Goal: Complete application form: Complete application form

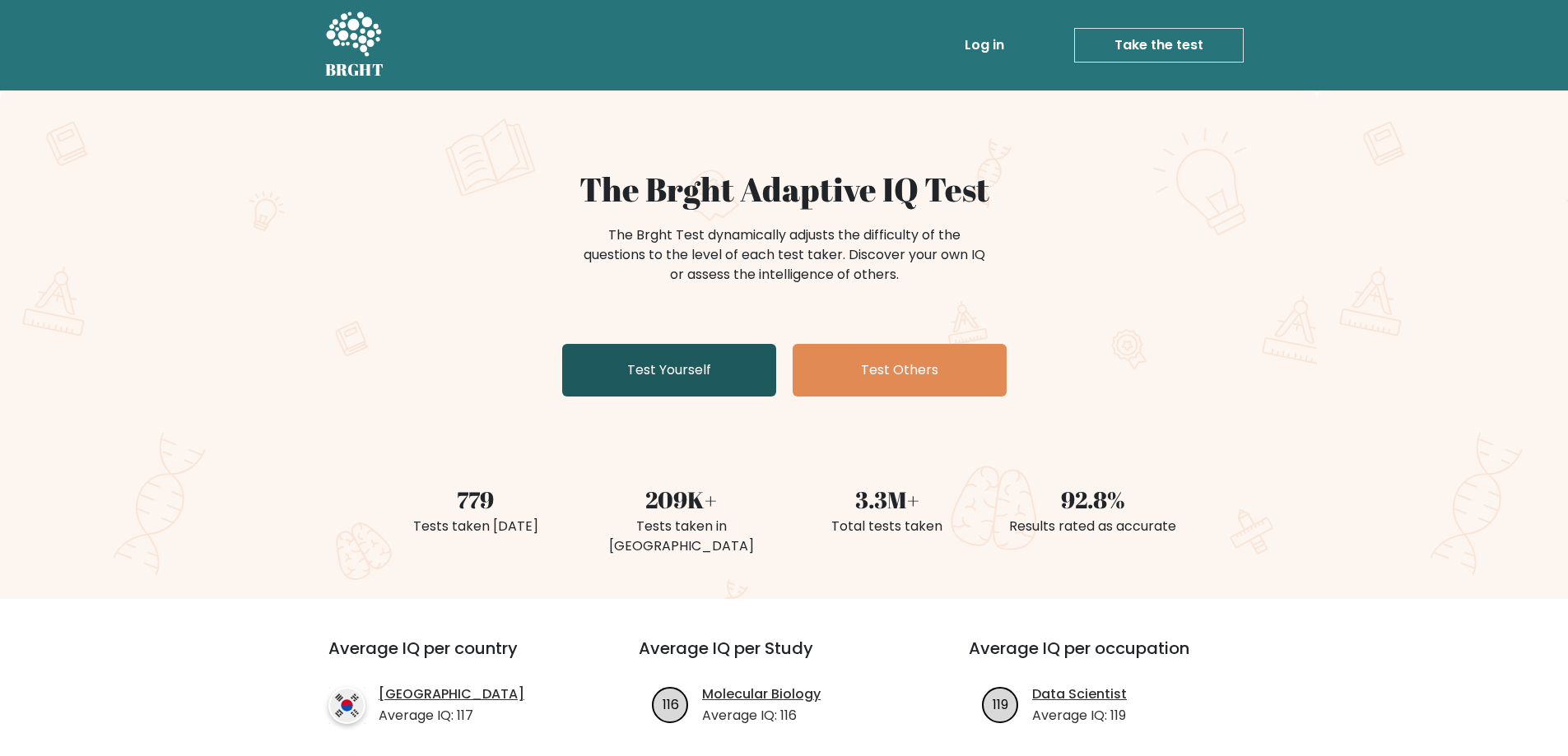
click at [688, 383] on link "Test Yourself" at bounding box center [669, 370] width 214 height 53
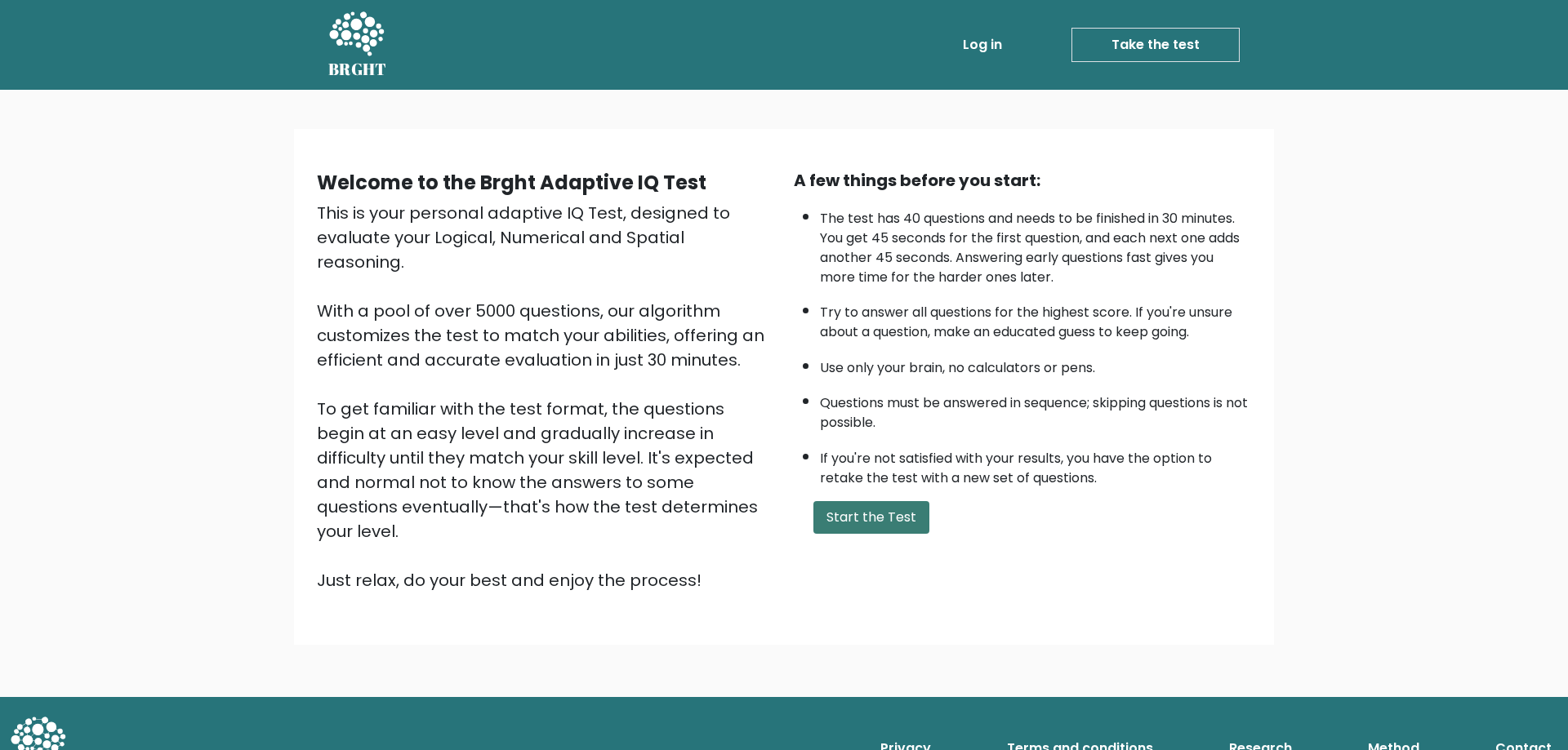
click at [845, 528] on button "Start the Test" at bounding box center [872, 518] width 116 height 33
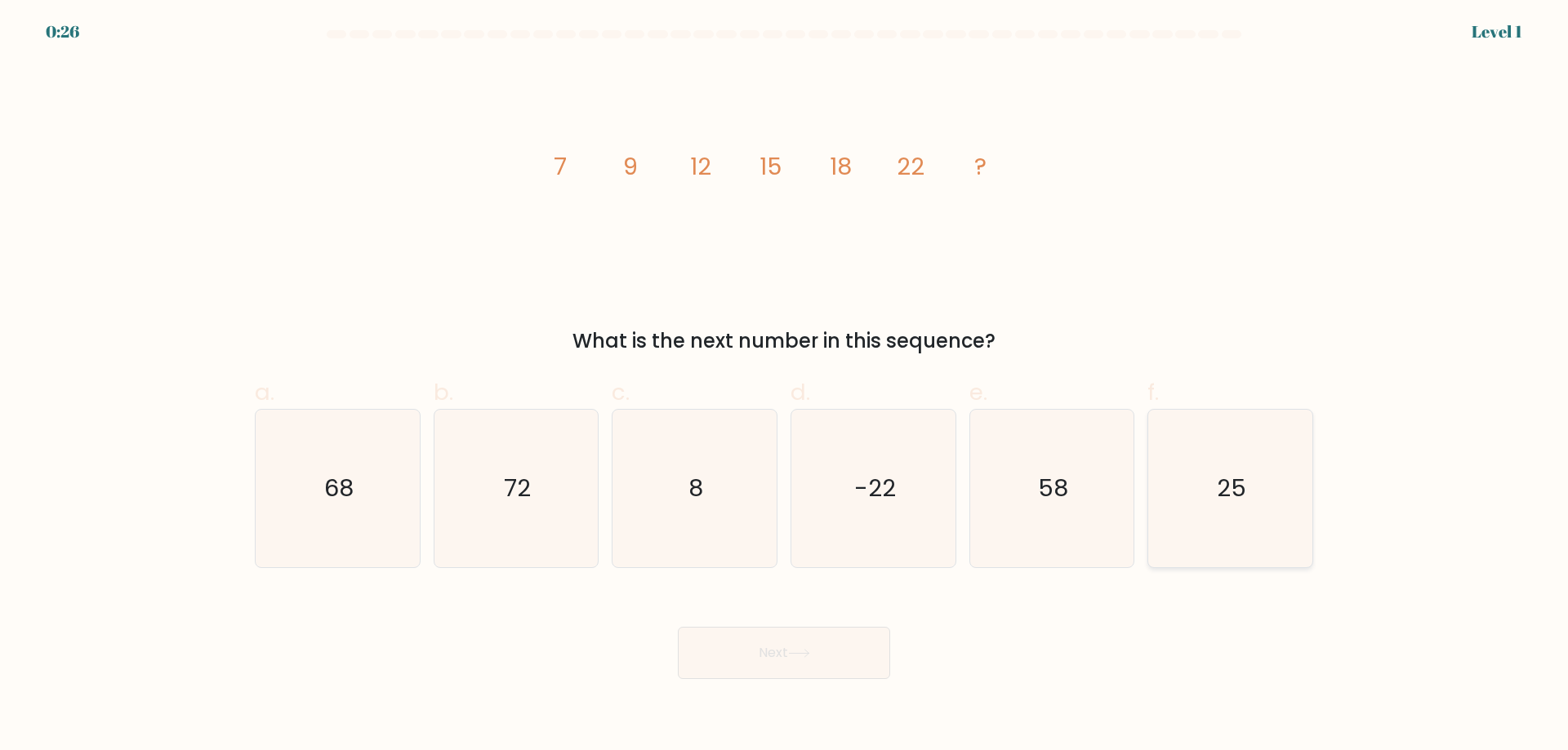
click at [1242, 523] on icon "25" at bounding box center [1230, 489] width 158 height 158
click at [784, 386] on input "f. 25" at bounding box center [784, 381] width 1 height 11
radio input "true"
click at [860, 666] on button "Next" at bounding box center [784, 653] width 212 height 53
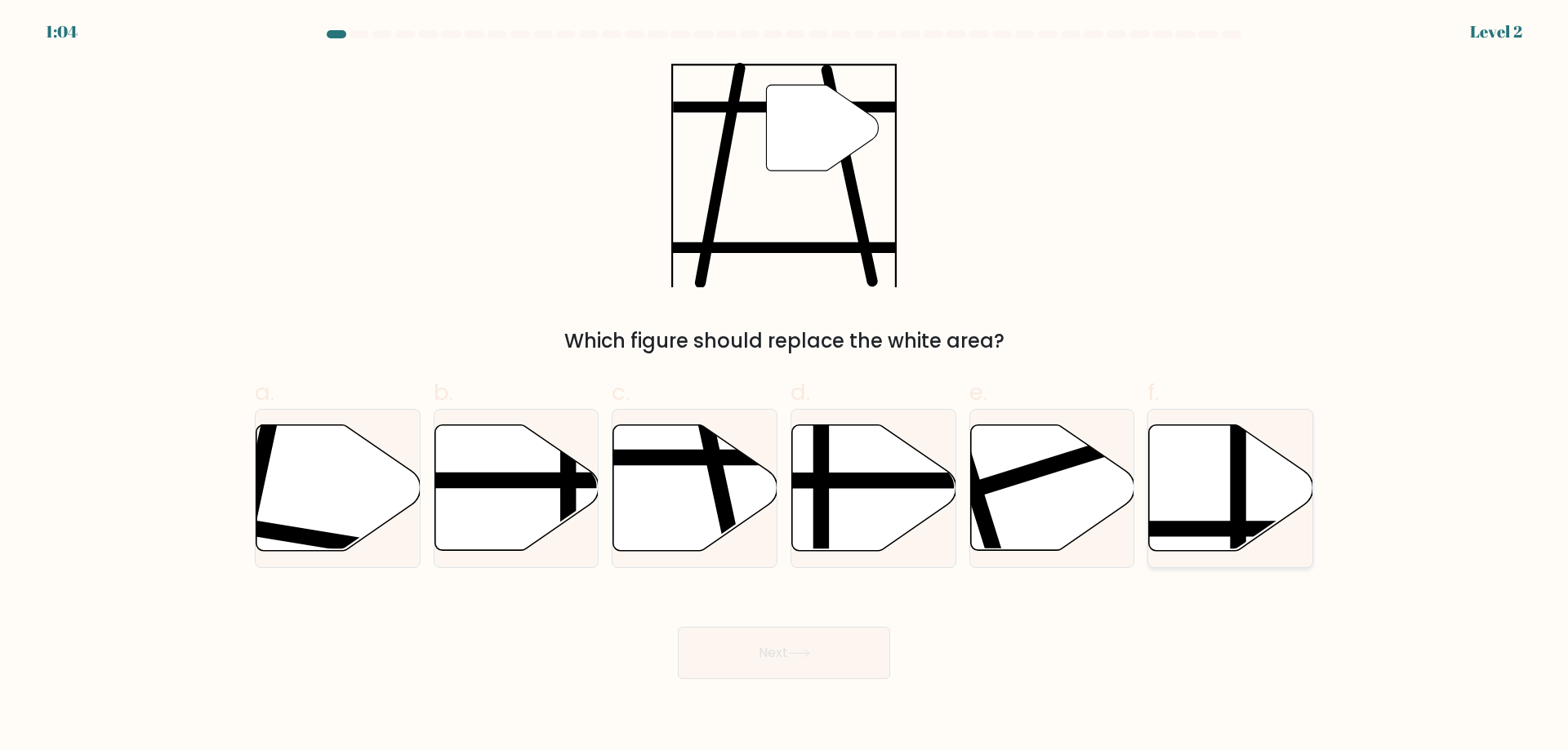
click at [1216, 512] on icon at bounding box center [1231, 488] width 164 height 126
click at [784, 386] on input "f." at bounding box center [784, 381] width 1 height 11
radio input "true"
click at [841, 653] on button "Next" at bounding box center [784, 653] width 212 height 53
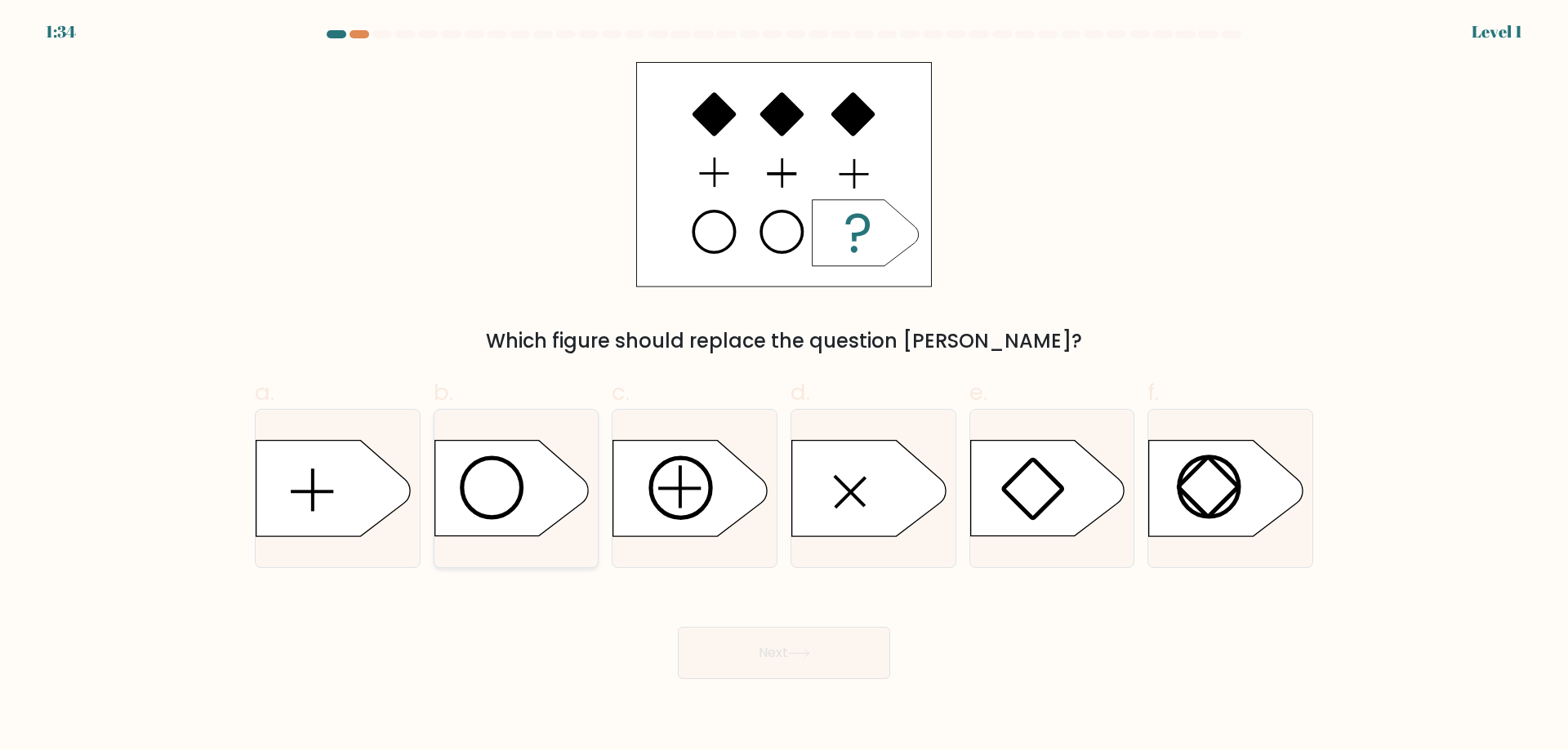
click at [520, 491] on circle at bounding box center [492, 488] width 60 height 60
click at [784, 386] on input "b." at bounding box center [784, 381] width 1 height 11
radio input "true"
click at [778, 670] on button "Next" at bounding box center [784, 653] width 212 height 53
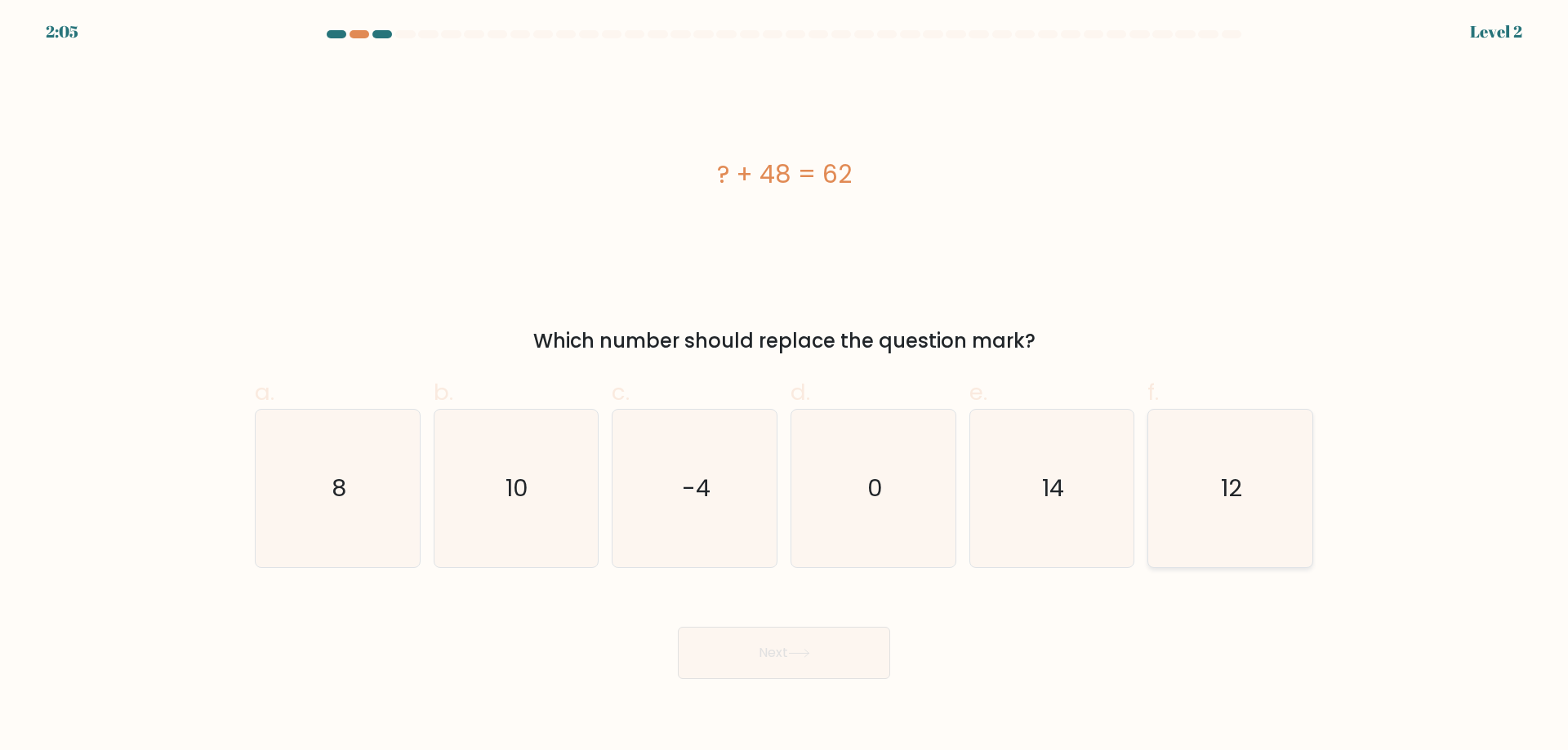
click at [1211, 512] on icon "12" at bounding box center [1230, 489] width 158 height 158
click at [784, 386] on input "f. 12" at bounding box center [784, 381] width 1 height 11
radio input "true"
click at [1040, 506] on icon "14" at bounding box center [1051, 489] width 158 height 158
click at [784, 386] on input "e. 14" at bounding box center [784, 381] width 1 height 11
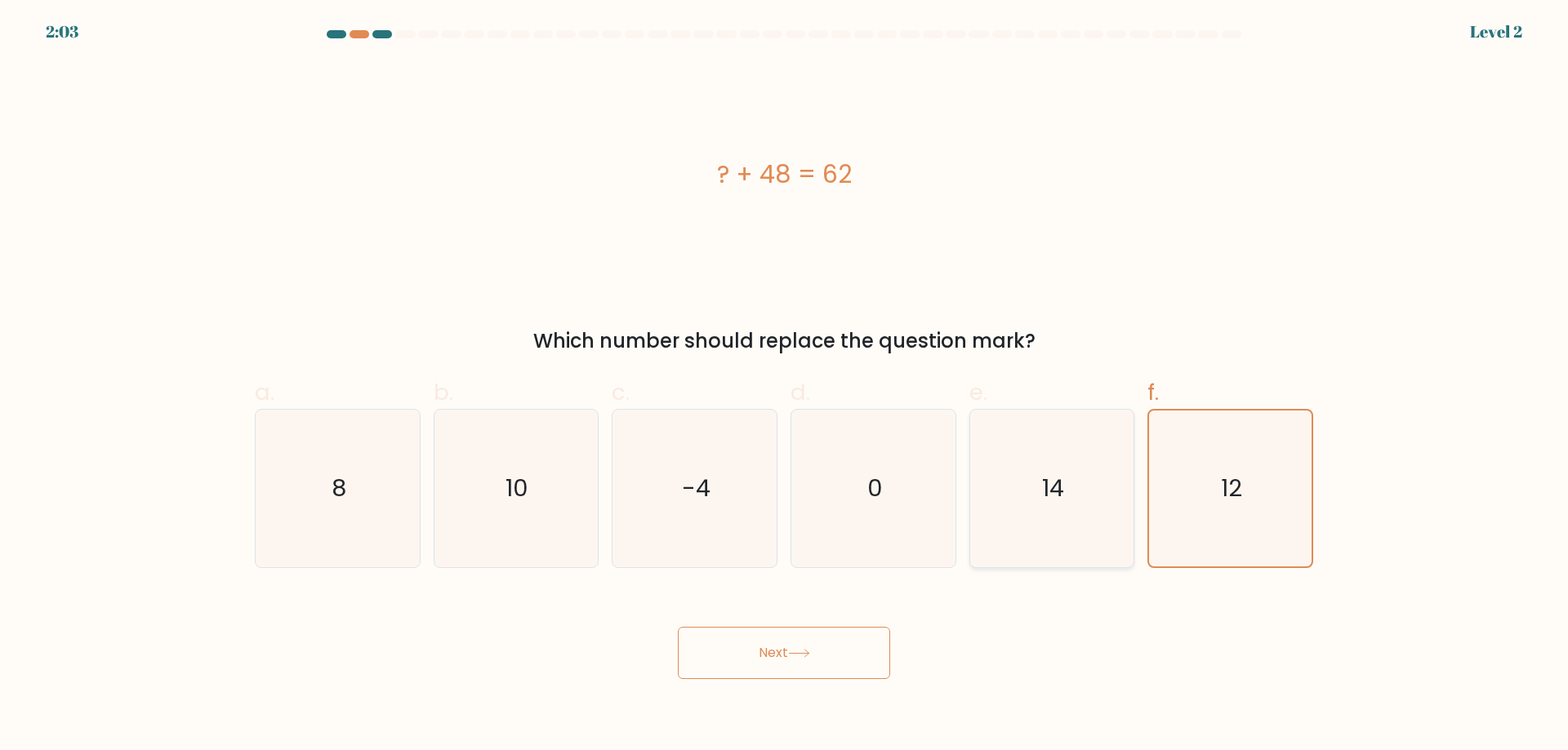
radio input "true"
click at [836, 651] on button "Next" at bounding box center [784, 653] width 212 height 53
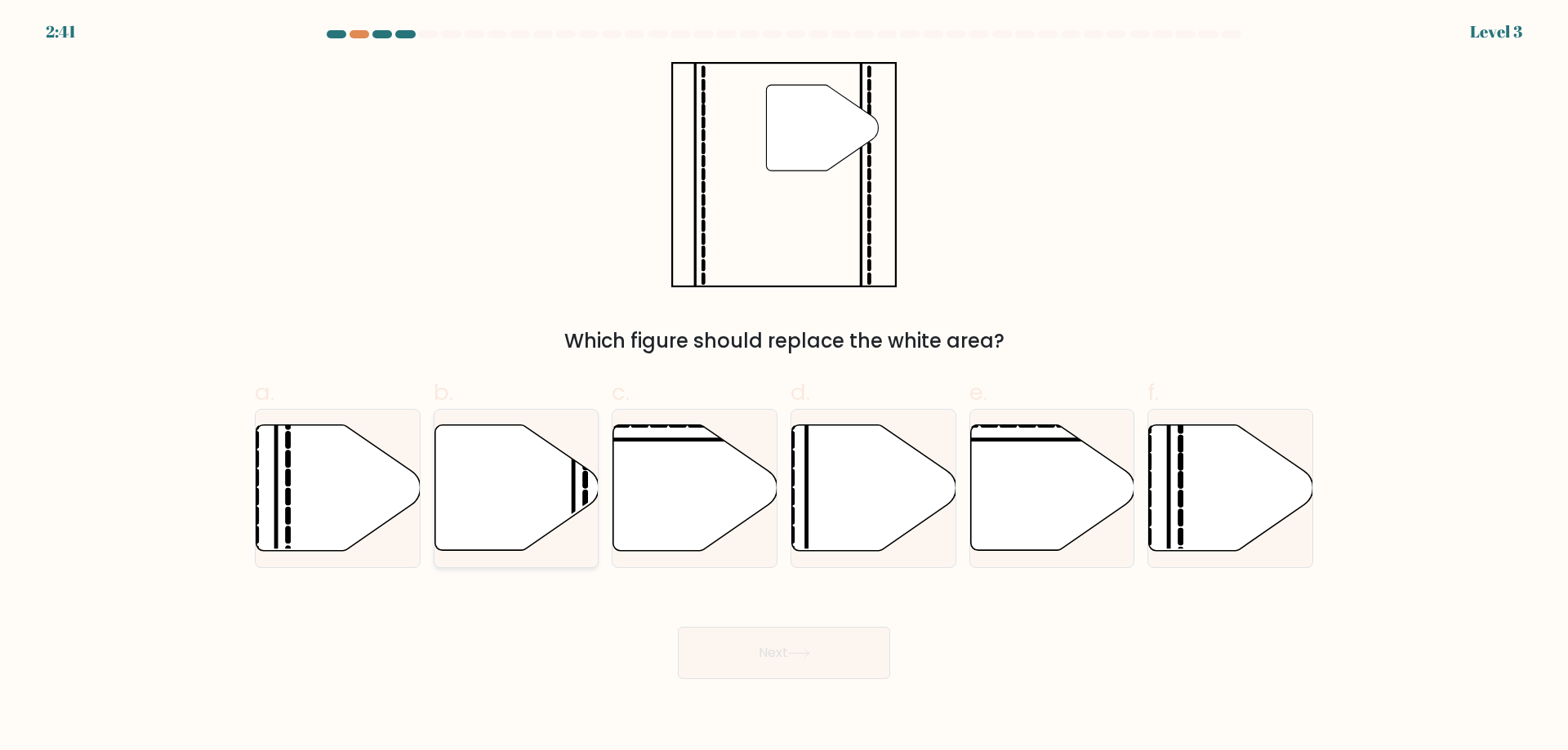
click at [535, 504] on icon at bounding box center [516, 488] width 164 height 126
click at [784, 386] on input "b." at bounding box center [784, 381] width 1 height 11
radio input "true"
click at [783, 649] on button "Next" at bounding box center [784, 653] width 212 height 53
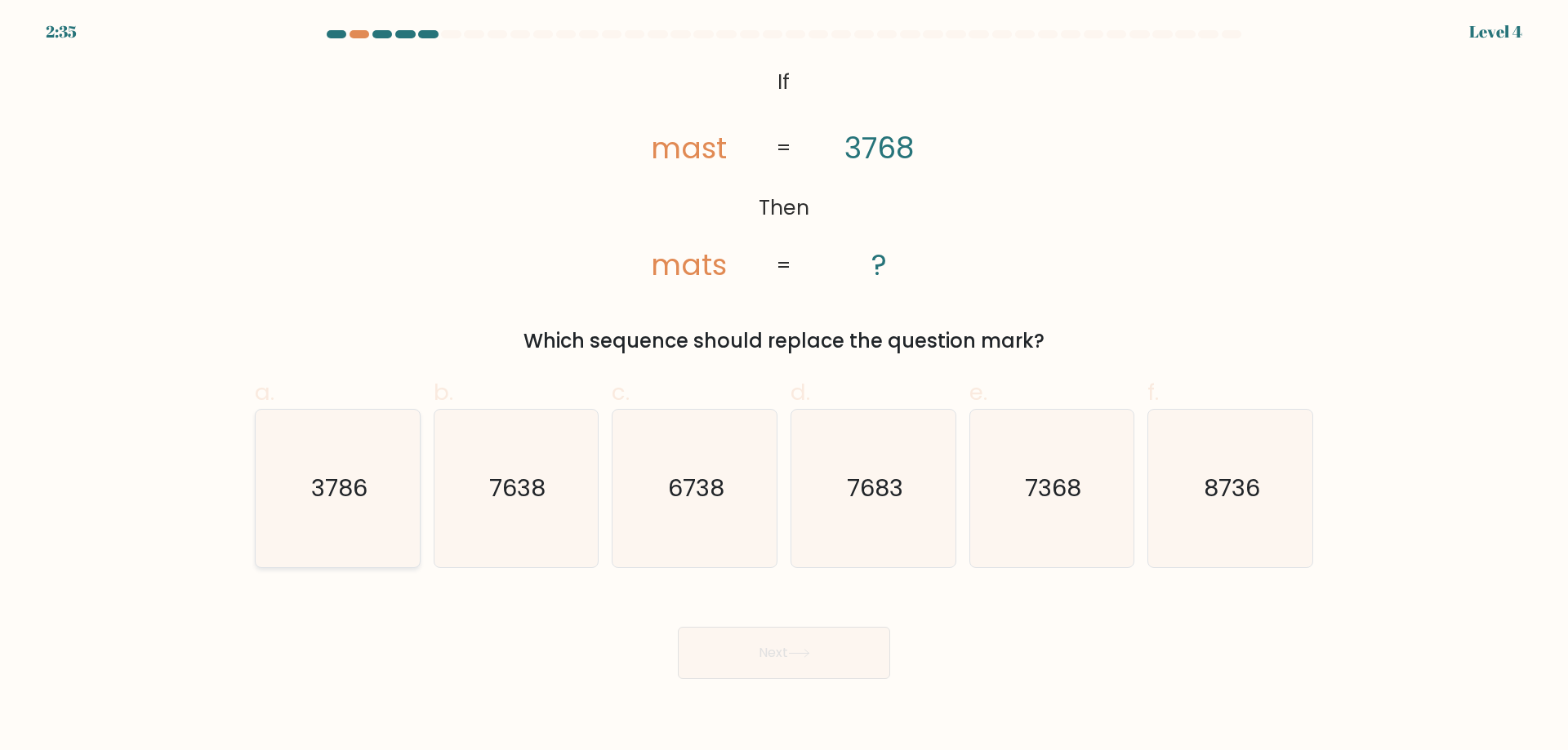
click at [321, 503] on text "3786" at bounding box center [339, 488] width 56 height 33
click at [784, 386] on input "a. 3786" at bounding box center [784, 381] width 1 height 11
radio input "true"
click at [807, 655] on icon at bounding box center [799, 654] width 22 height 9
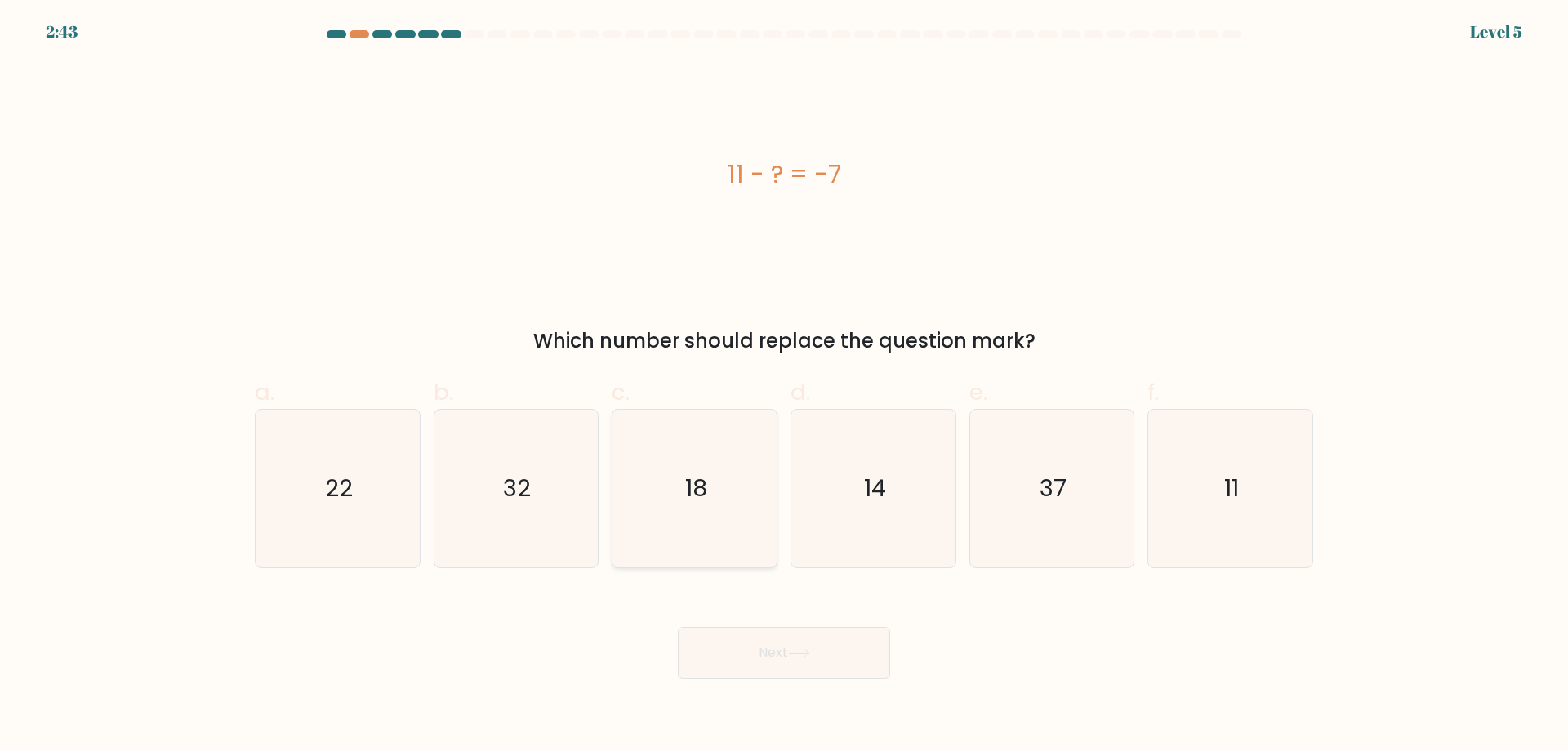
click at [700, 477] on text "18" at bounding box center [696, 488] width 22 height 33
click at [784, 386] on input "c. 18" at bounding box center [784, 381] width 1 height 11
radio input "true"
click at [763, 657] on button "Next" at bounding box center [784, 653] width 212 height 53
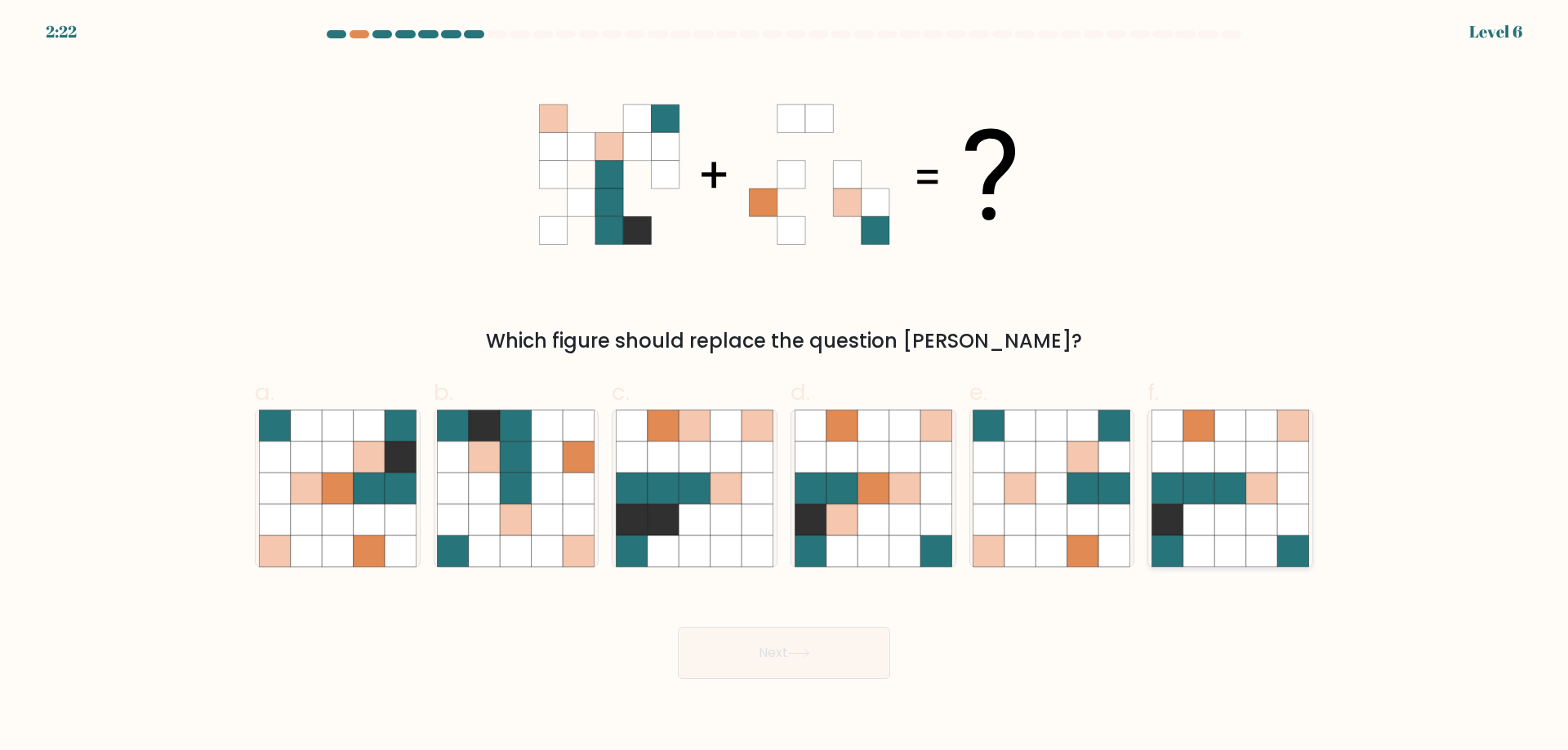
click at [1178, 450] on icon at bounding box center [1166, 457] width 31 height 31
click at [784, 386] on input "f." at bounding box center [784, 381] width 1 height 11
radio input "true"
click at [1190, 513] on icon at bounding box center [1199, 520] width 31 height 31
click at [784, 386] on input "f." at bounding box center [784, 381] width 1 height 11
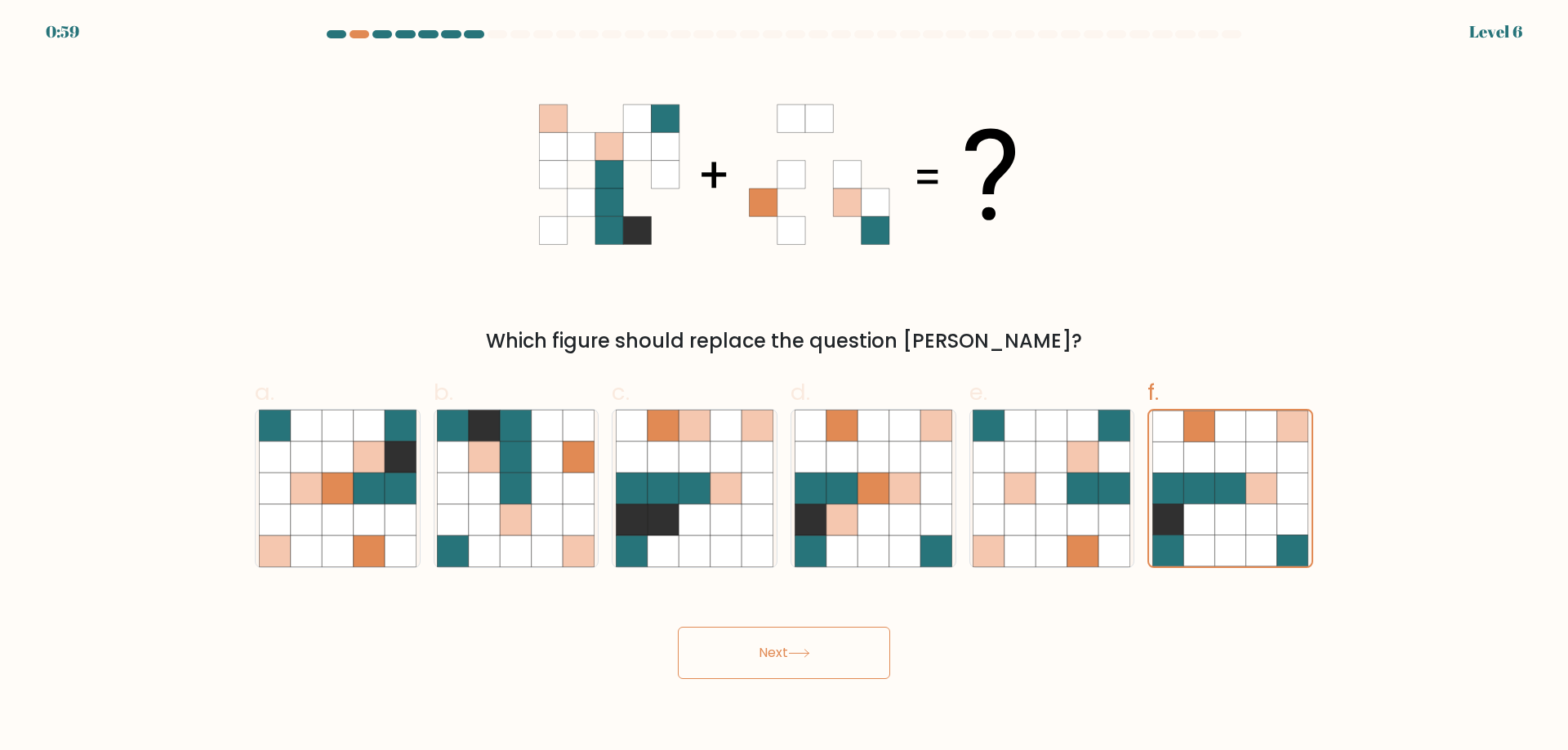
click at [822, 651] on button "Next" at bounding box center [784, 653] width 212 height 53
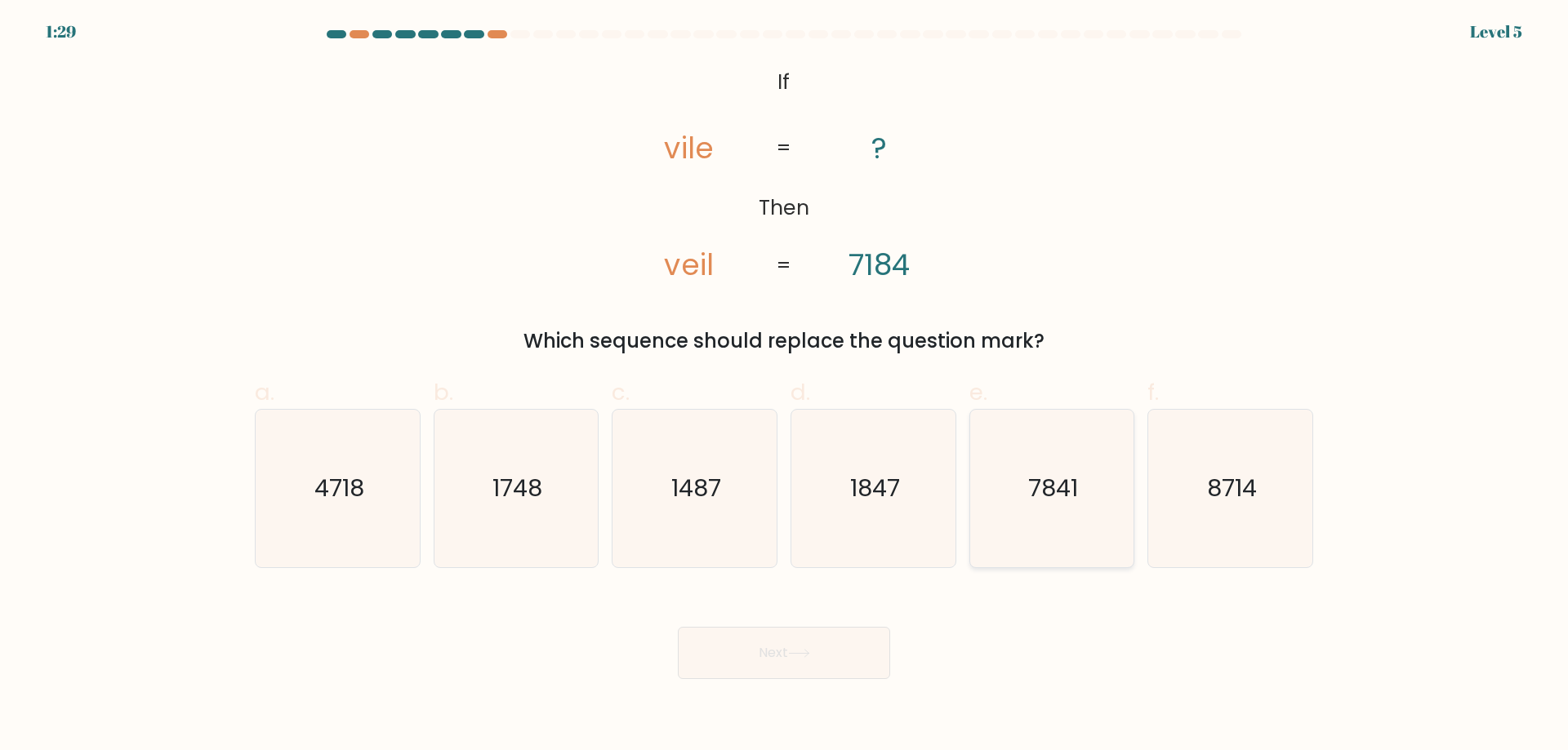
click at [1077, 519] on icon "7841" at bounding box center [1051, 489] width 158 height 158
click at [784, 386] on input "e. 7841" at bounding box center [784, 381] width 1 height 11
radio input "true"
click at [814, 668] on button "Next" at bounding box center [784, 653] width 212 height 53
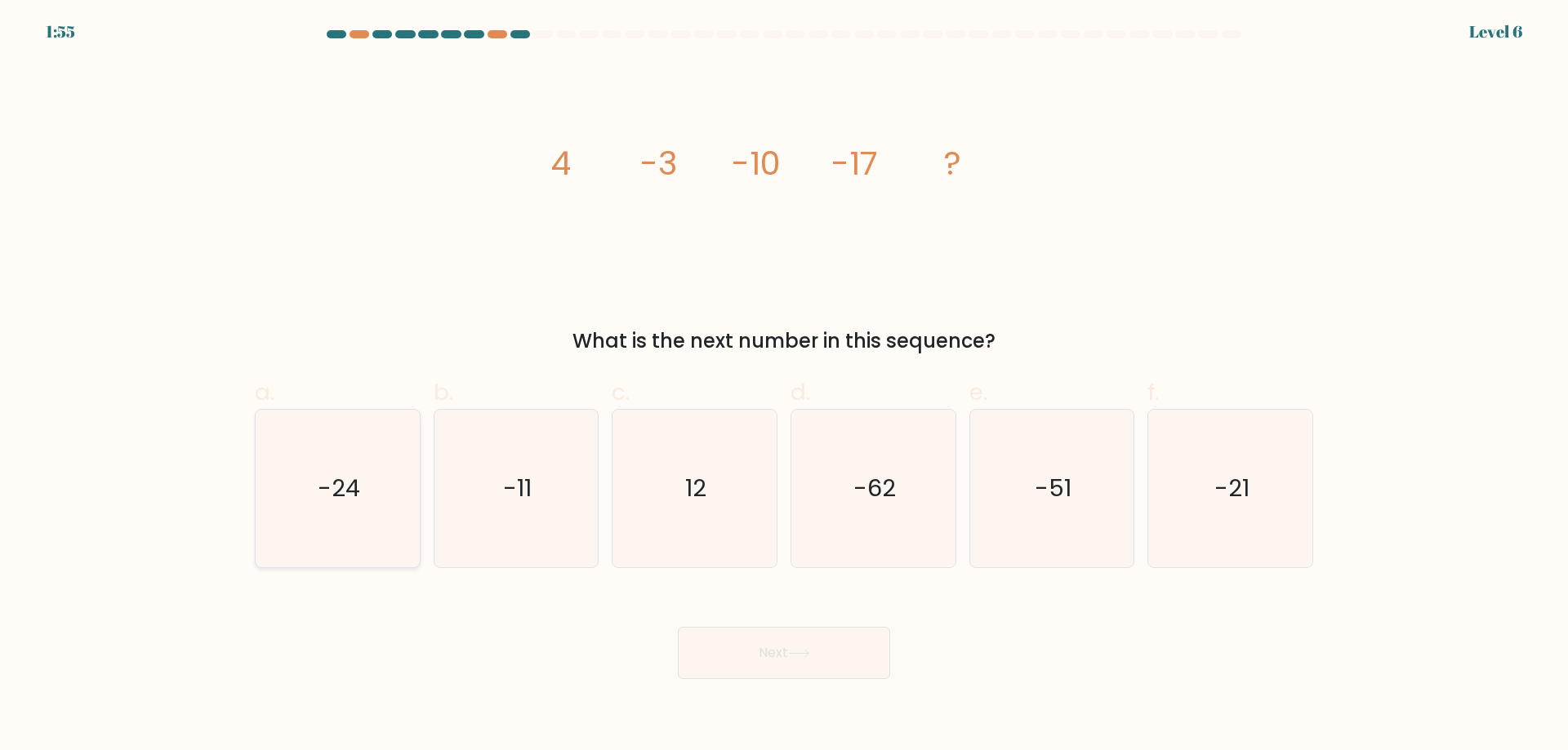
click at [385, 514] on icon "-24" at bounding box center [337, 489] width 158 height 158
click at [784, 386] on input "a. -24" at bounding box center [784, 381] width 1 height 11
radio input "true"
click at [803, 667] on button "Next" at bounding box center [784, 653] width 212 height 53
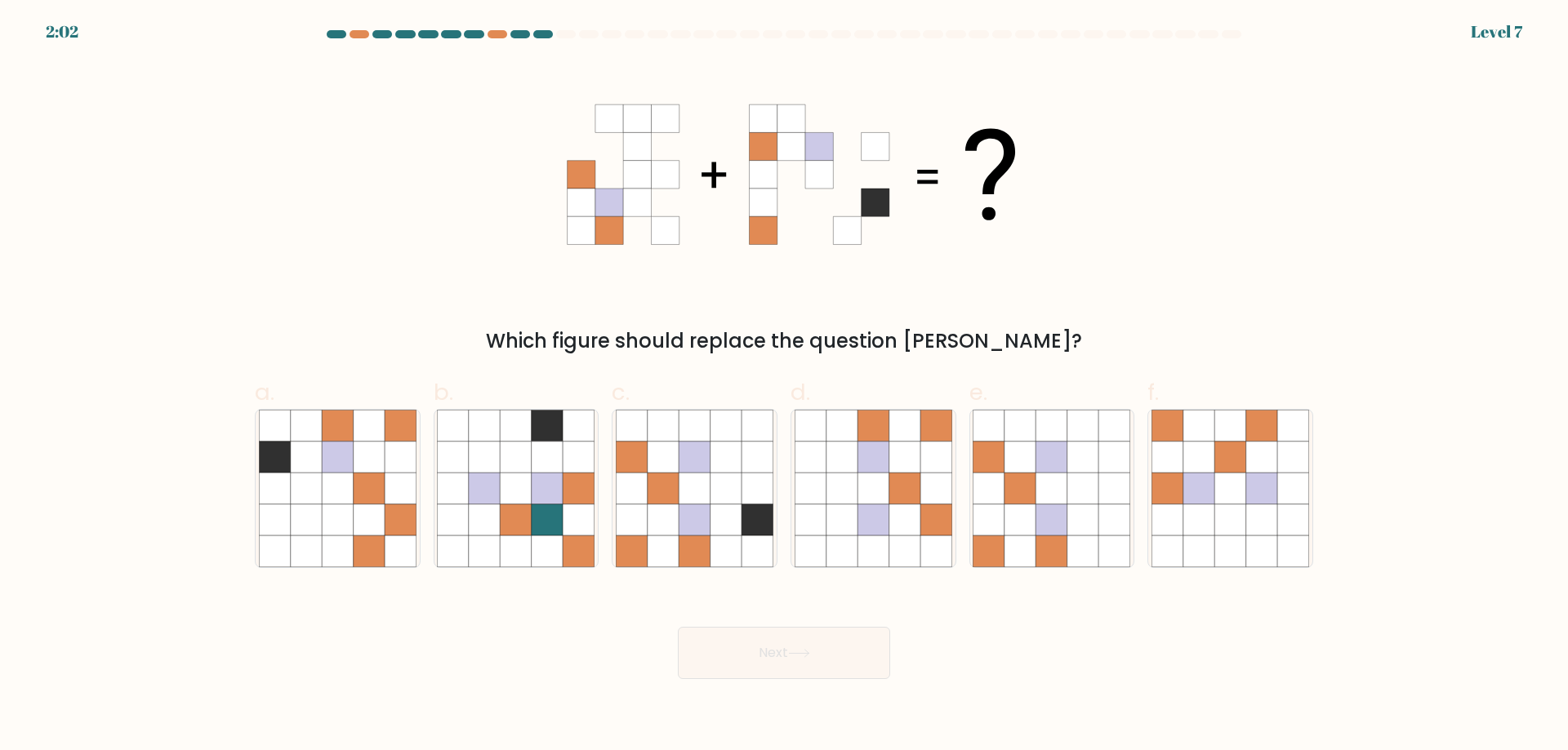
click at [1201, 293] on div "Which figure should replace the question mark?" at bounding box center [784, 209] width 1077 height 294
click at [376, 466] on icon at bounding box center [369, 457] width 31 height 31
click at [784, 386] on input "a." at bounding box center [784, 381] width 1 height 11
radio input "true"
click at [835, 663] on button "Next" at bounding box center [784, 653] width 212 height 53
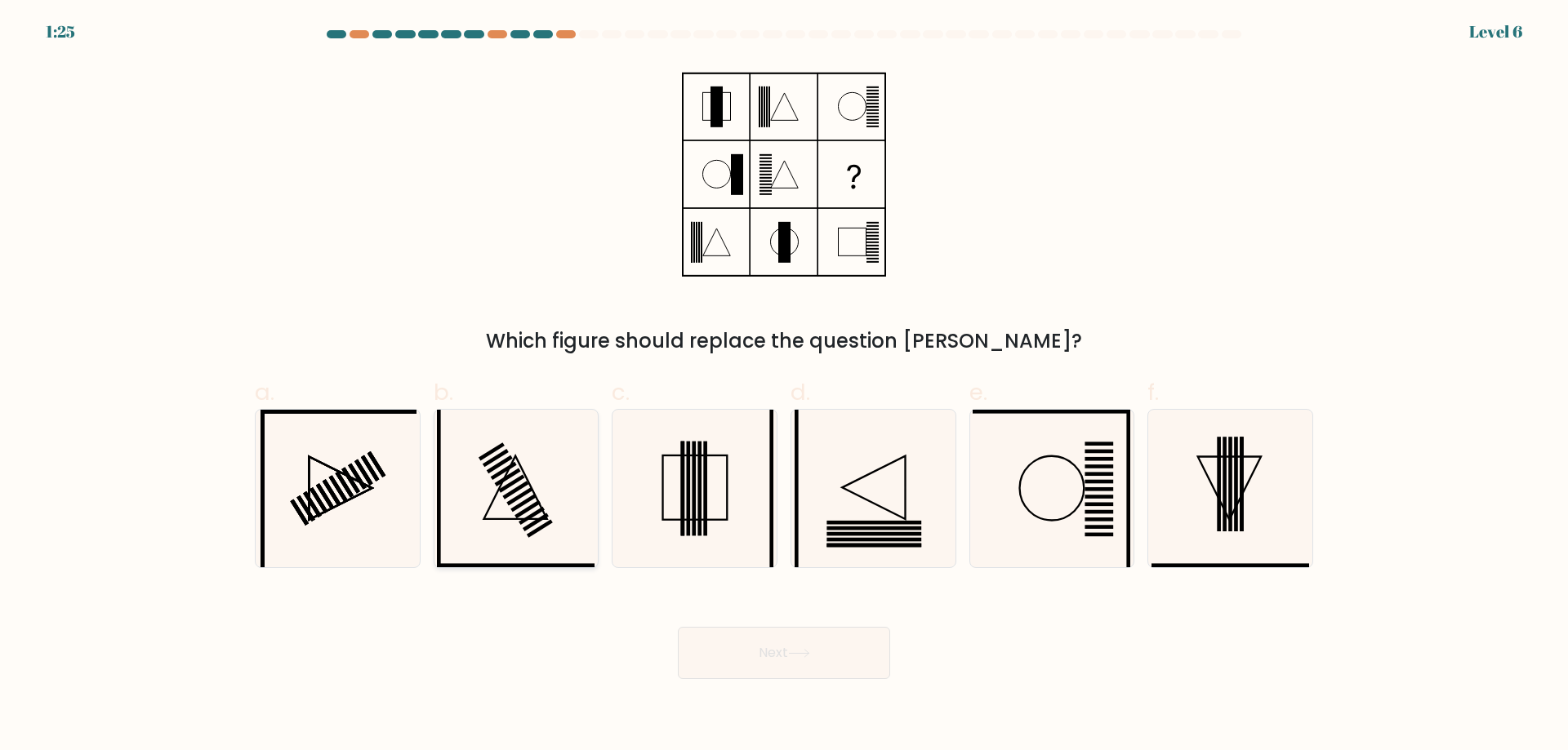
click at [534, 521] on rect at bounding box center [535, 522] width 26 height 18
click at [784, 386] on input "b." at bounding box center [784, 381] width 1 height 11
radio input "true"
click at [842, 648] on button "Next" at bounding box center [784, 653] width 212 height 53
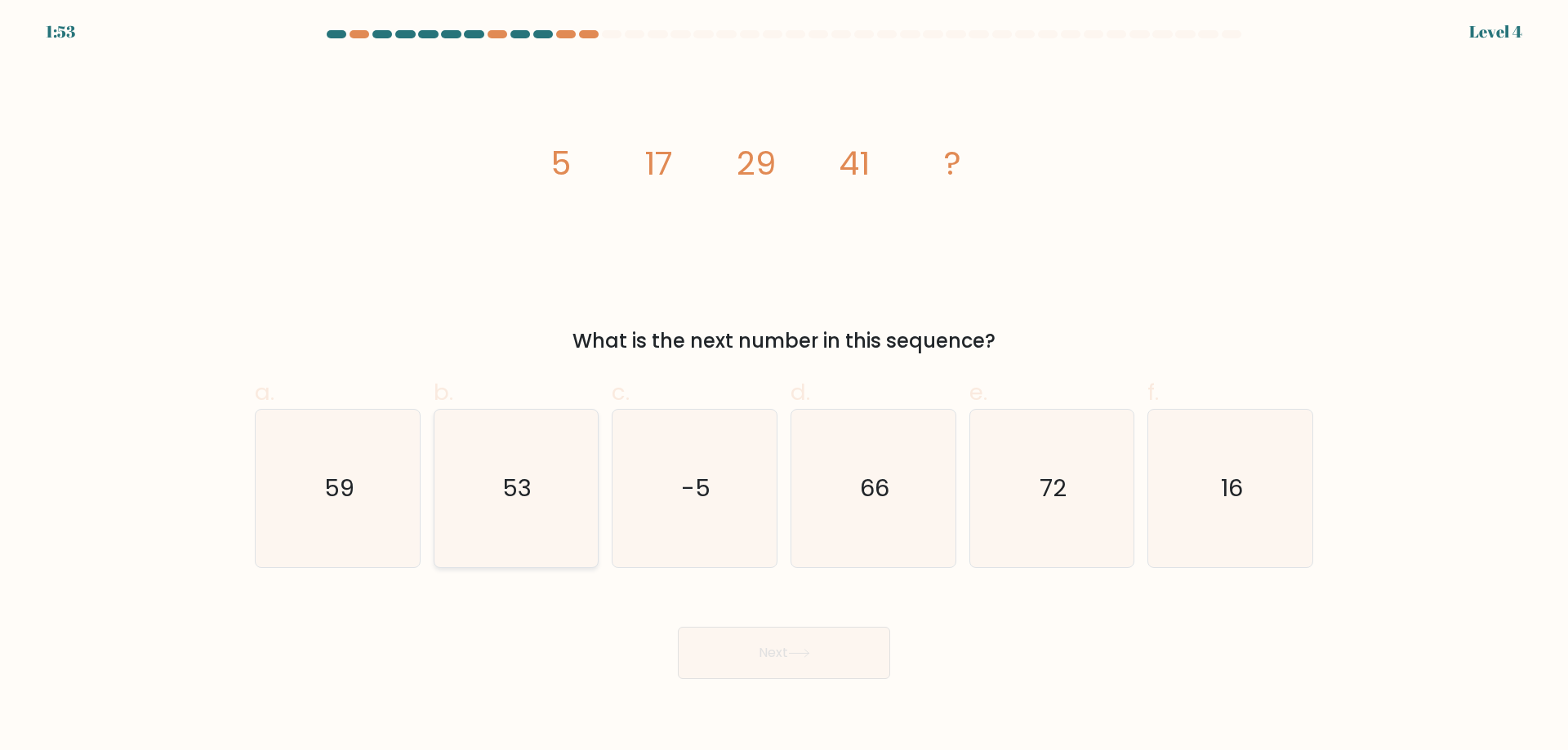
click at [518, 489] on text "53" at bounding box center [518, 488] width 29 height 33
click at [784, 386] on input "b. 53" at bounding box center [784, 381] width 1 height 11
radio input "true"
click at [739, 633] on button "Next" at bounding box center [784, 653] width 212 height 53
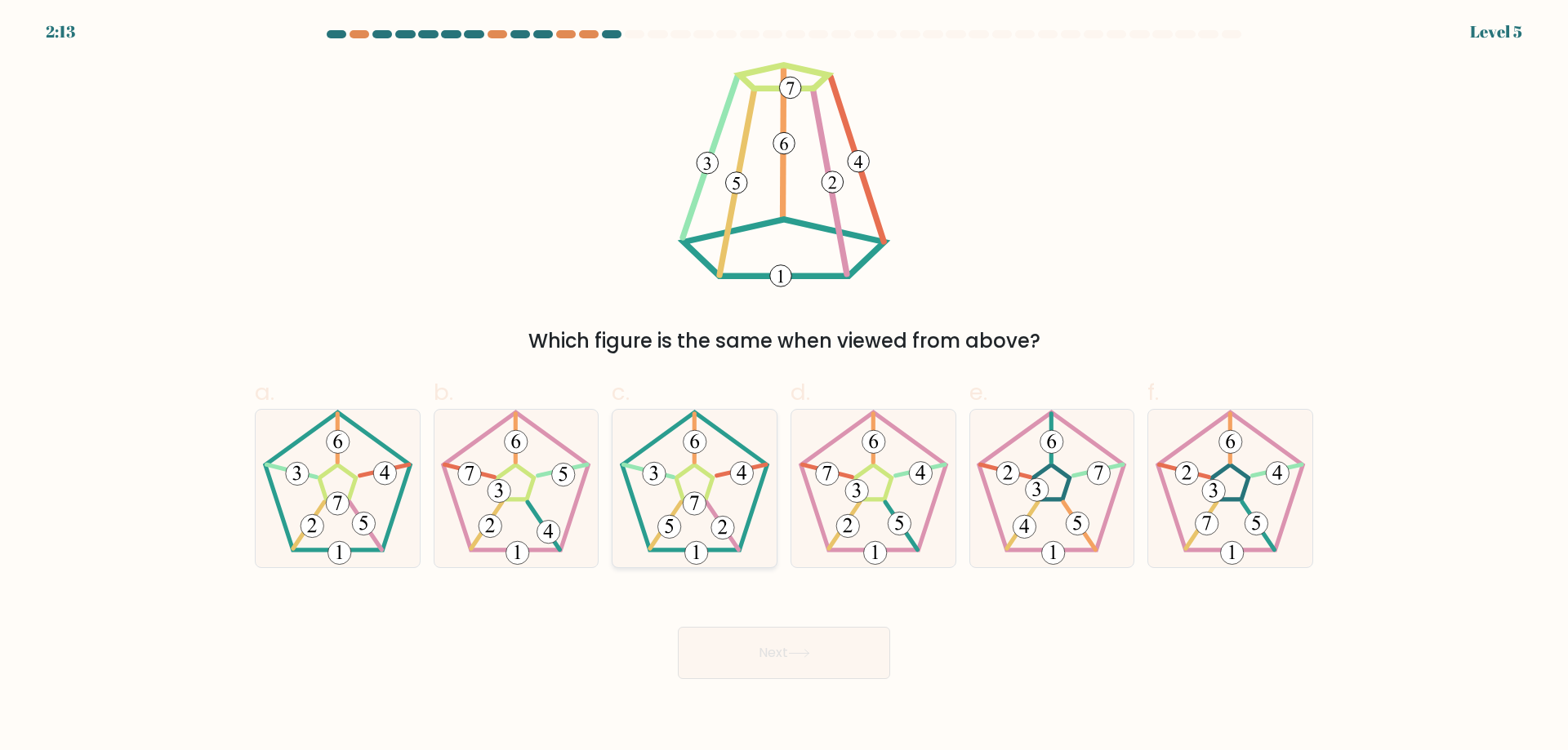
click at [716, 544] on icon at bounding box center [695, 489] width 158 height 158
click at [784, 386] on input "c." at bounding box center [784, 381] width 1 height 11
radio input "true"
click at [786, 648] on button "Next" at bounding box center [784, 653] width 212 height 53
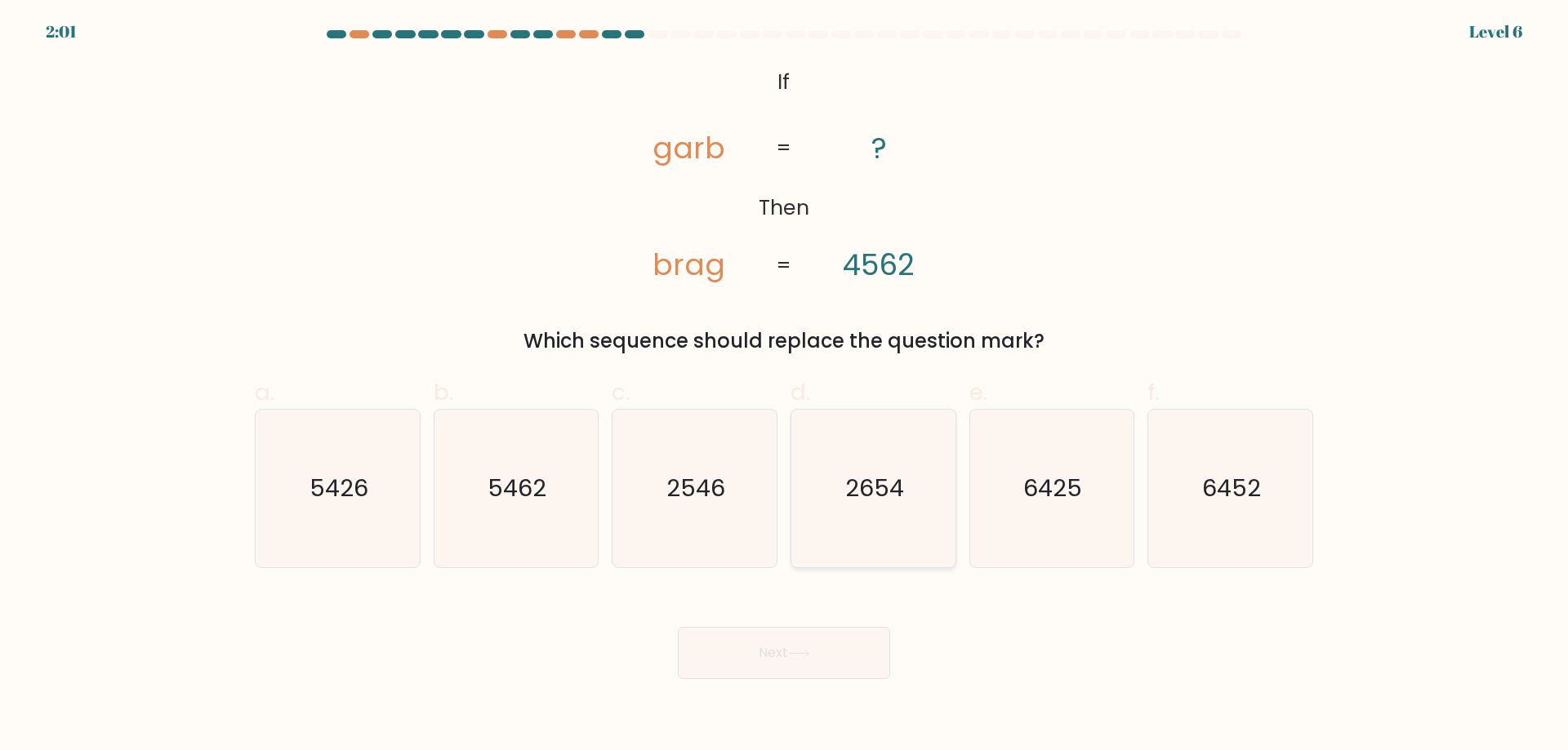
click at [860, 512] on icon "2654" at bounding box center [873, 489] width 158 height 158
click at [784, 386] on input "d. 2654" at bounding box center [784, 381] width 1 height 11
radio input "true"
click at [846, 646] on button "Next" at bounding box center [784, 653] width 212 height 53
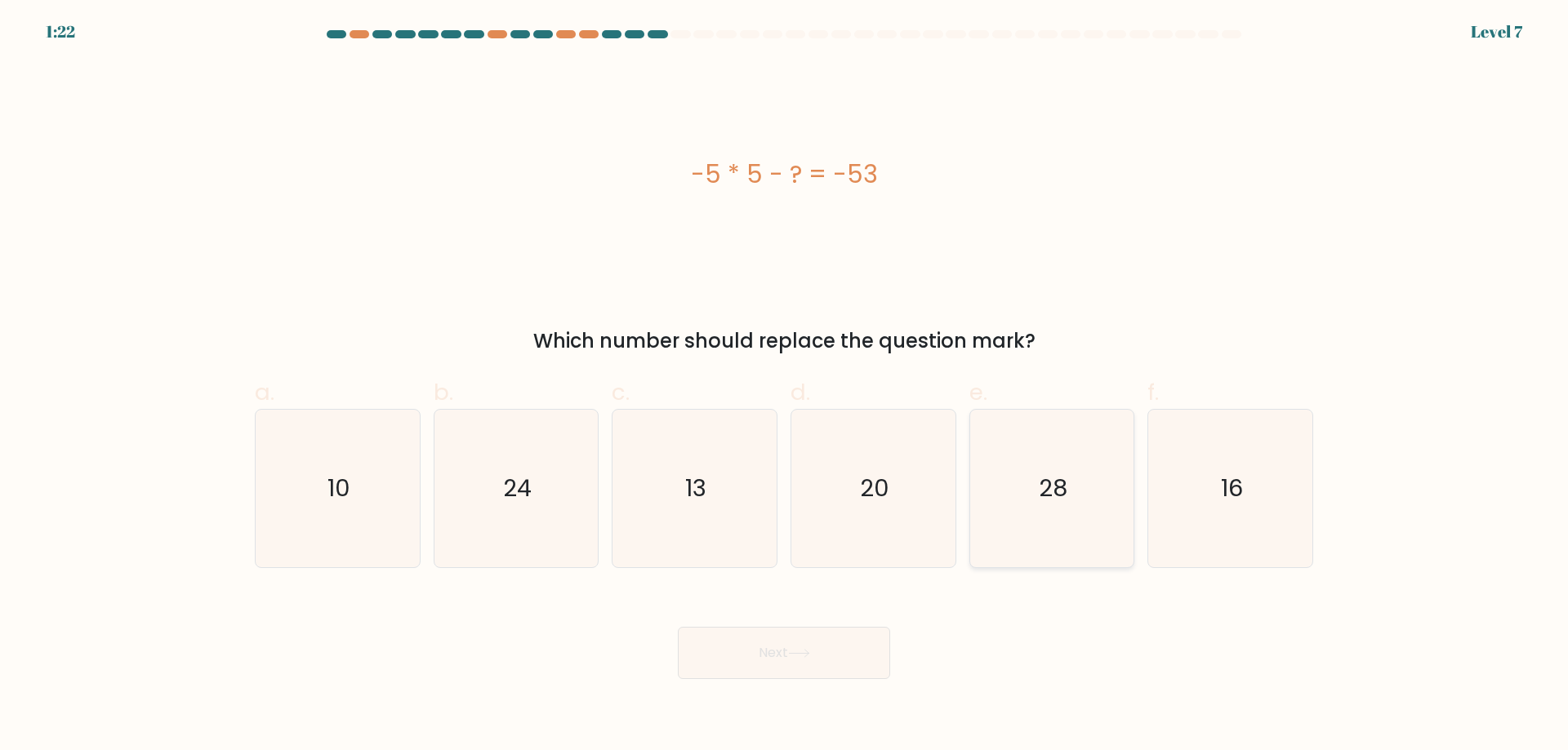
click at [1050, 474] on text "28" at bounding box center [1053, 488] width 29 height 33
click at [784, 386] on input "e. 28" at bounding box center [784, 381] width 1 height 11
radio input "true"
click at [837, 675] on button "Next" at bounding box center [784, 653] width 212 height 53
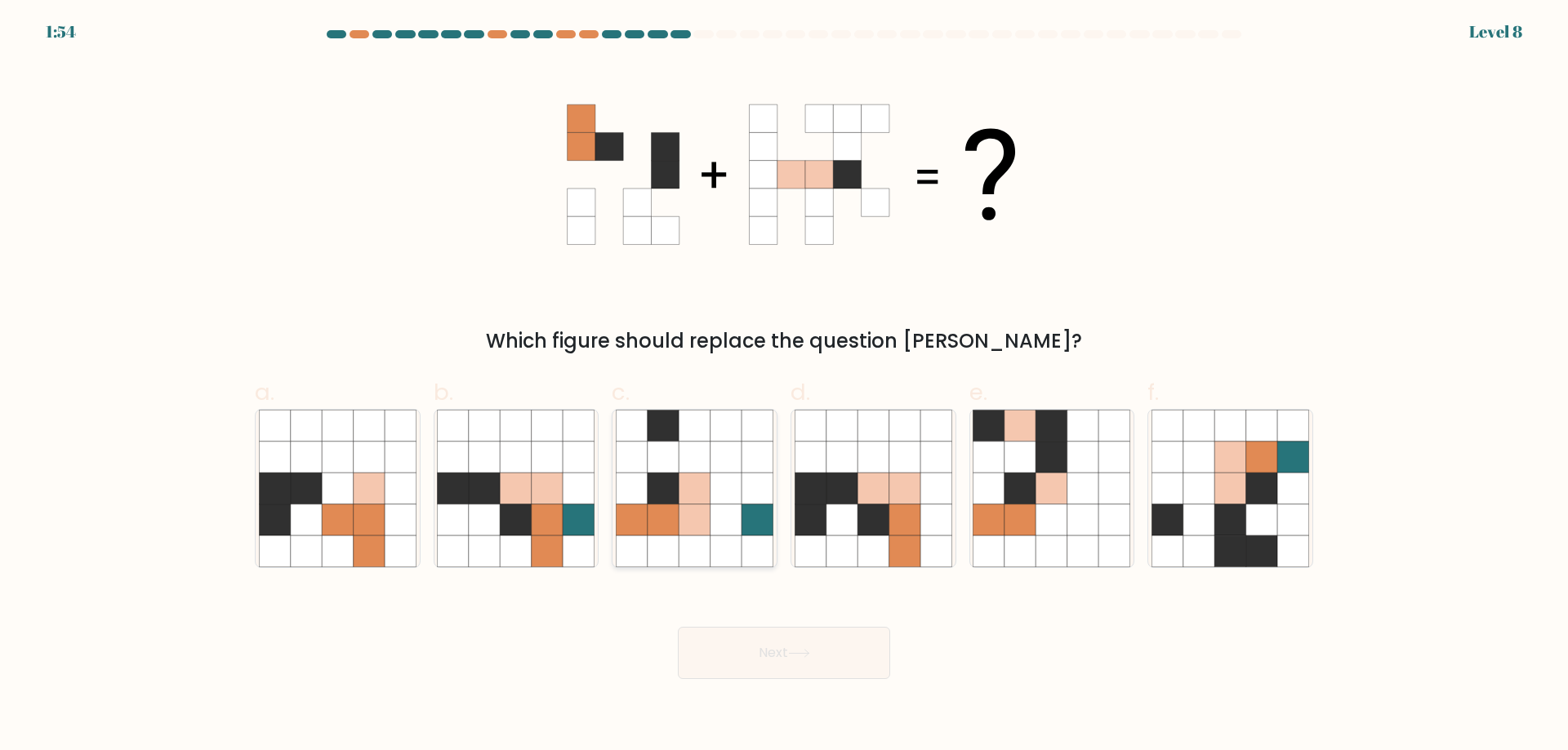
click at [675, 493] on icon at bounding box center [663, 488] width 31 height 31
click at [784, 386] on input "c." at bounding box center [784, 381] width 1 height 11
radio input "true"
click at [791, 643] on button "Next" at bounding box center [784, 653] width 212 height 53
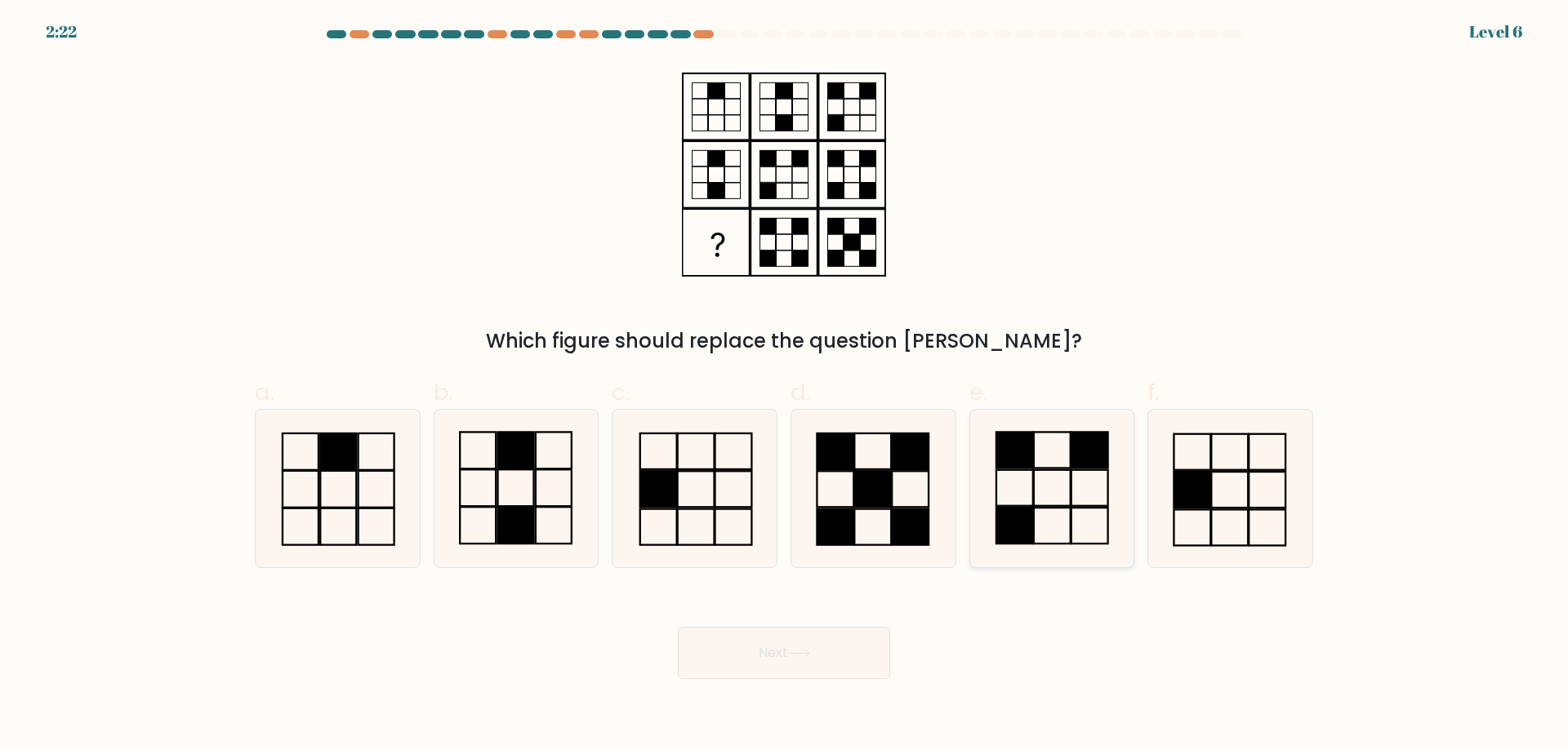
click at [1063, 509] on rect at bounding box center [1052, 526] width 37 height 36
click at [784, 386] on input "e." at bounding box center [784, 381] width 1 height 11
radio input "true"
click at [823, 659] on button "Next" at bounding box center [784, 653] width 212 height 53
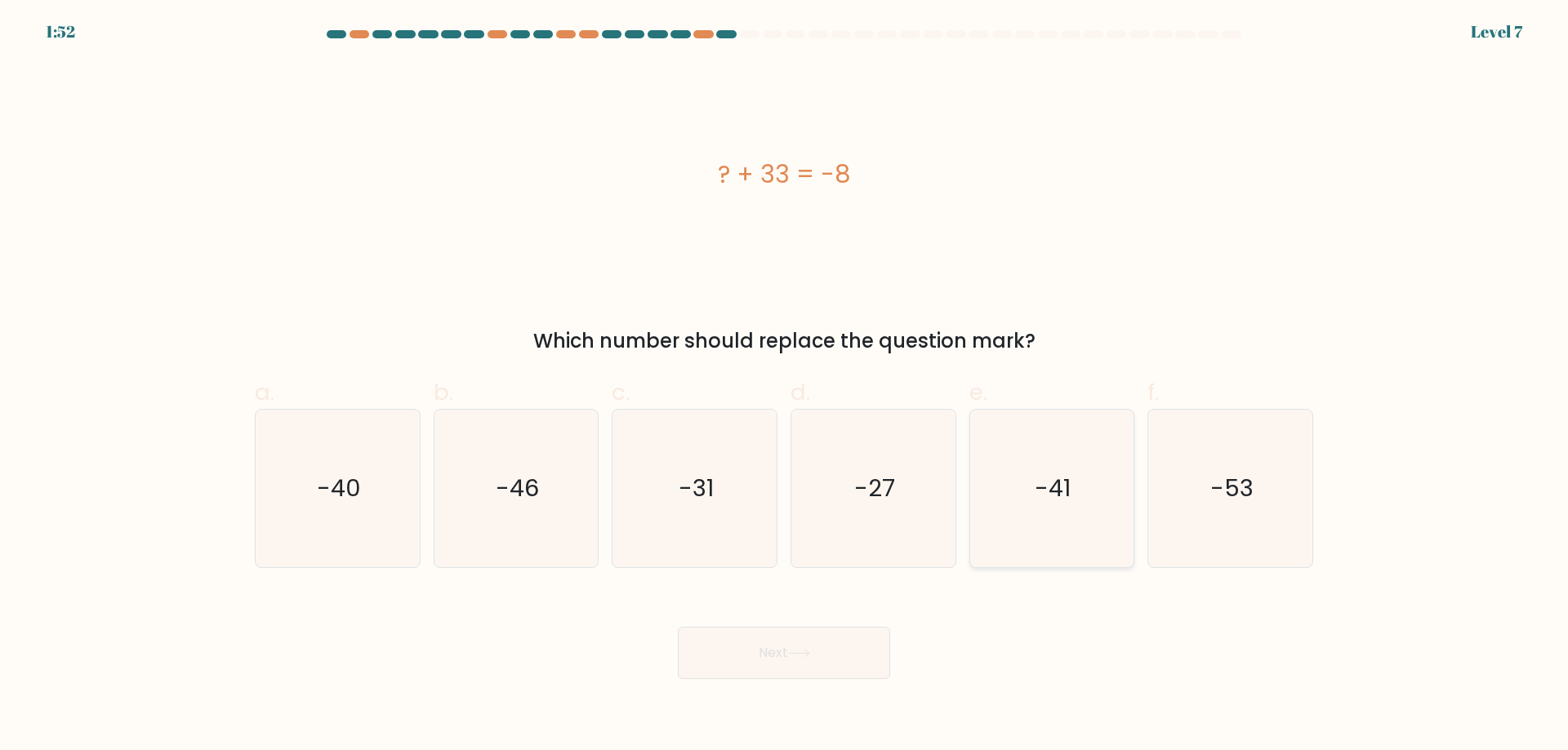
click at [1033, 527] on icon "-41" at bounding box center [1051, 489] width 158 height 158
click at [784, 386] on input "e. -41" at bounding box center [784, 381] width 1 height 11
radio input "true"
click at [765, 658] on button "Next" at bounding box center [784, 653] width 212 height 53
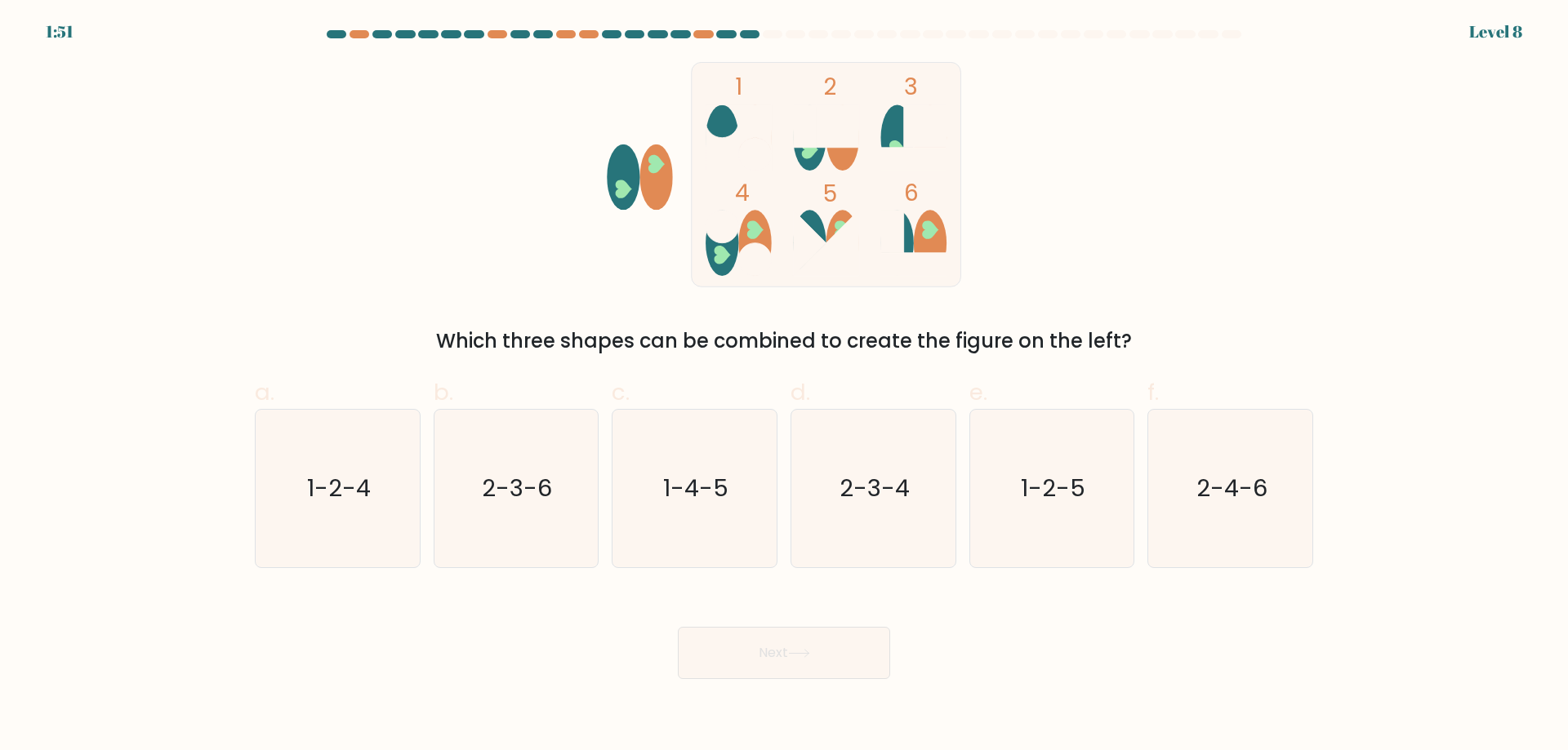
click at [832, 150] on ellipse at bounding box center [842, 137] width 33 height 66
click at [541, 525] on icon "2-3-6" at bounding box center [516, 489] width 158 height 158
click at [784, 386] on input "b. 2-3-6" at bounding box center [784, 381] width 1 height 11
radio input "true"
click at [761, 708] on body "1:49 Level 8" at bounding box center [784, 375] width 1568 height 750
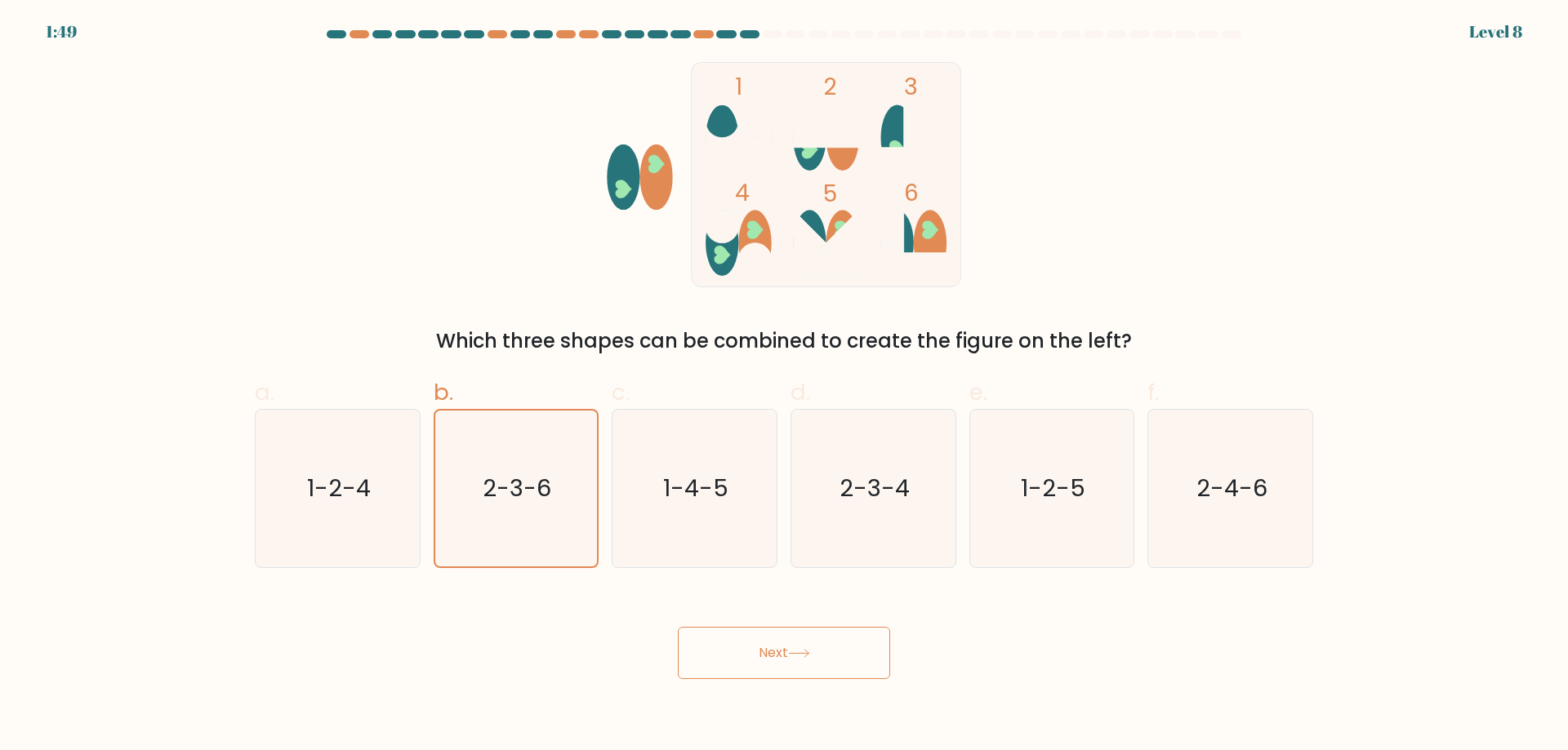
click at [766, 665] on button "Next" at bounding box center [784, 653] width 212 height 53
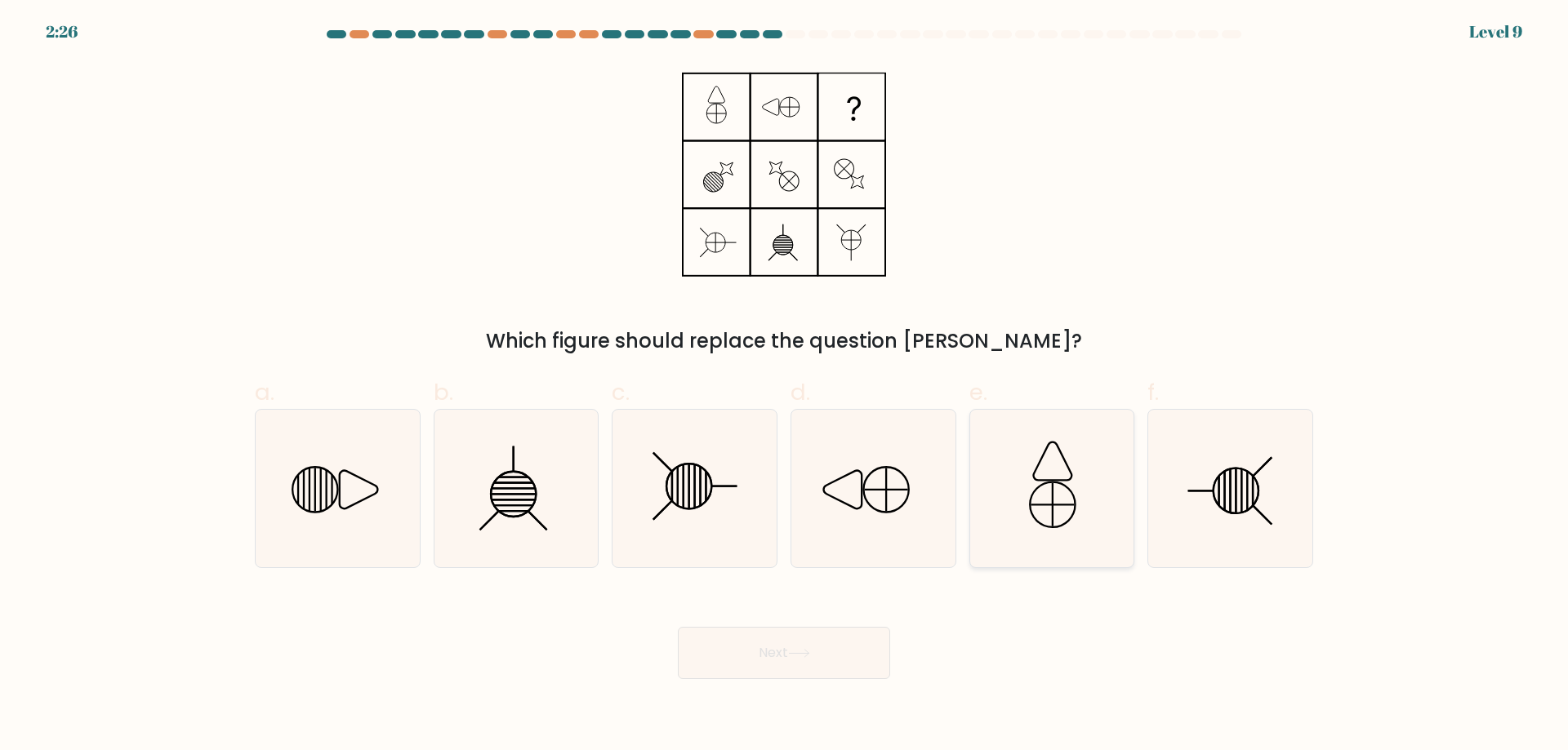
click at [1077, 509] on icon at bounding box center [1051, 489] width 158 height 158
click at [784, 386] on input "e." at bounding box center [784, 381] width 1 height 11
radio input "true"
click at [319, 493] on icon at bounding box center [337, 489] width 158 height 158
click at [784, 386] on input "a." at bounding box center [784, 381] width 1 height 11
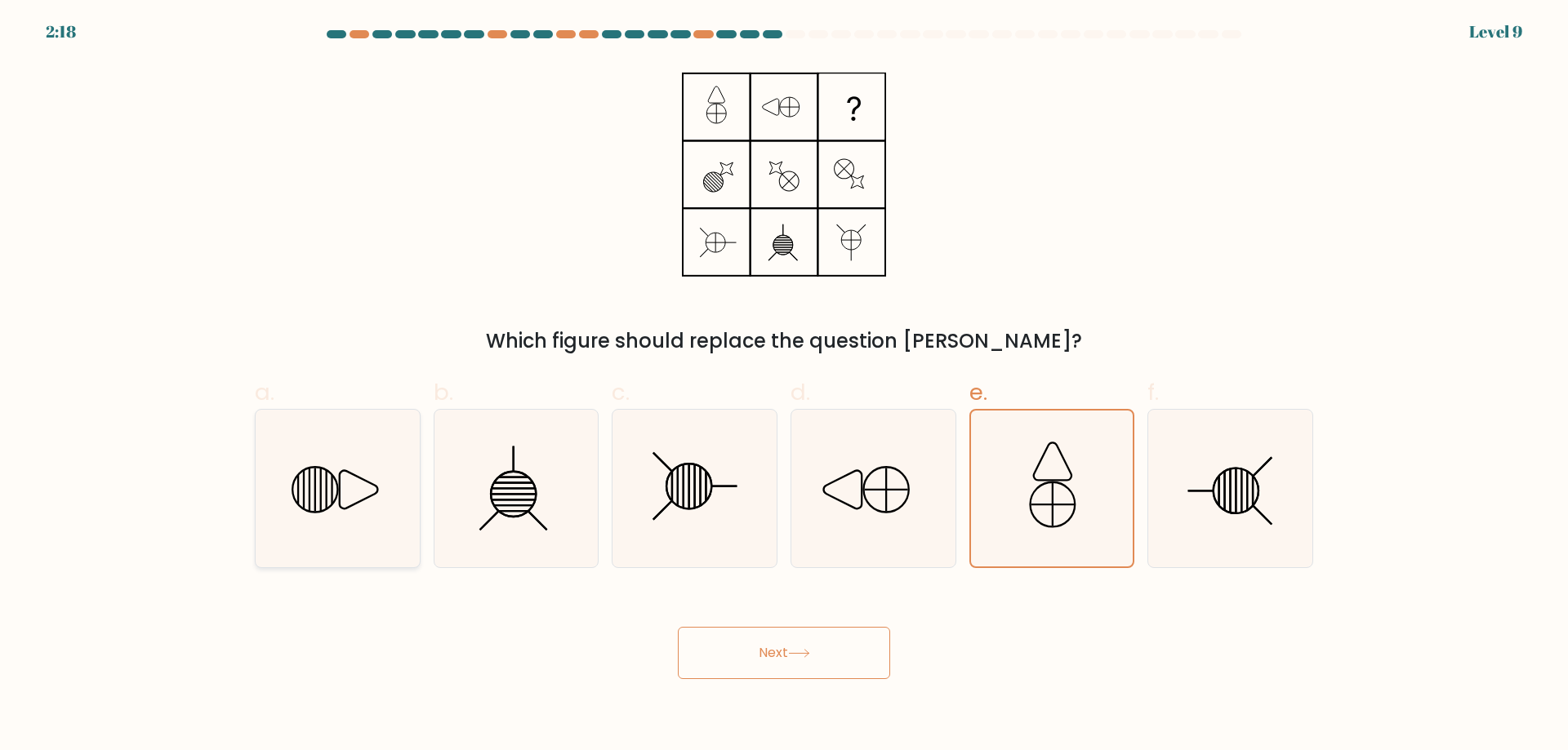
radio input "true"
click at [793, 662] on button "Next" at bounding box center [784, 653] width 212 height 53
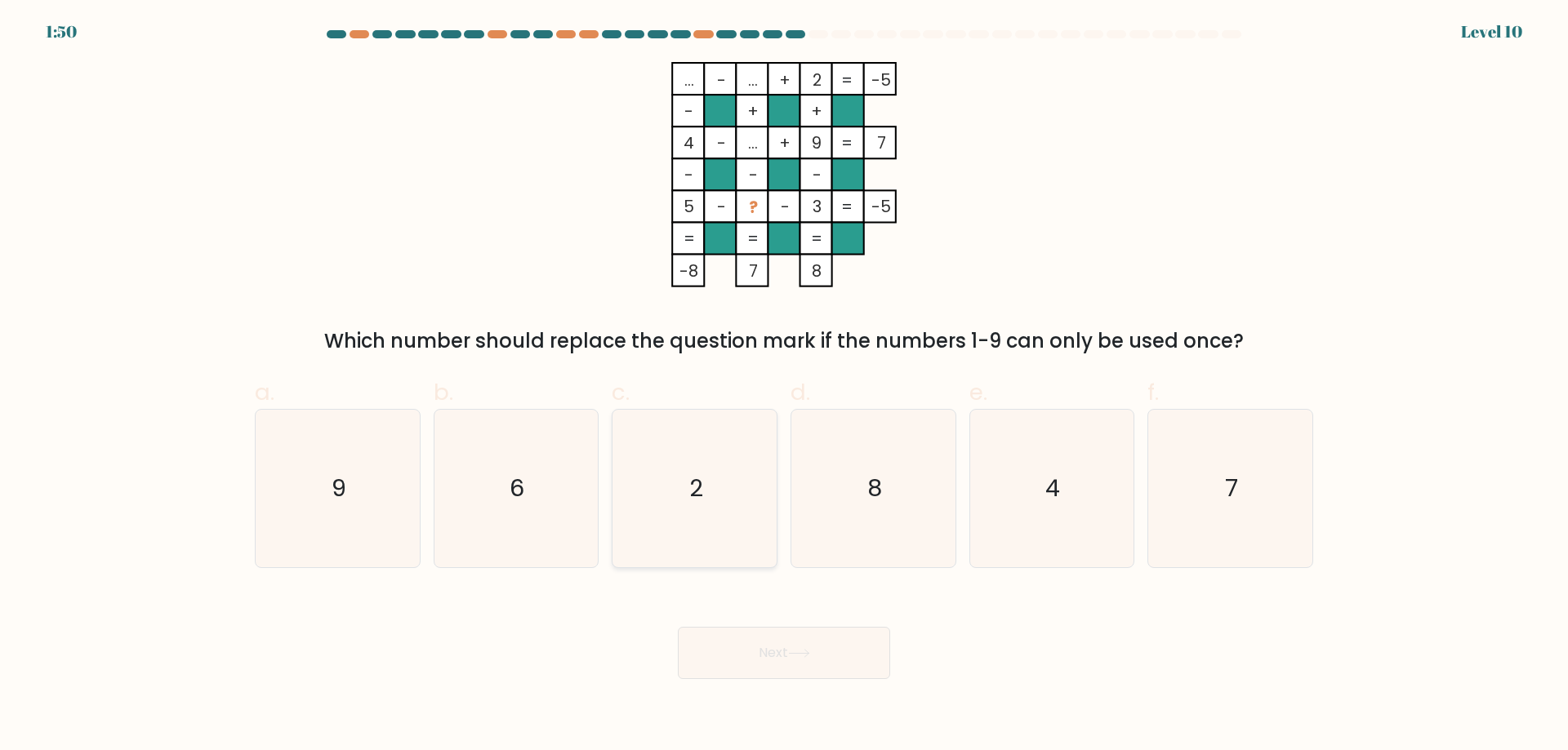
click at [722, 471] on icon "2" at bounding box center [695, 489] width 158 height 158
click at [784, 386] on input "c. 2" at bounding box center [784, 381] width 1 height 11
radio input "true"
click at [767, 650] on button "Next" at bounding box center [784, 653] width 212 height 53
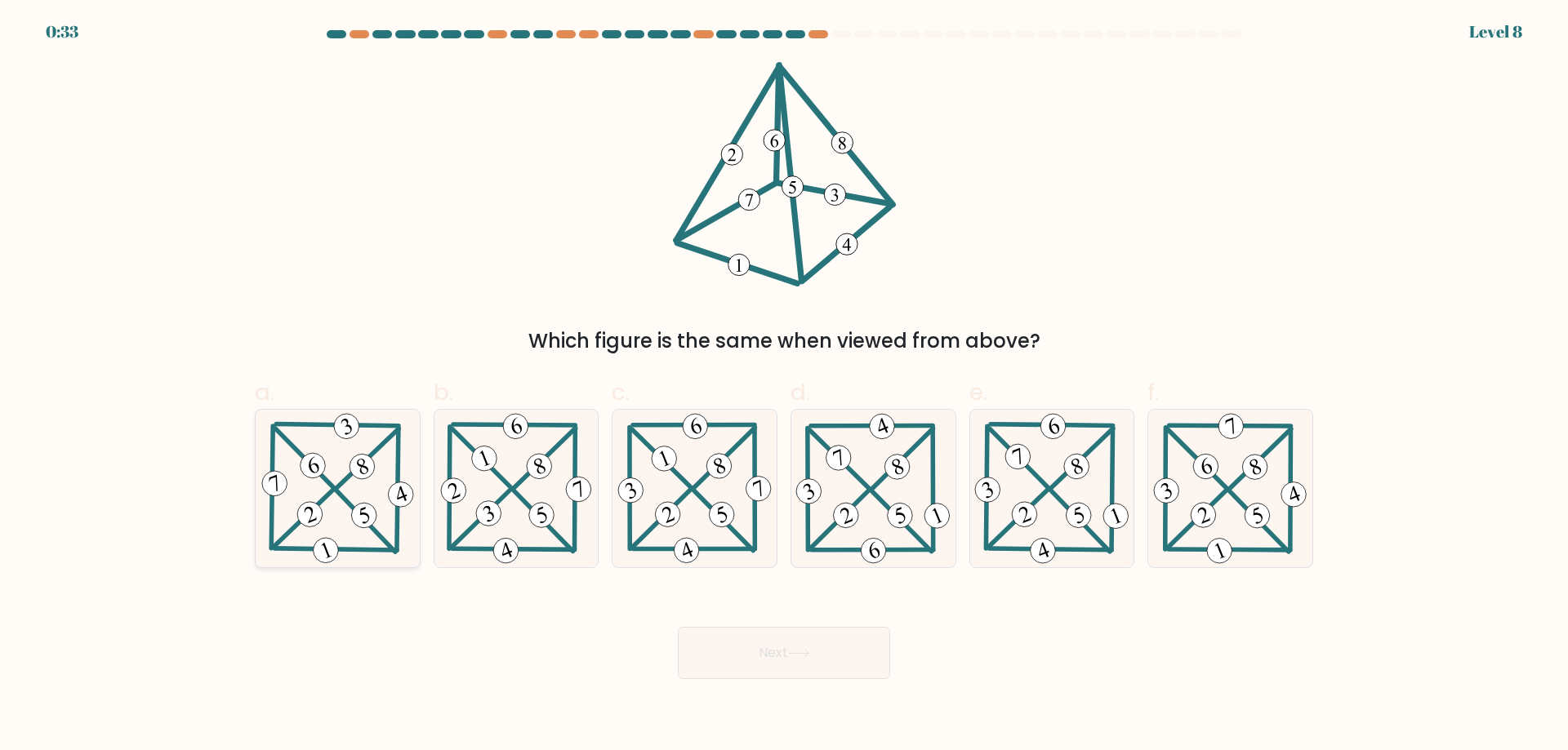
click at [373, 509] on 462 at bounding box center [365, 516] width 33 height 33
click at [784, 386] on input "a." at bounding box center [784, 381] width 1 height 11
radio input "true"
click at [841, 662] on button "Next" at bounding box center [784, 653] width 212 height 53
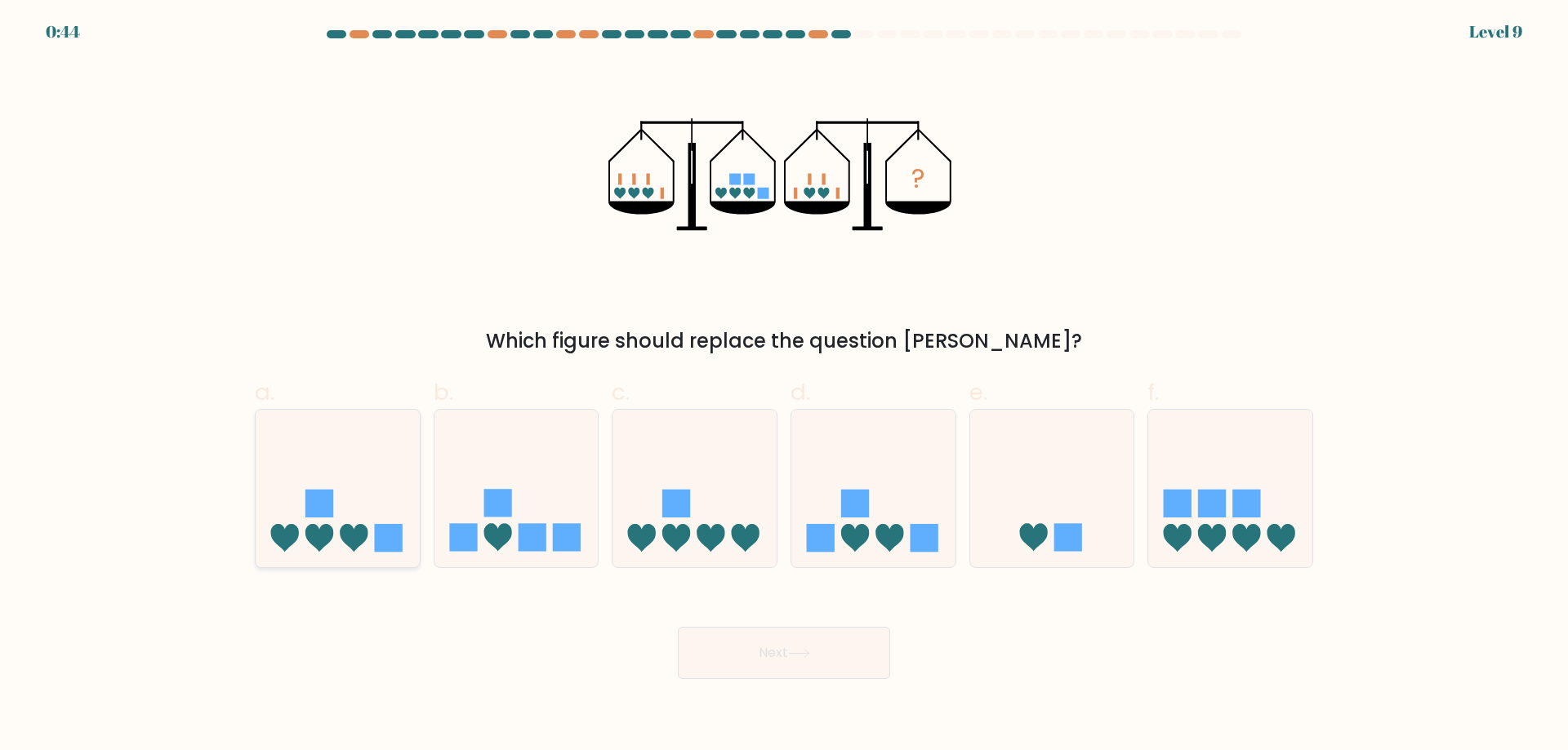
click at [356, 512] on icon at bounding box center [337, 488] width 164 height 135
click at [784, 386] on input "a." at bounding box center [784, 381] width 1 height 11
radio input "true"
click at [815, 651] on button "Next" at bounding box center [784, 653] width 212 height 53
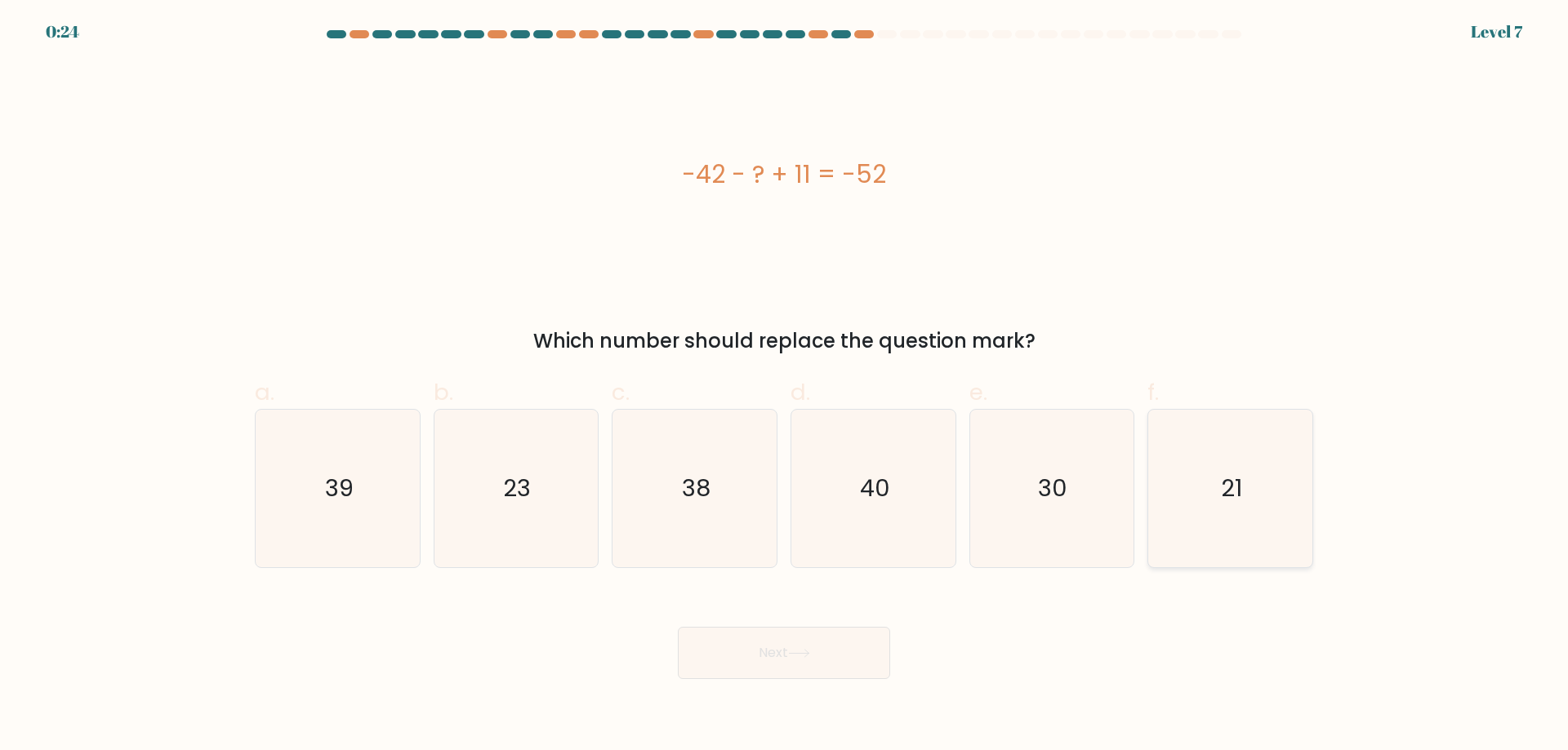
click at [1188, 516] on icon "21" at bounding box center [1230, 489] width 158 height 158
click at [784, 386] on input "f. 21" at bounding box center [784, 381] width 1 height 11
radio input "true"
click at [848, 657] on button "Next" at bounding box center [784, 653] width 212 height 53
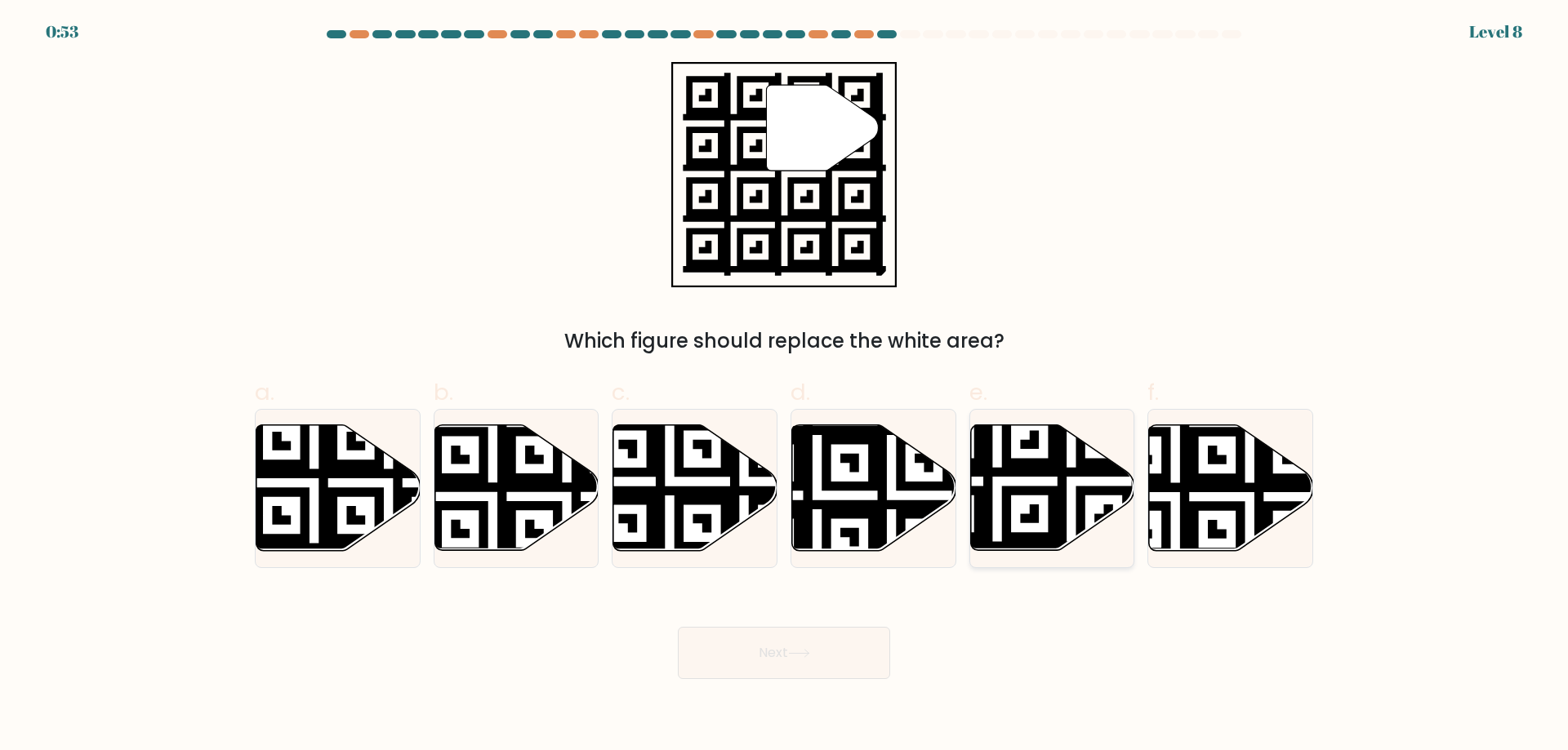
click at [1052, 483] on icon at bounding box center [1052, 488] width 164 height 126
click at [784, 386] on input "e." at bounding box center [784, 381] width 1 height 11
radio input "true"
click at [816, 659] on button "Next" at bounding box center [784, 653] width 212 height 53
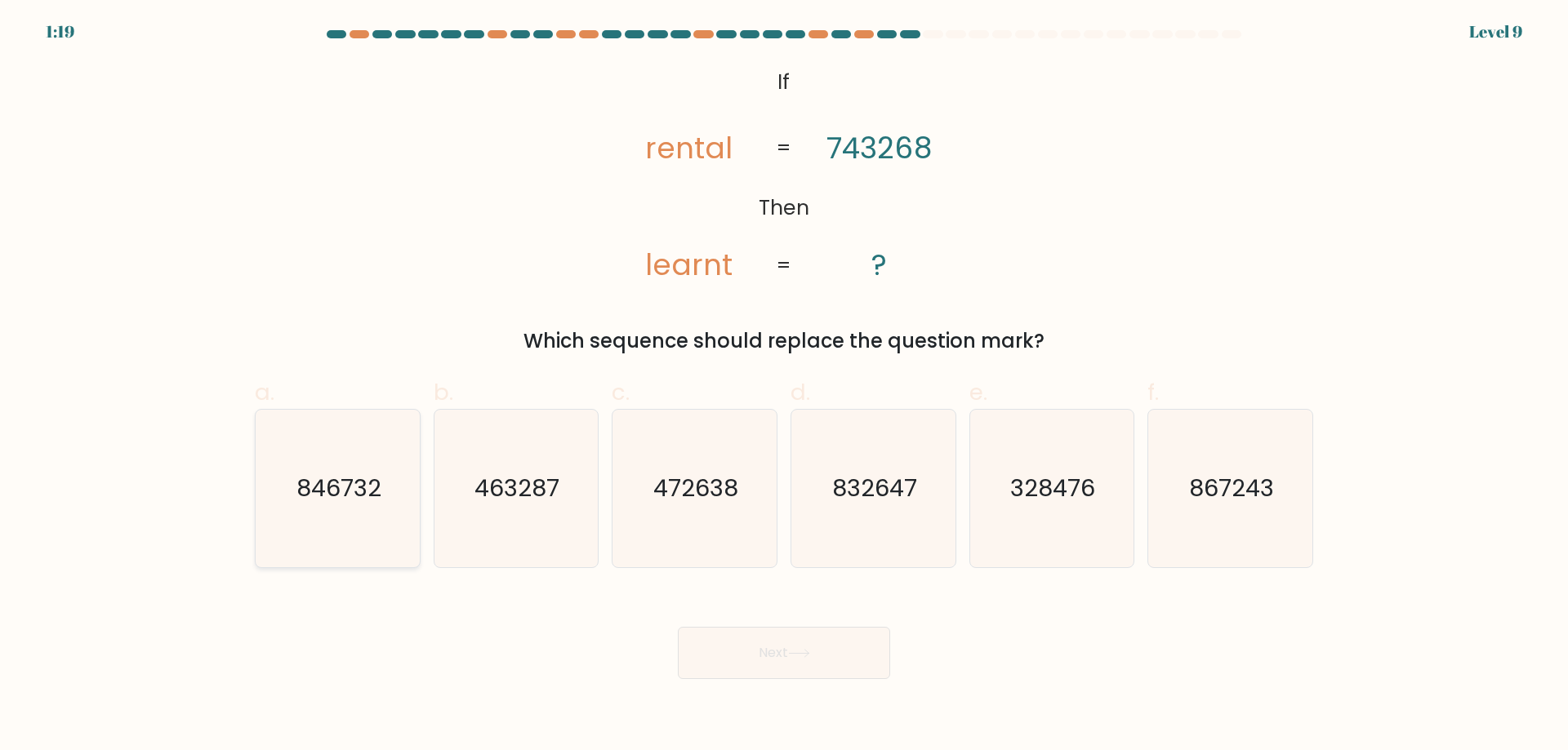
click at [360, 539] on icon "846732" at bounding box center [337, 489] width 158 height 158
click at [784, 386] on input "a. 846732" at bounding box center [784, 381] width 1 height 11
radio input "true"
click at [783, 651] on button "Next" at bounding box center [784, 653] width 212 height 53
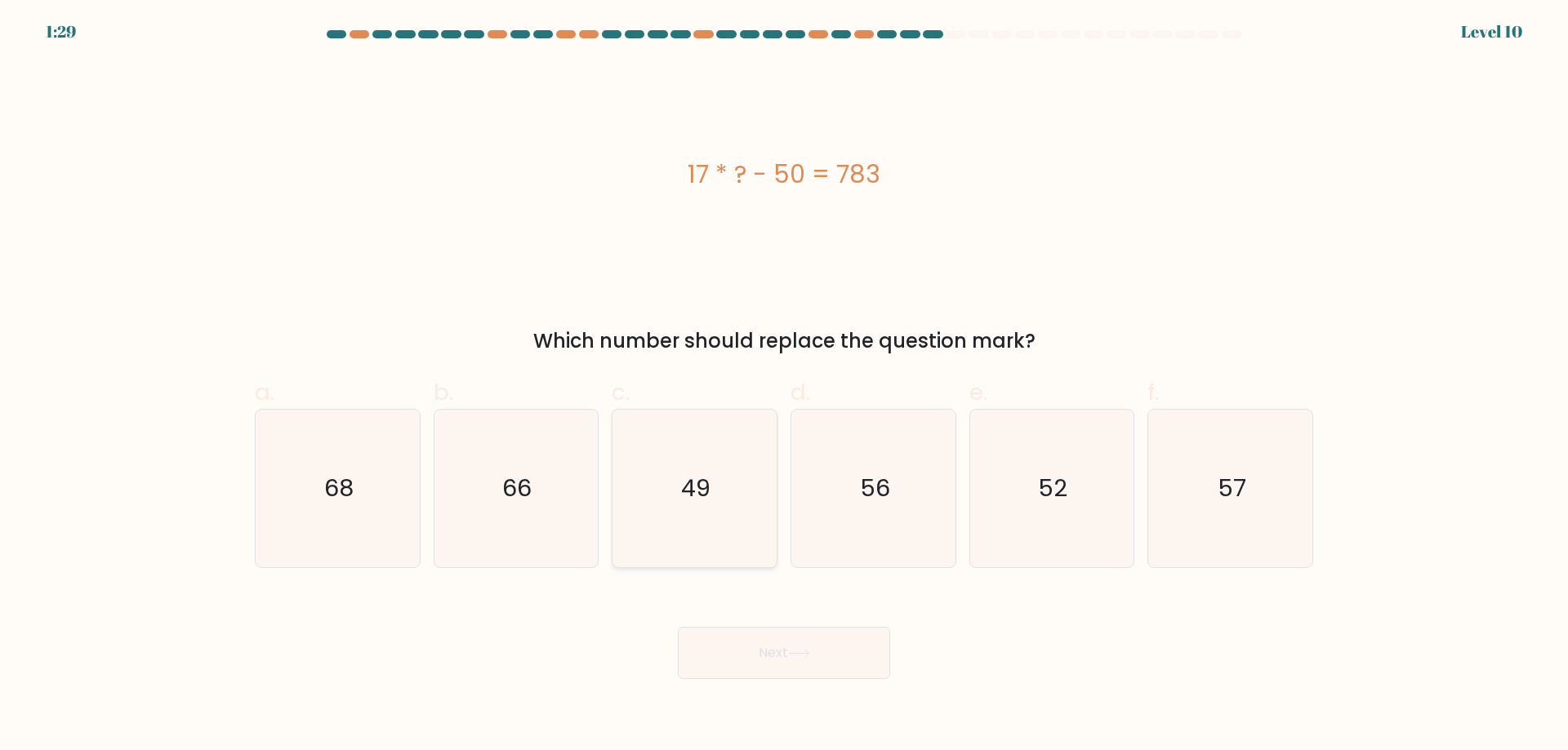
click at [738, 519] on icon "49" at bounding box center [695, 489] width 158 height 158
click at [784, 386] on input "c. 49" at bounding box center [784, 381] width 1 height 11
radio input "true"
click at [791, 659] on button "Next" at bounding box center [784, 653] width 212 height 53
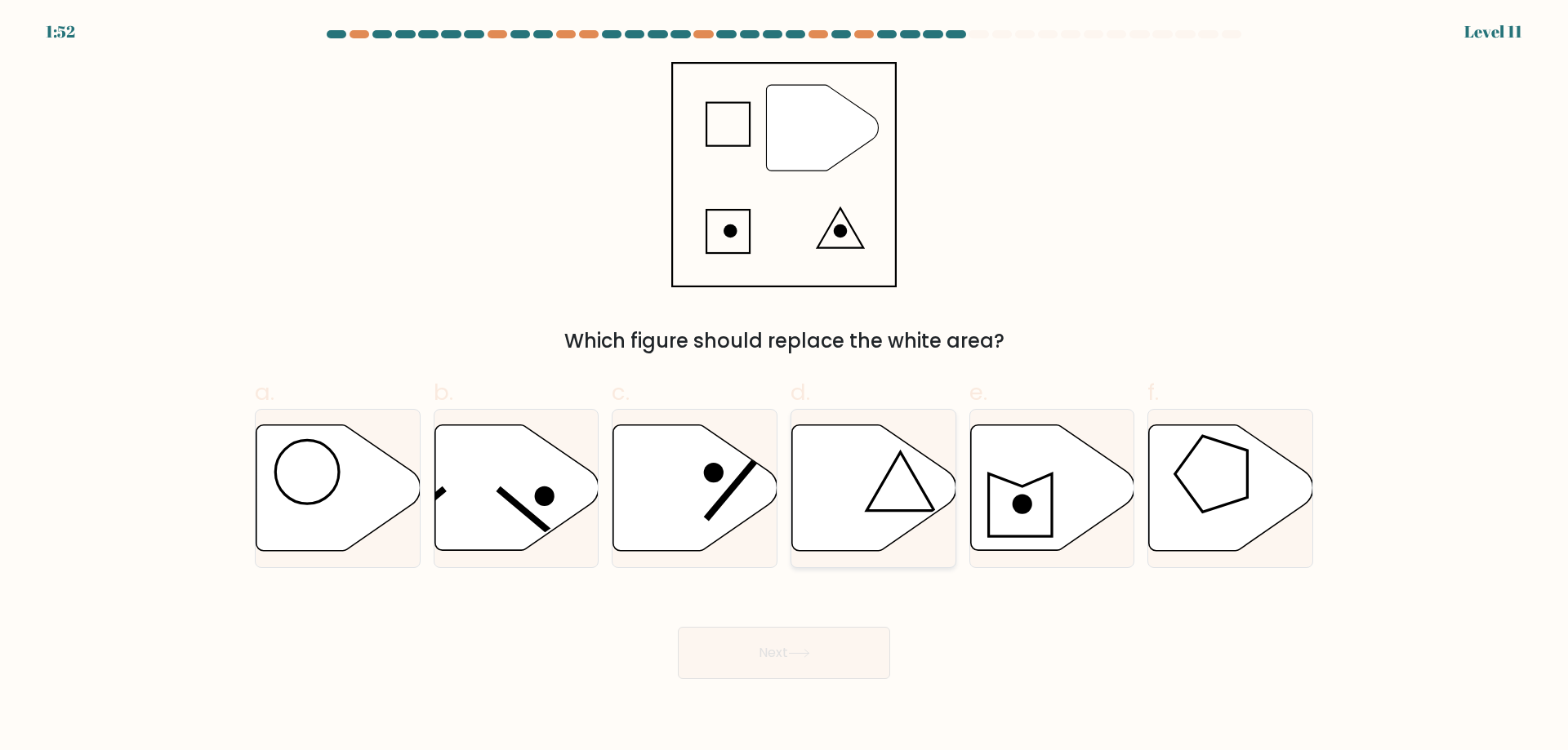
click at [912, 497] on icon at bounding box center [873, 488] width 164 height 126
click at [784, 386] on input "d." at bounding box center [784, 381] width 1 height 11
radio input "true"
click at [796, 641] on button "Next" at bounding box center [784, 653] width 212 height 53
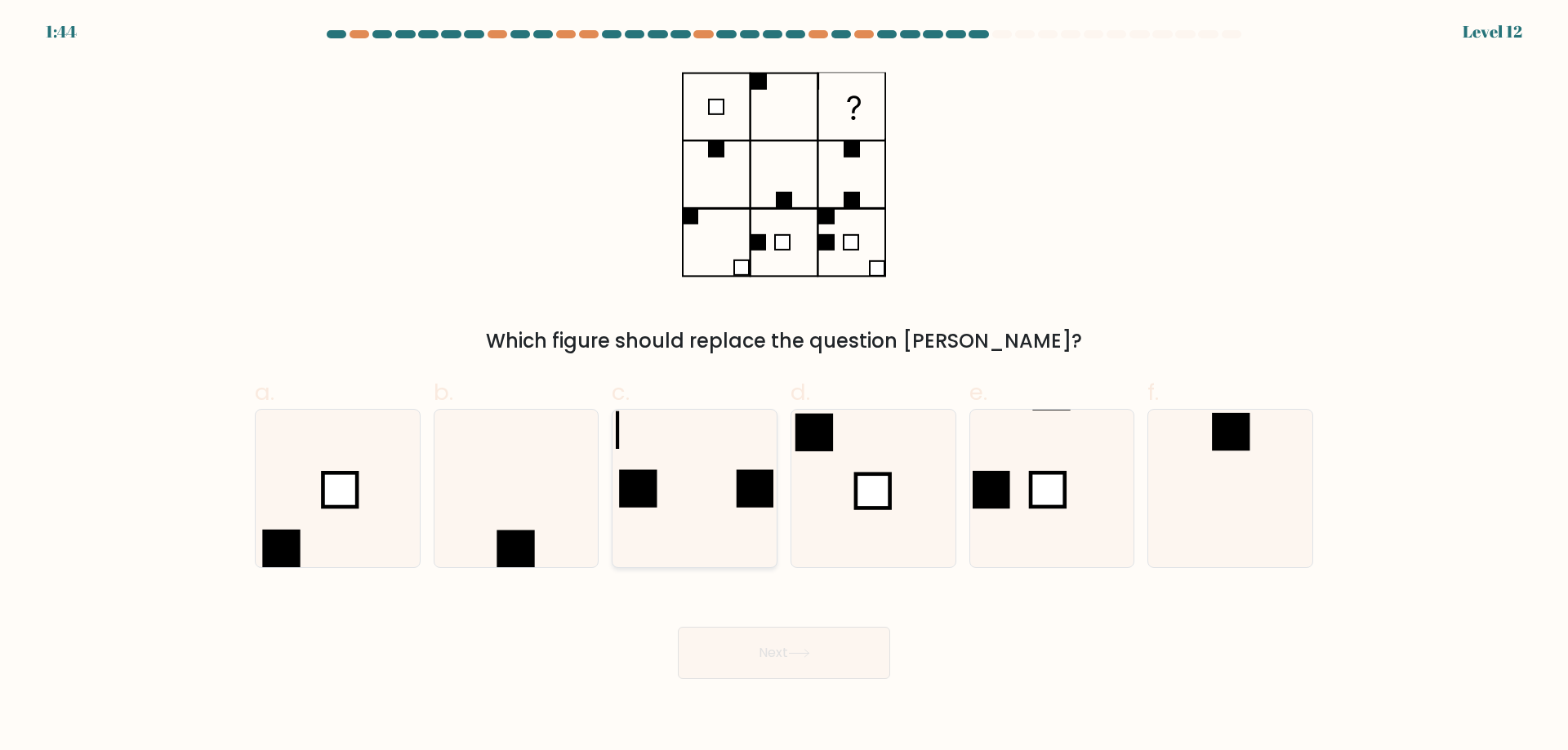
click at [716, 527] on icon at bounding box center [695, 489] width 158 height 158
click at [784, 386] on input "c." at bounding box center [784, 381] width 1 height 11
radio input "true"
click at [553, 520] on icon at bounding box center [516, 489] width 158 height 158
click at [784, 386] on input "b." at bounding box center [784, 381] width 1 height 11
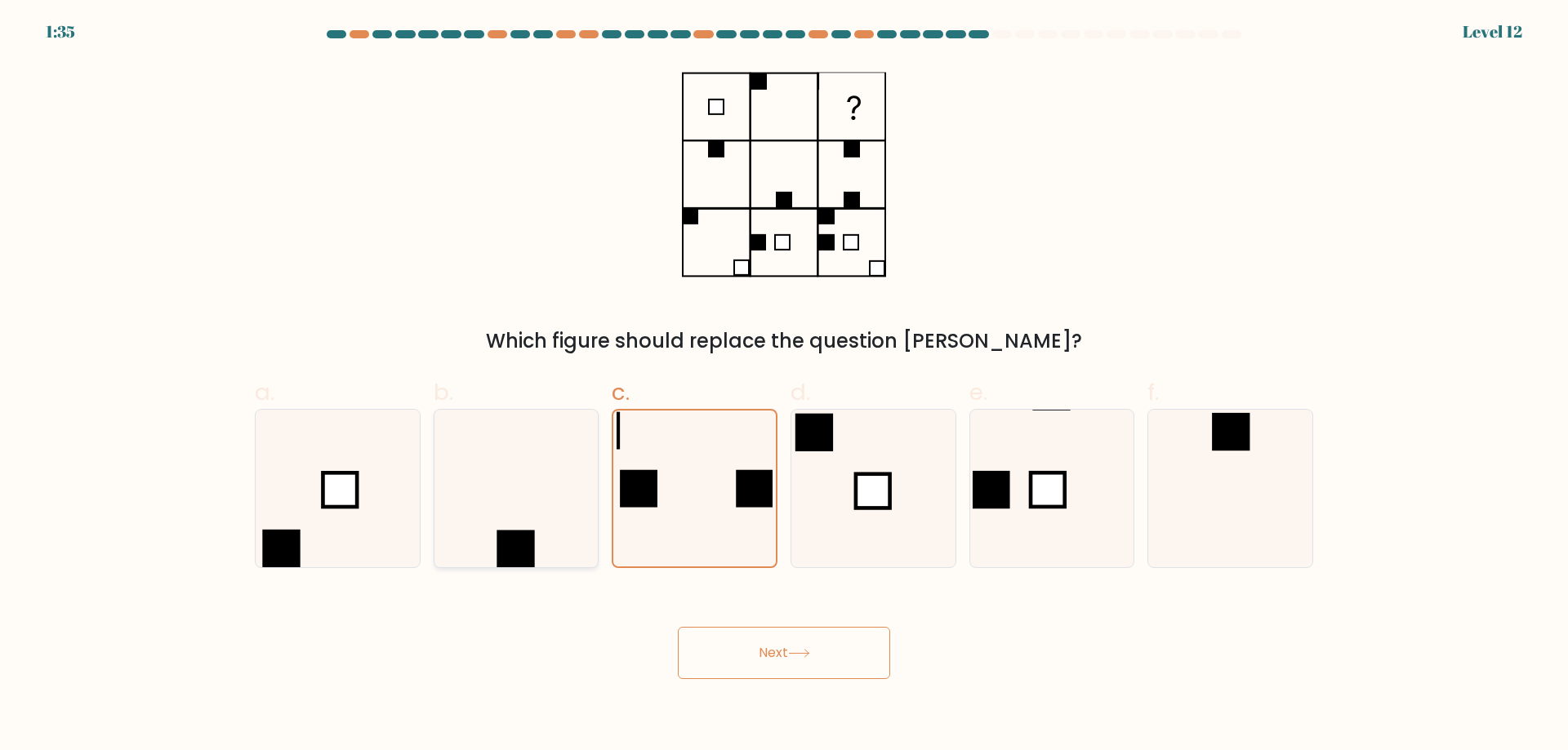
radio input "true"
click at [783, 668] on button "Next" at bounding box center [784, 653] width 212 height 53
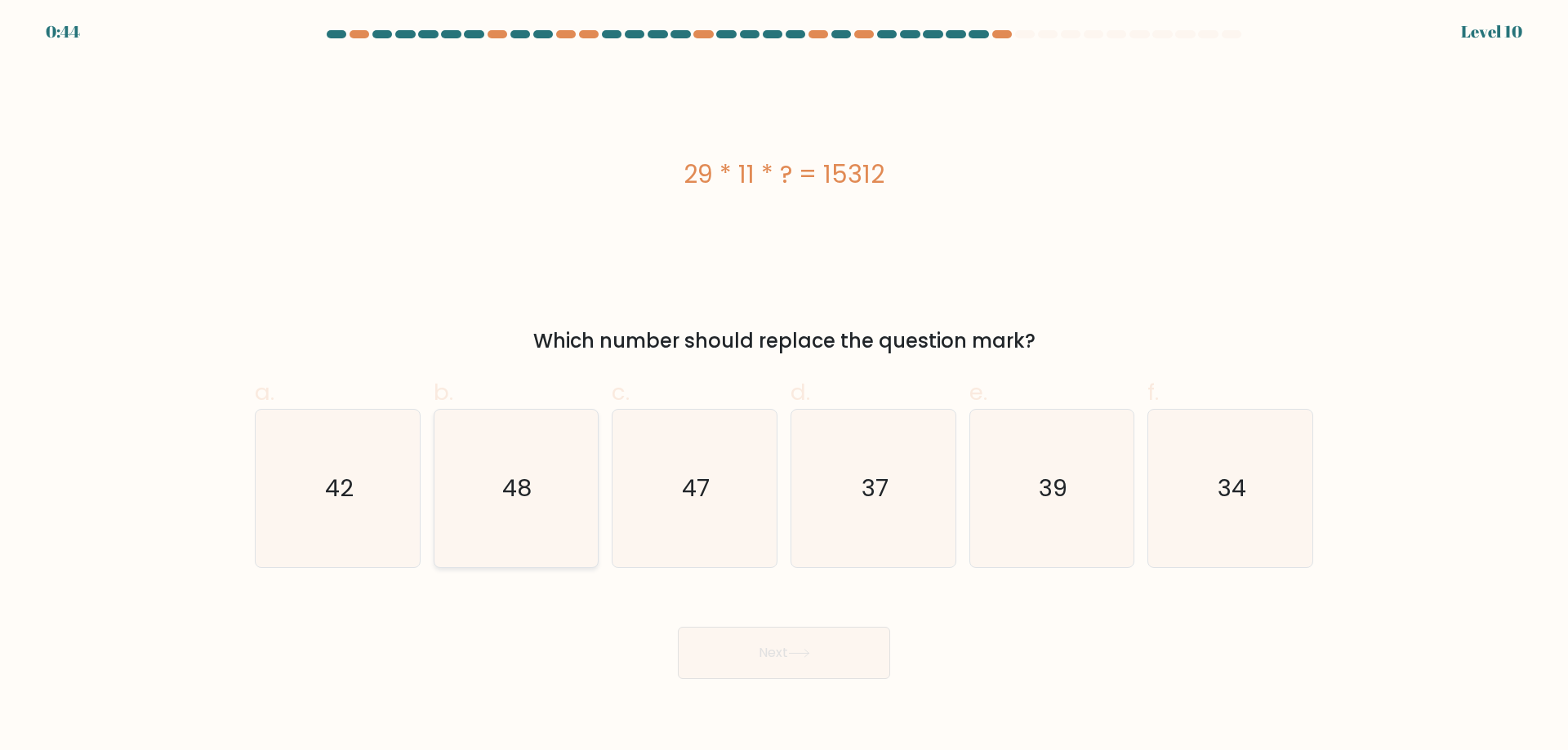
click at [578, 511] on icon "48" at bounding box center [516, 489] width 158 height 158
click at [784, 386] on input "b. 48" at bounding box center [784, 381] width 1 height 11
radio input "true"
click at [742, 634] on button "Next" at bounding box center [784, 653] width 212 height 53
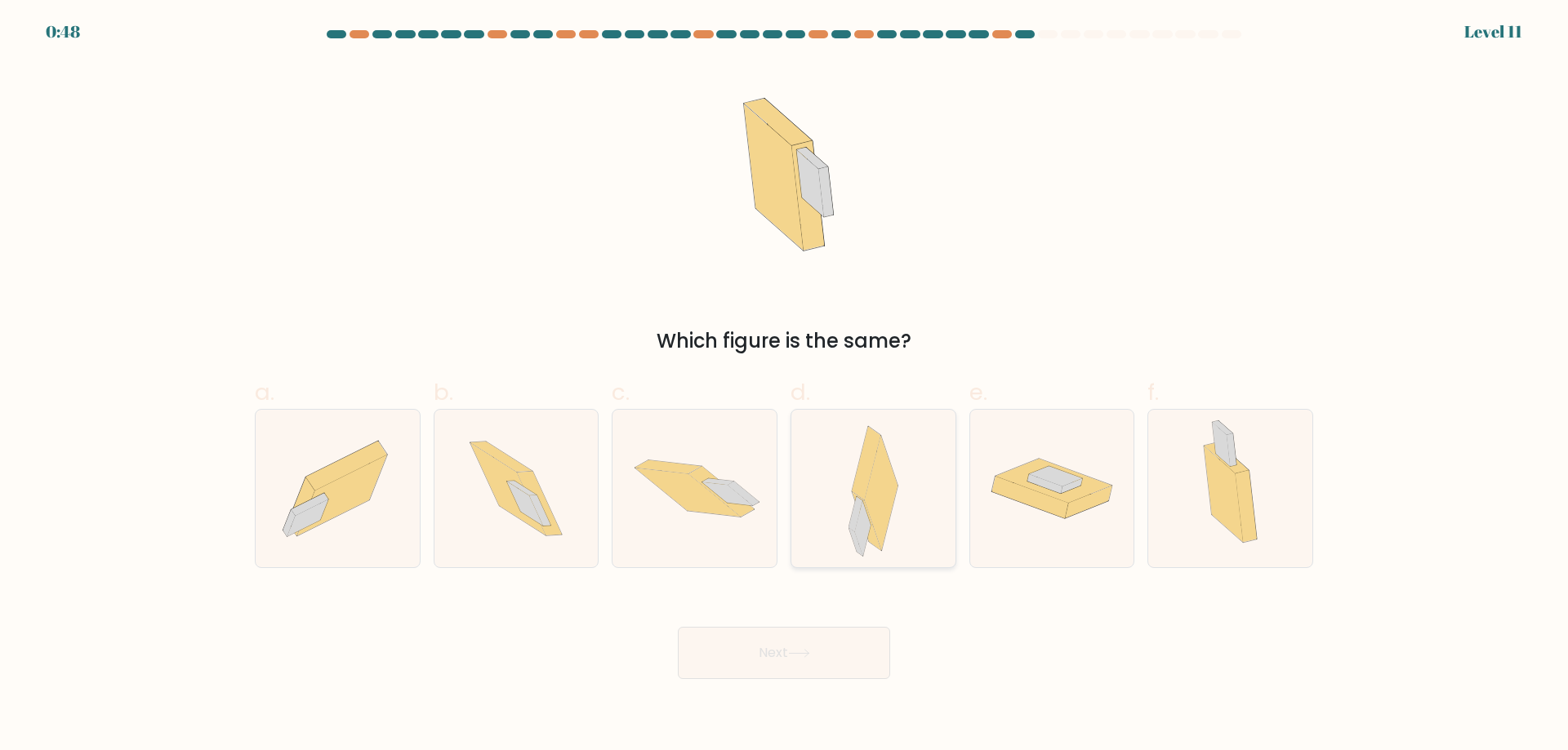
click at [890, 516] on icon at bounding box center [872, 489] width 50 height 158
click at [784, 386] on input "d." at bounding box center [784, 381] width 1 height 11
radio input "true"
click at [830, 647] on button "Next" at bounding box center [784, 653] width 212 height 53
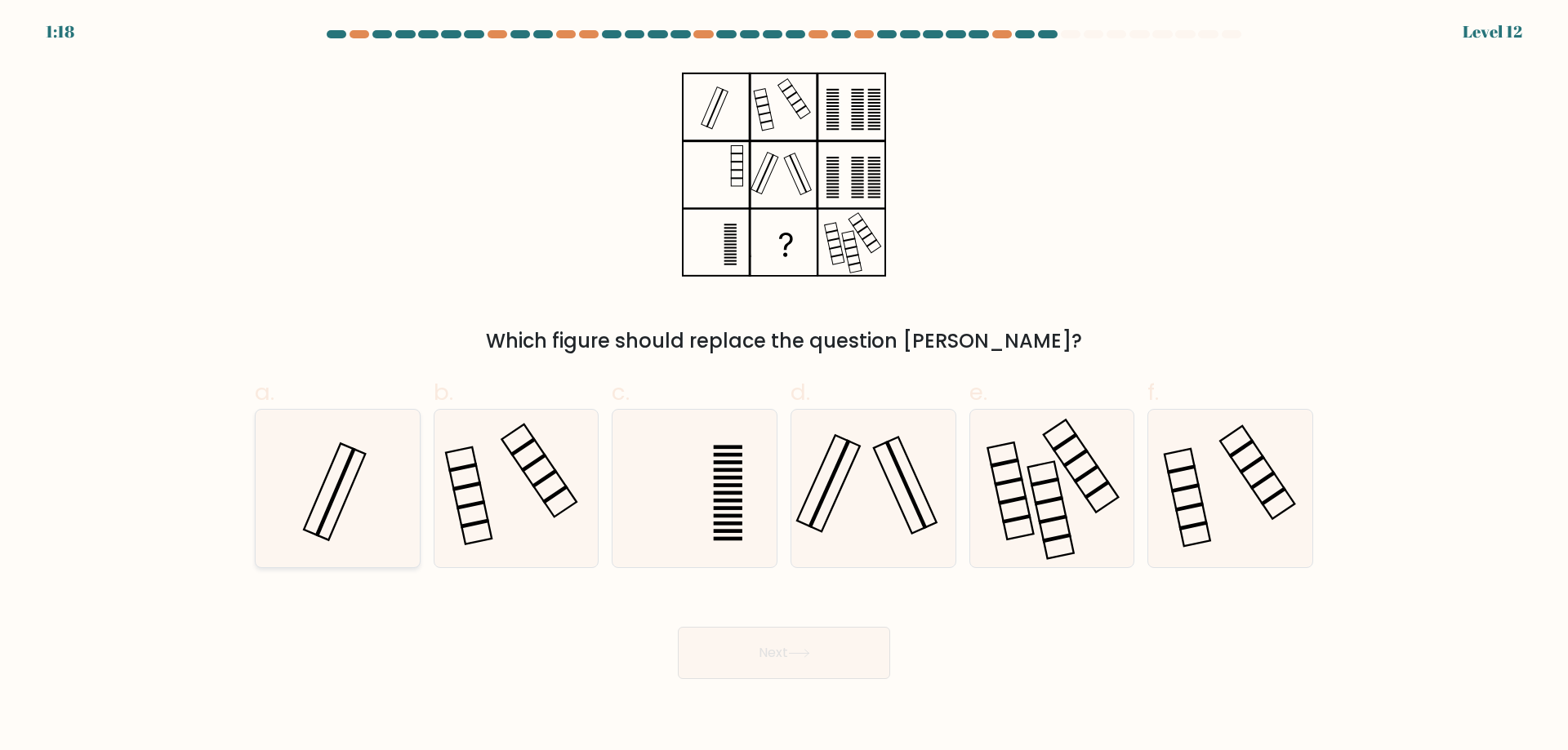
click at [371, 521] on icon at bounding box center [337, 489] width 158 height 158
click at [784, 386] on input "a." at bounding box center [784, 381] width 1 height 11
radio input "true"
click at [778, 663] on button "Next" at bounding box center [784, 653] width 212 height 53
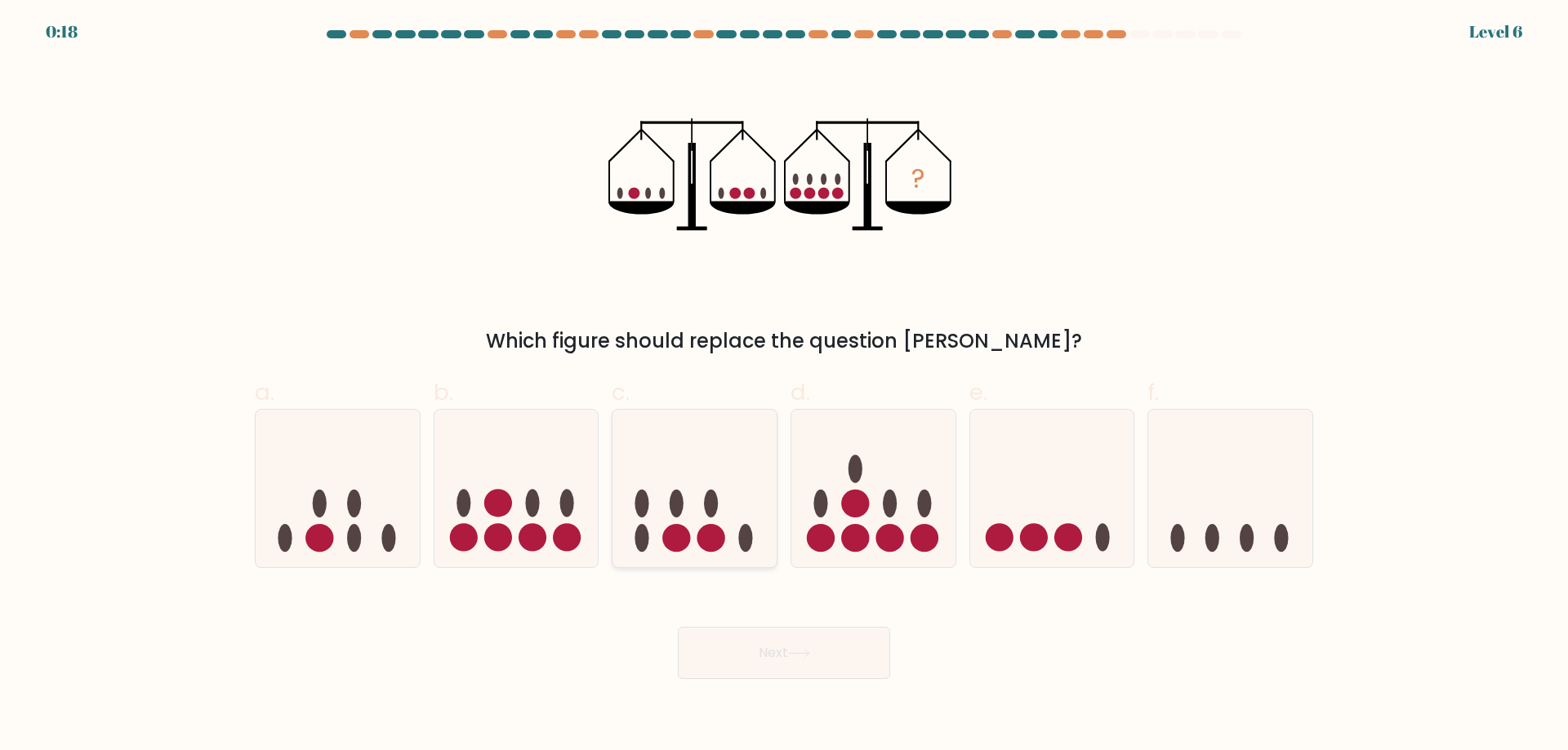
click at [673, 444] on icon at bounding box center [694, 488] width 164 height 135
click at [784, 386] on input "c." at bounding box center [784, 381] width 1 height 11
radio input "true"
click at [543, 488] on icon at bounding box center [516, 488] width 164 height 135
click at [784, 386] on input "b." at bounding box center [784, 381] width 1 height 11
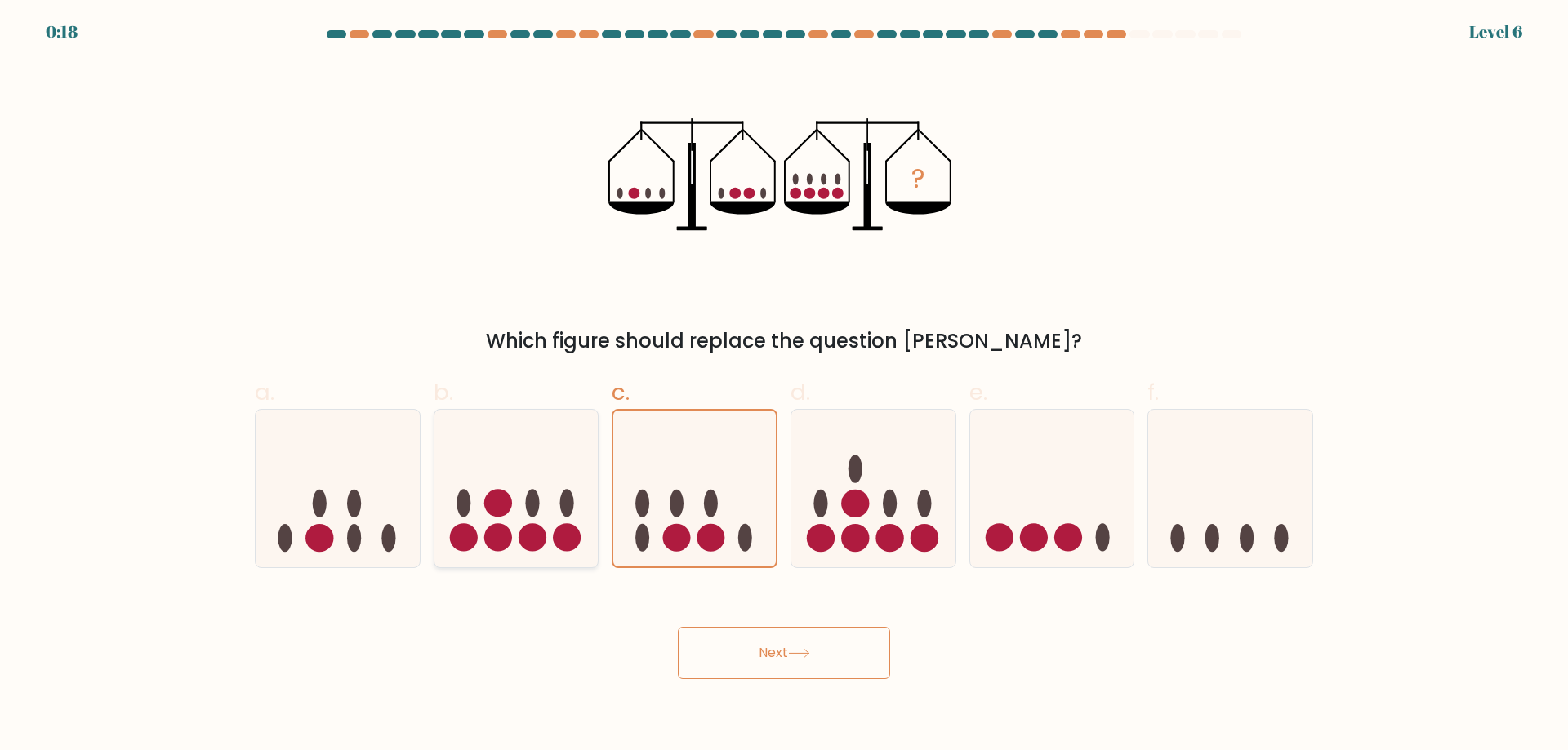
radio input "true"
click at [871, 512] on icon at bounding box center [872, 488] width 164 height 135
click at [784, 386] on input "d." at bounding box center [784, 381] width 1 height 11
radio input "true"
click at [828, 667] on button "Next" at bounding box center [784, 653] width 212 height 53
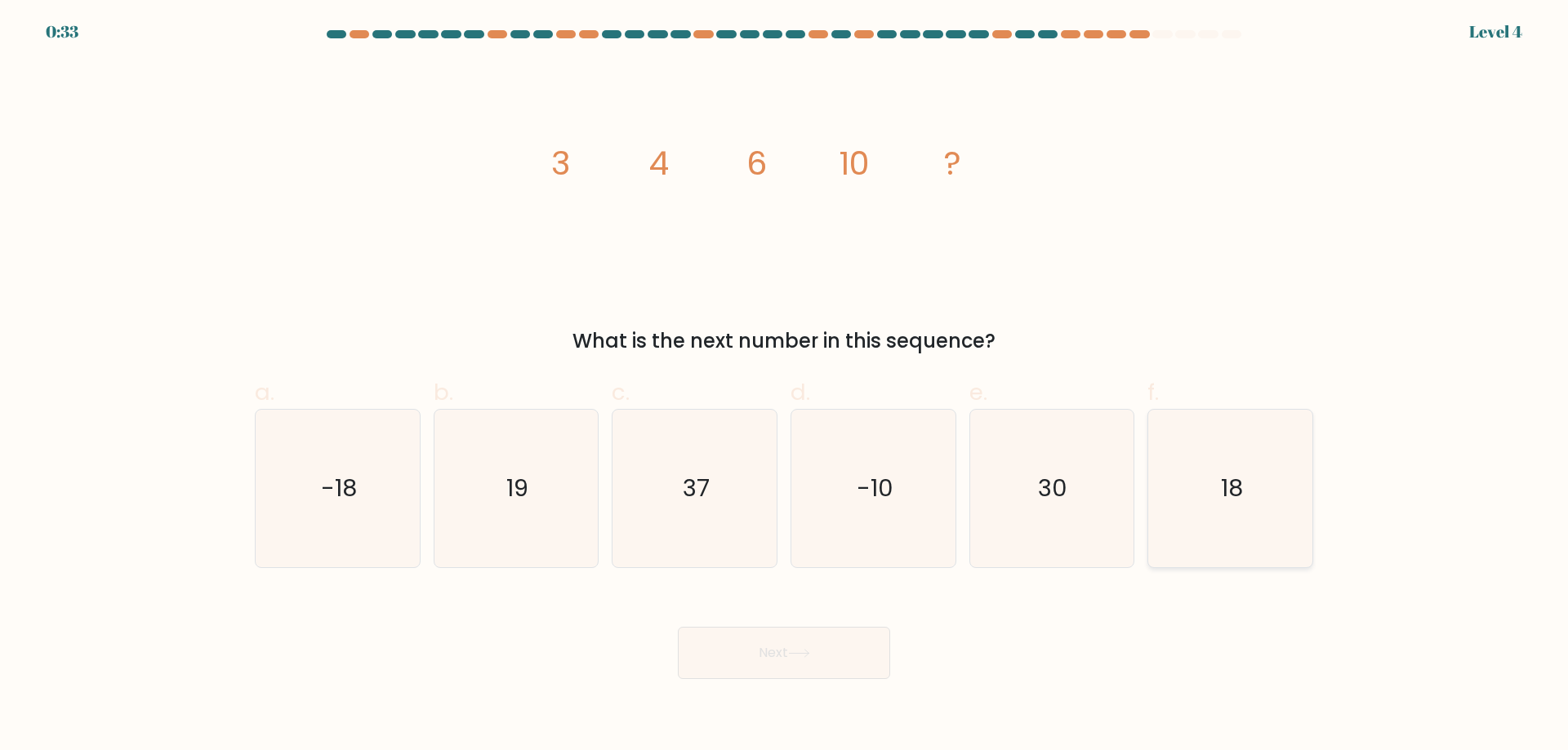
click at [1217, 515] on icon "18" at bounding box center [1230, 489] width 158 height 158
click at [784, 386] on input "f. 18" at bounding box center [784, 381] width 1 height 11
radio input "true"
click at [852, 651] on button "Next" at bounding box center [784, 653] width 212 height 53
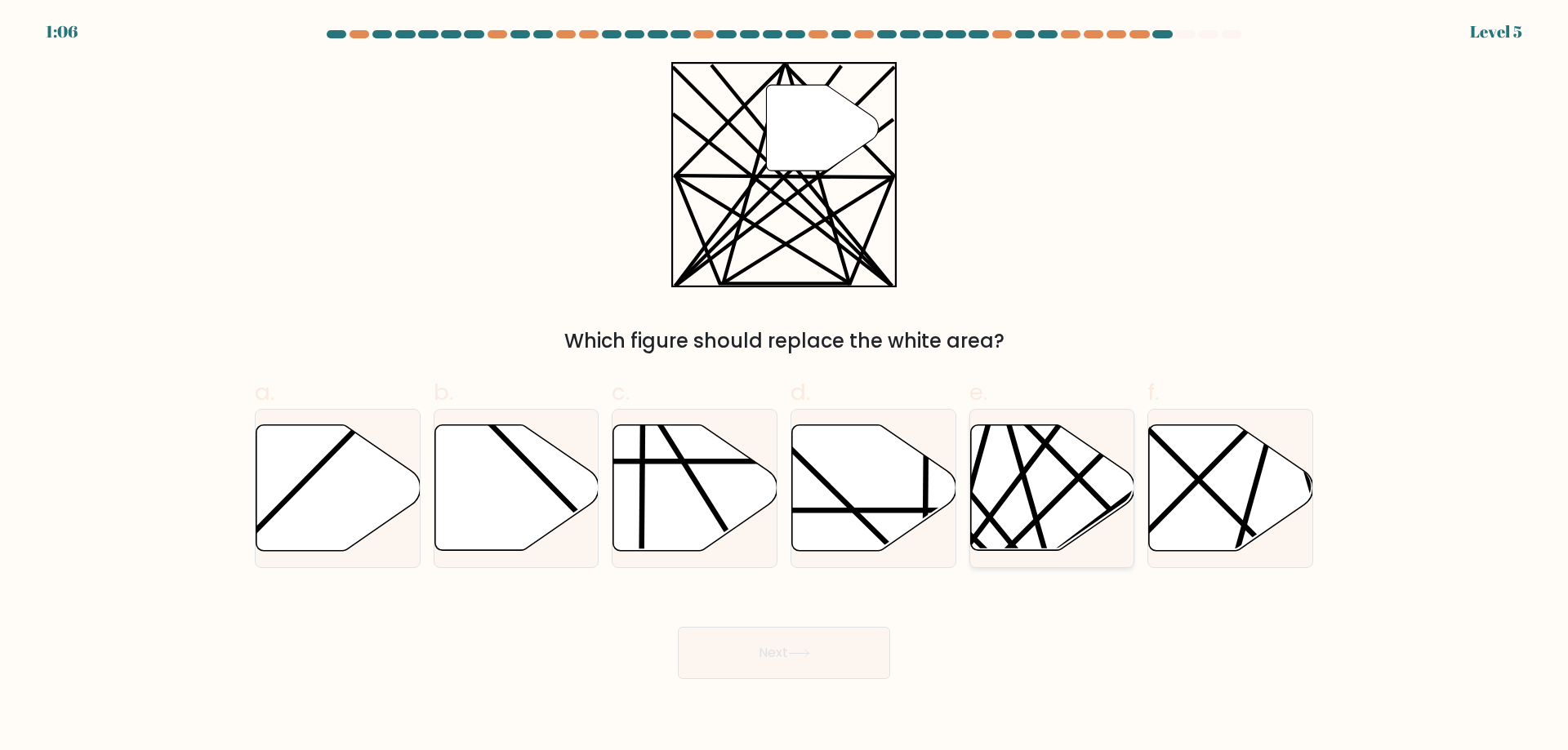
click at [1061, 510] on icon at bounding box center [1052, 488] width 164 height 126
click at [784, 386] on input "e." at bounding box center [784, 381] width 1 height 11
radio input "true"
click at [824, 657] on button "Next" at bounding box center [784, 653] width 212 height 53
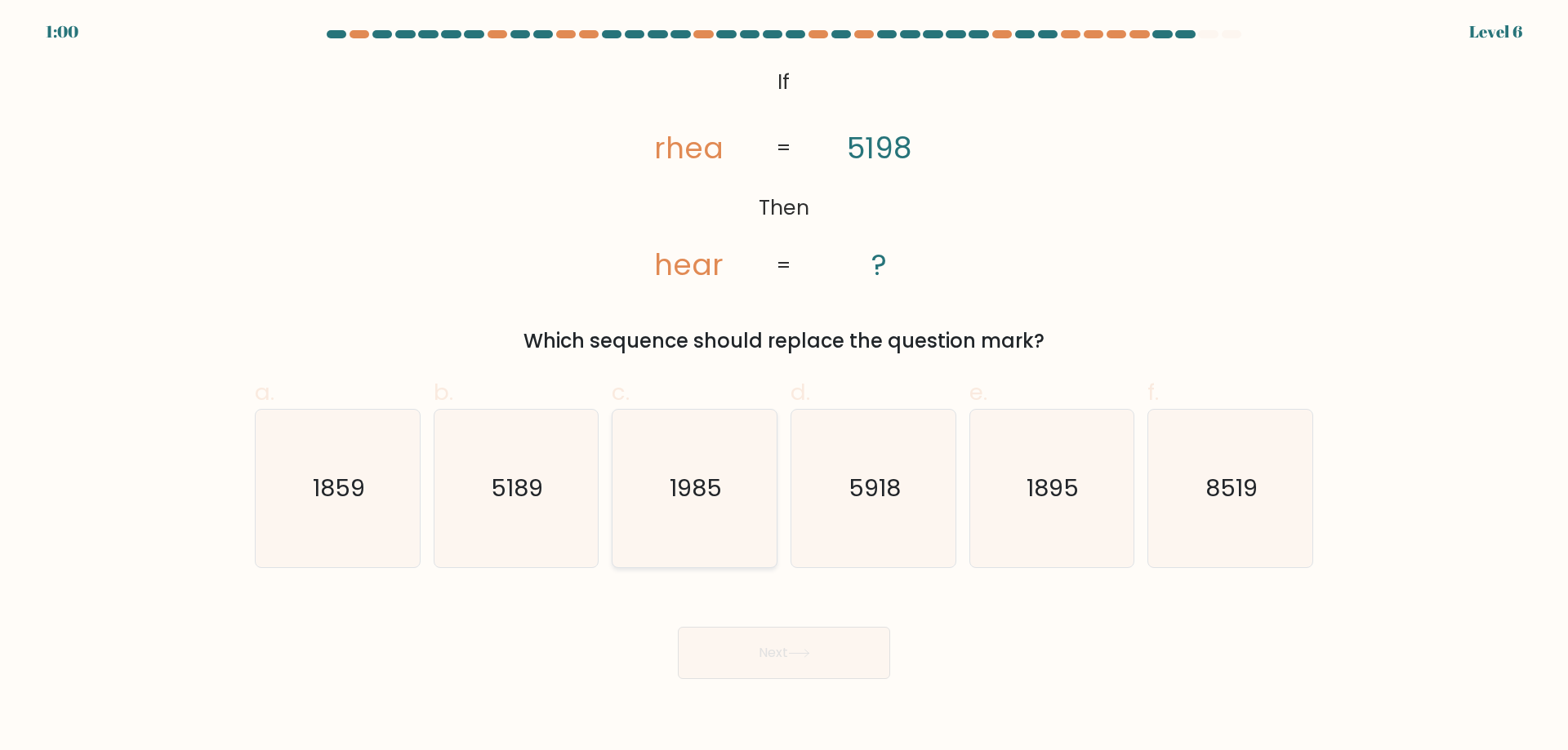
click at [690, 531] on icon "1985" at bounding box center [695, 489] width 158 height 158
click at [784, 386] on input "c. 1985" at bounding box center [784, 381] width 1 height 11
radio input "true"
click at [758, 658] on button "Next" at bounding box center [784, 653] width 212 height 53
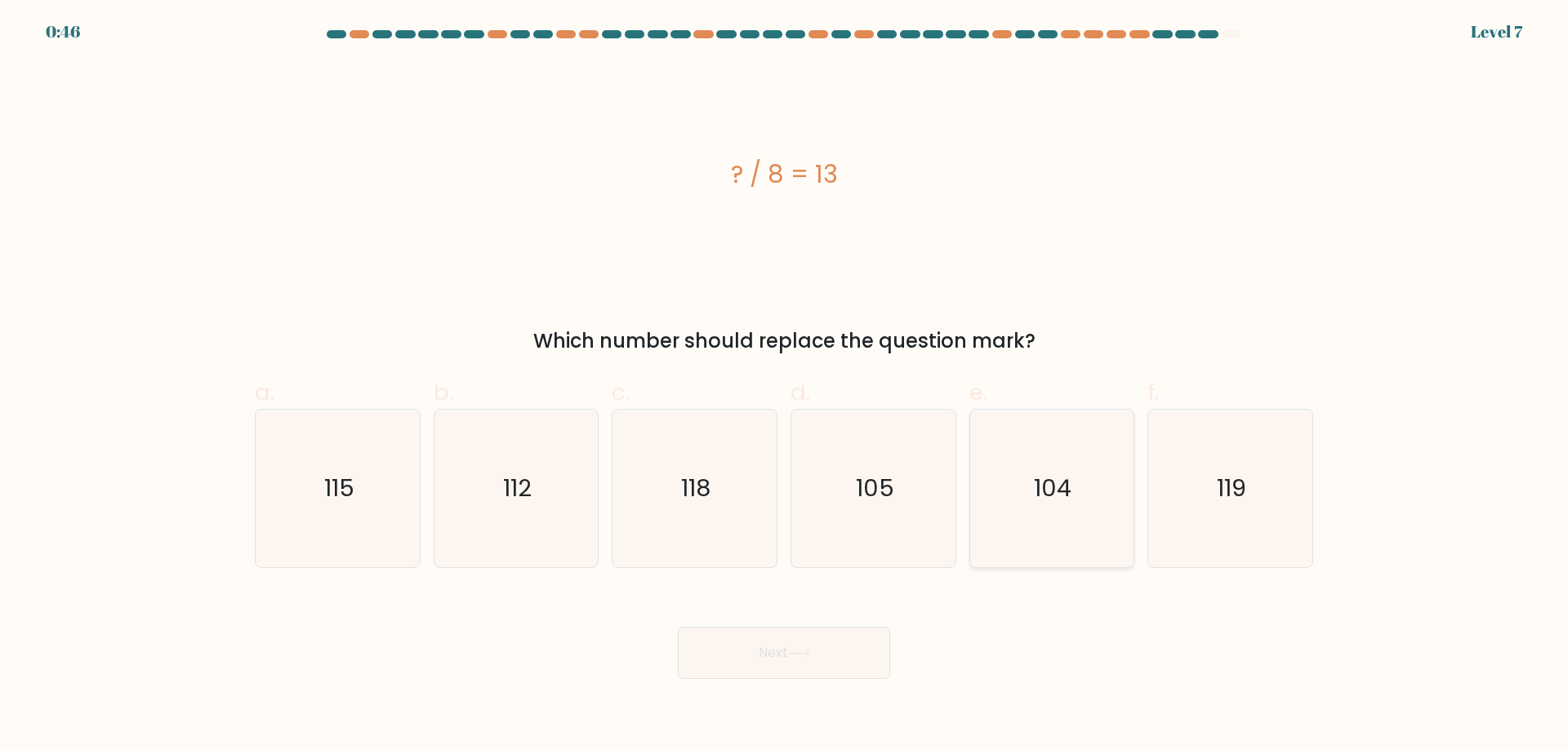
click at [1002, 511] on icon "104" at bounding box center [1051, 489] width 158 height 158
click at [784, 386] on input "e. 104" at bounding box center [784, 381] width 1 height 11
radio input "true"
click at [837, 648] on button "Next" at bounding box center [784, 653] width 212 height 53
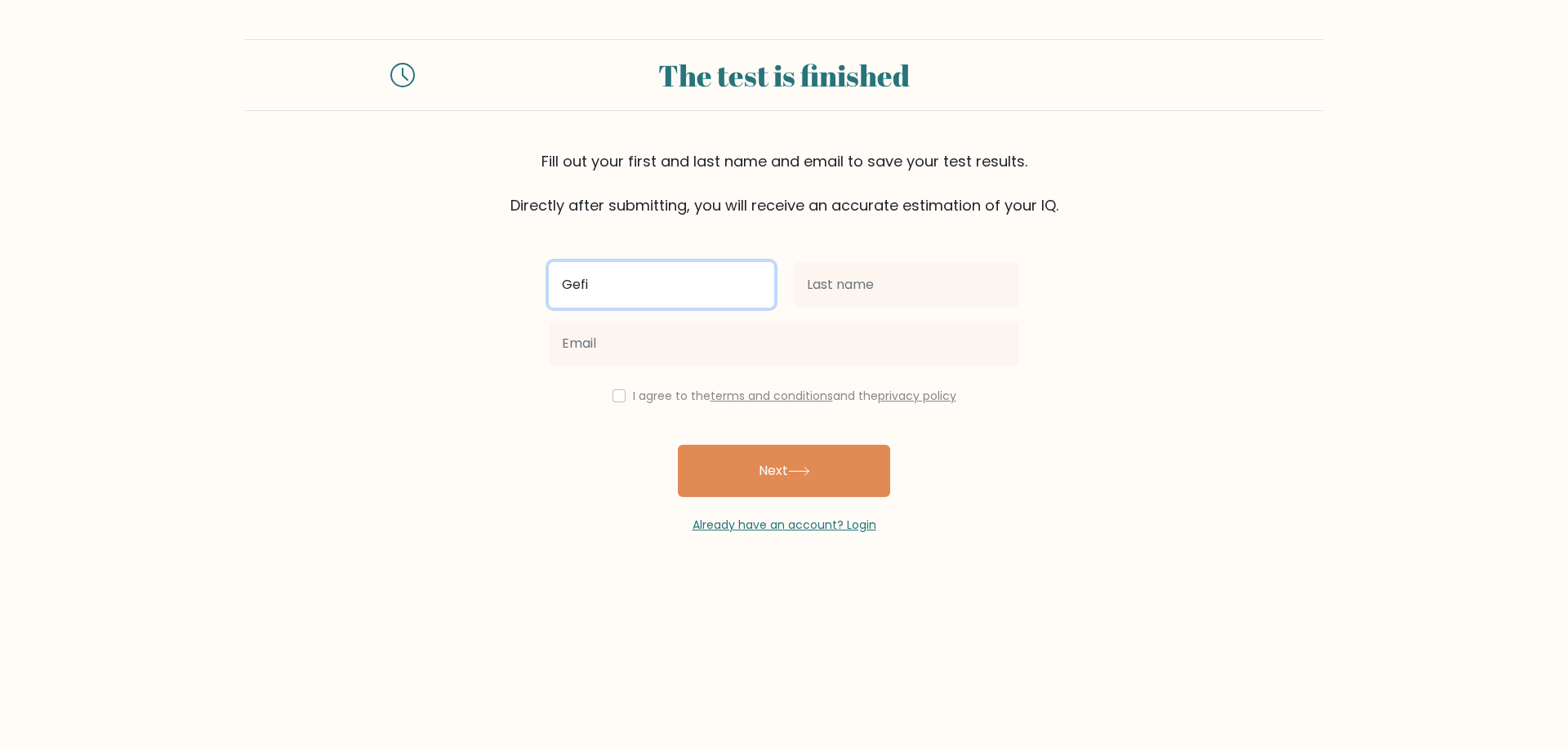
click at [657, 291] on input "Gefi" at bounding box center [661, 285] width 225 height 45
type input "Gefi Hope"
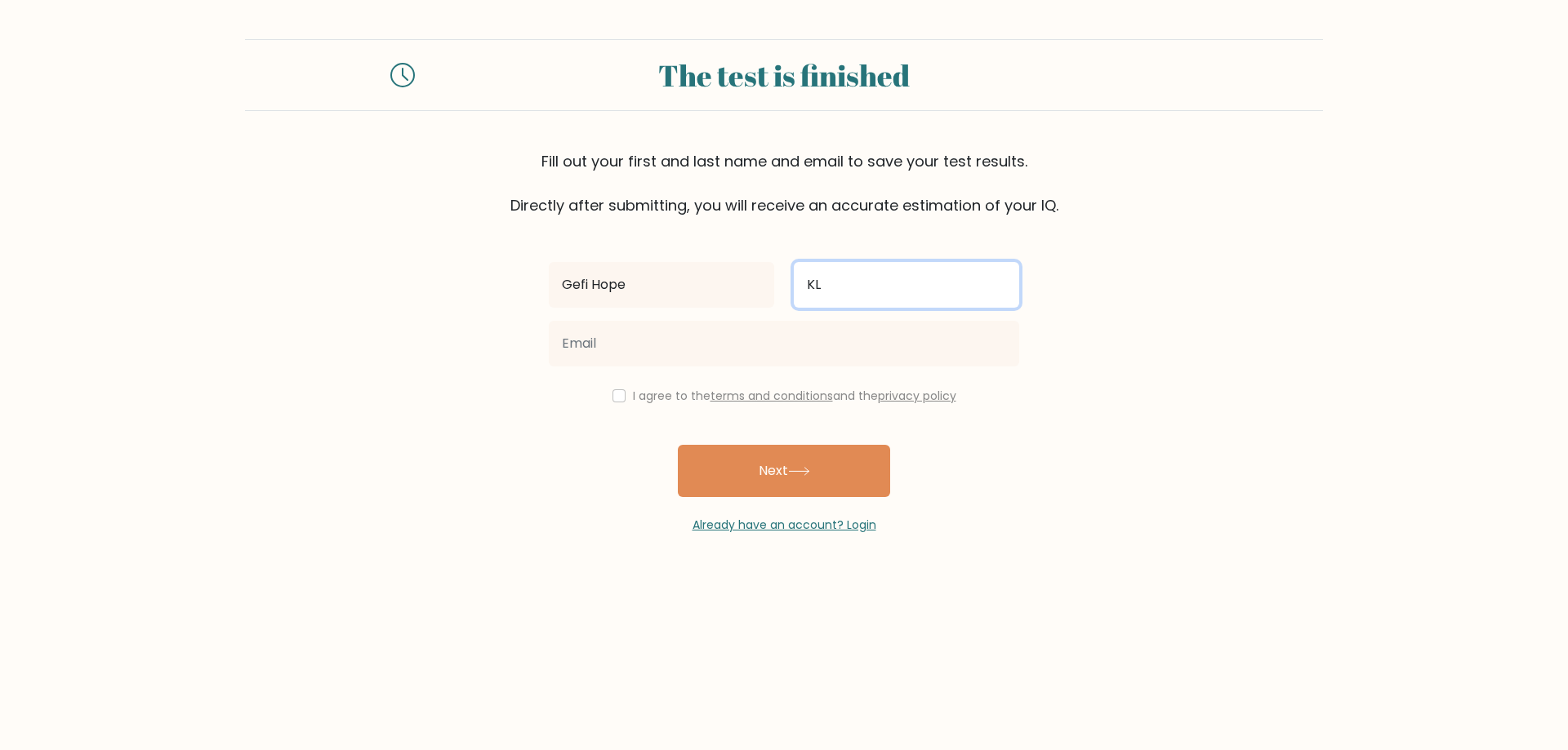
type input "K"
type input "Lupiba"
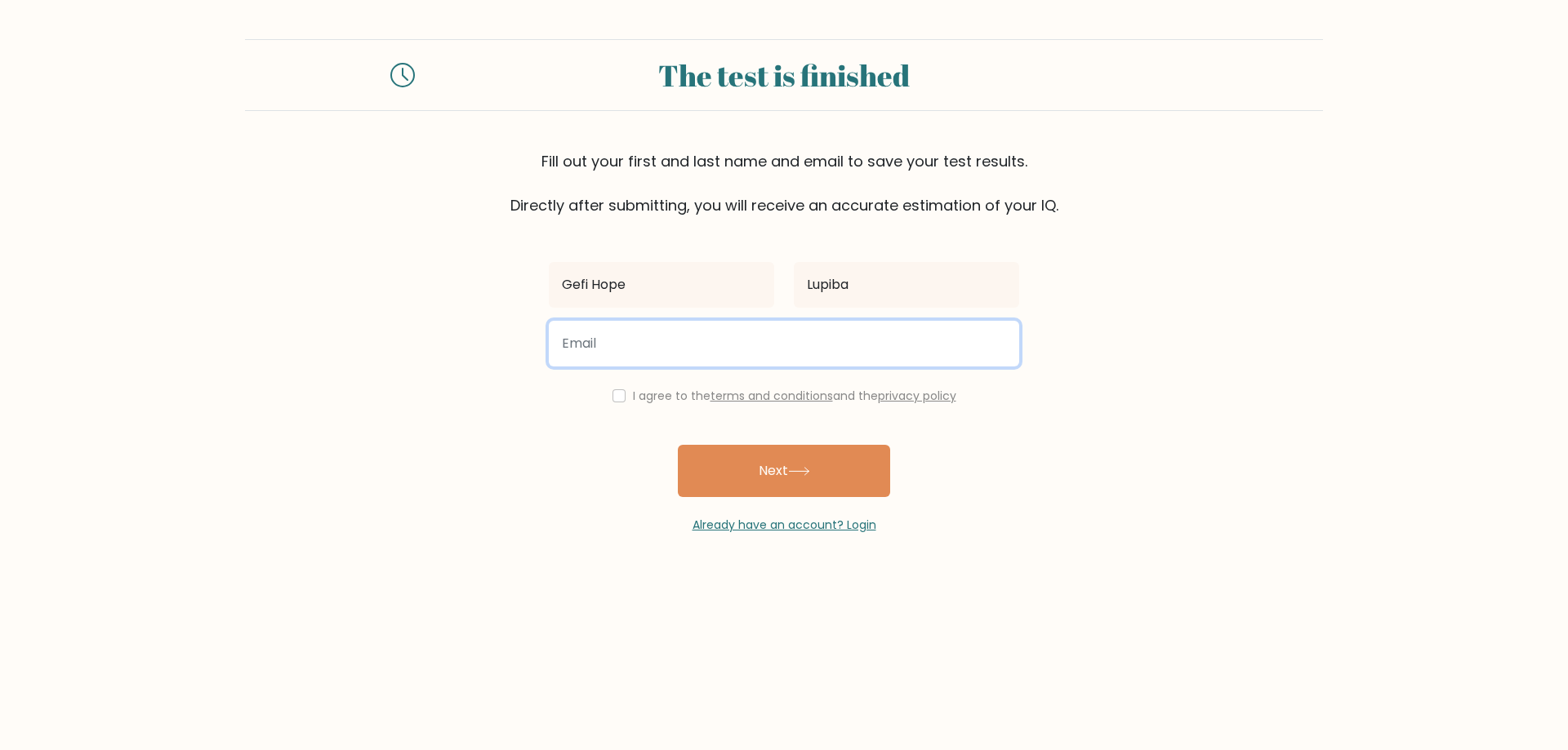
click at [632, 342] on input "email" at bounding box center [784, 344] width 471 height 45
type input "gefihopelupiba@gmail.com"
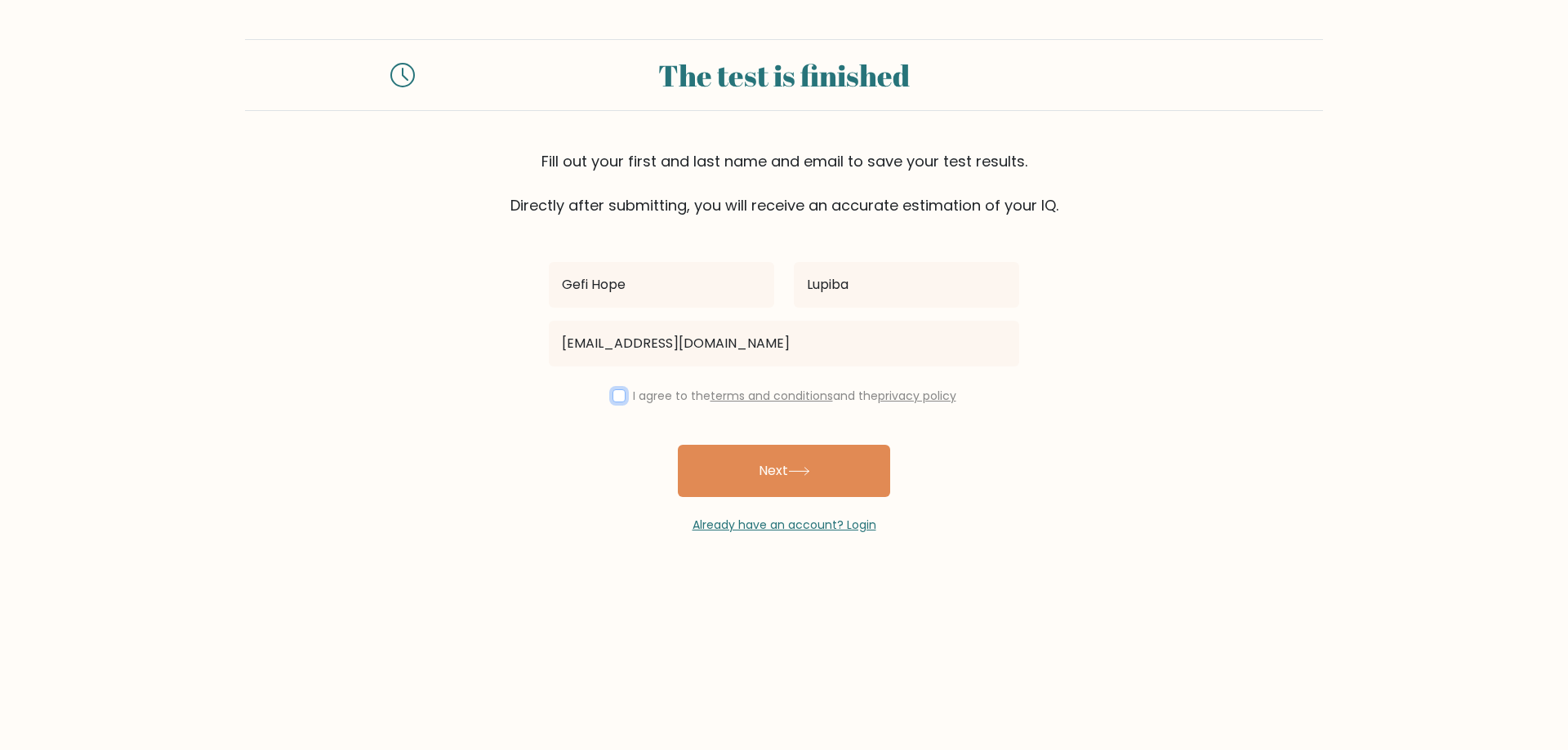
click at [615, 400] on input "checkbox" at bounding box center [618, 395] width 13 height 13
checkbox input "true"
click at [720, 453] on button "Next" at bounding box center [784, 472] width 212 height 53
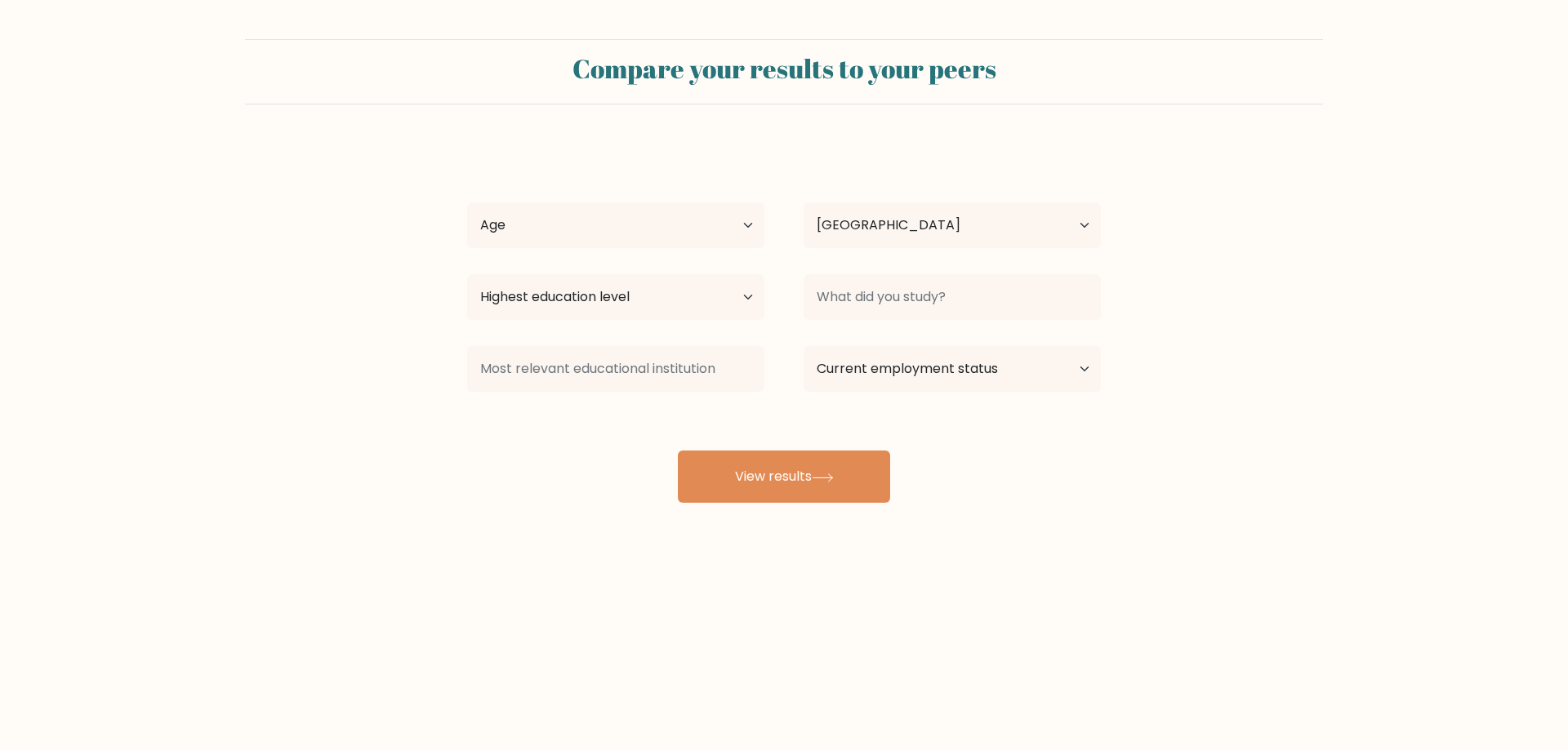
select select "PH"
click at [677, 233] on select "Age Under [DEMOGRAPHIC_DATA] [DEMOGRAPHIC_DATA] [DEMOGRAPHIC_DATA] [DEMOGRAPHIC…" at bounding box center [616, 225] width 297 height 45
select select "25_34"
click at [467, 202] on select "Age Under [DEMOGRAPHIC_DATA] [DEMOGRAPHIC_DATA] [DEMOGRAPHIC_DATA] [DEMOGRAPHIC…" at bounding box center [616, 225] width 297 height 45
click at [890, 229] on select "Country [GEOGRAPHIC_DATA] [GEOGRAPHIC_DATA] [GEOGRAPHIC_DATA] [US_STATE] [GEOGR…" at bounding box center [952, 225] width 297 height 45
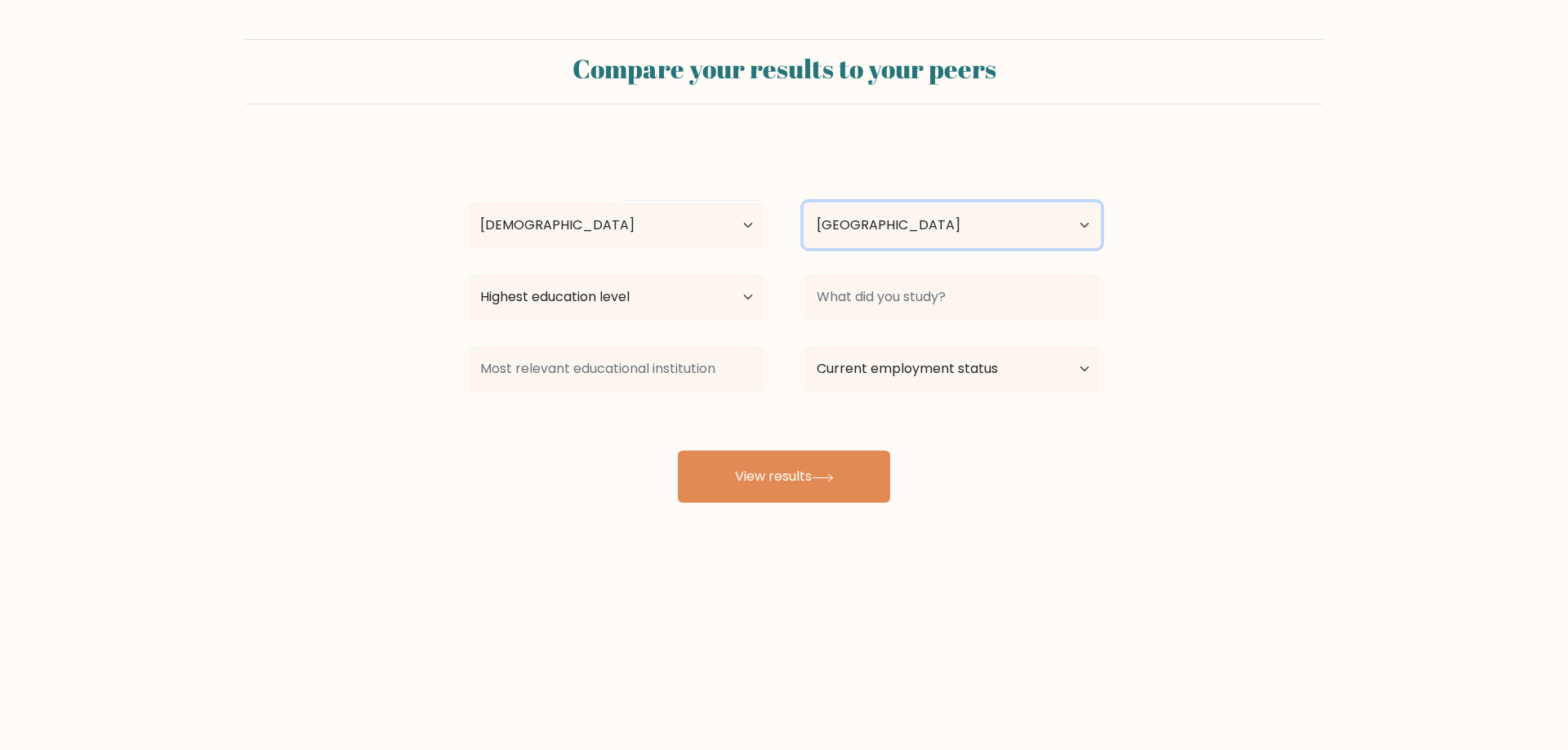
click at [890, 229] on select "Country [GEOGRAPHIC_DATA] [GEOGRAPHIC_DATA] [GEOGRAPHIC_DATA] [US_STATE] [GEOGR…" at bounding box center [952, 225] width 297 height 45
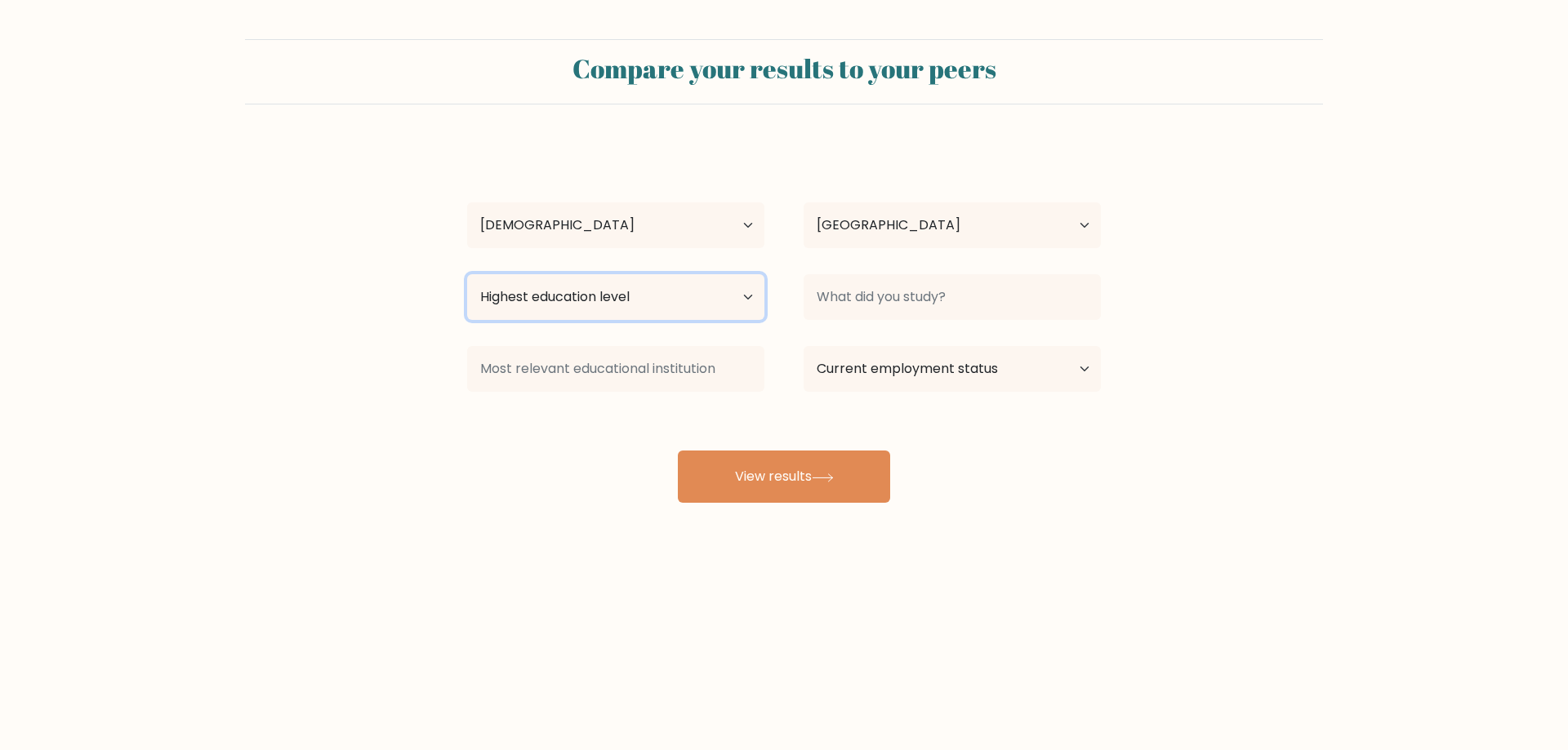
click at [696, 296] on select "Highest education level No schooling Primary Lower Secondary Upper Secondary Oc…" at bounding box center [616, 297] width 297 height 45
select select "masters_degree"
click at [467, 275] on select "Highest education level No schooling Primary Lower Secondary Upper Secondary Oc…" at bounding box center [616, 297] width 297 height 45
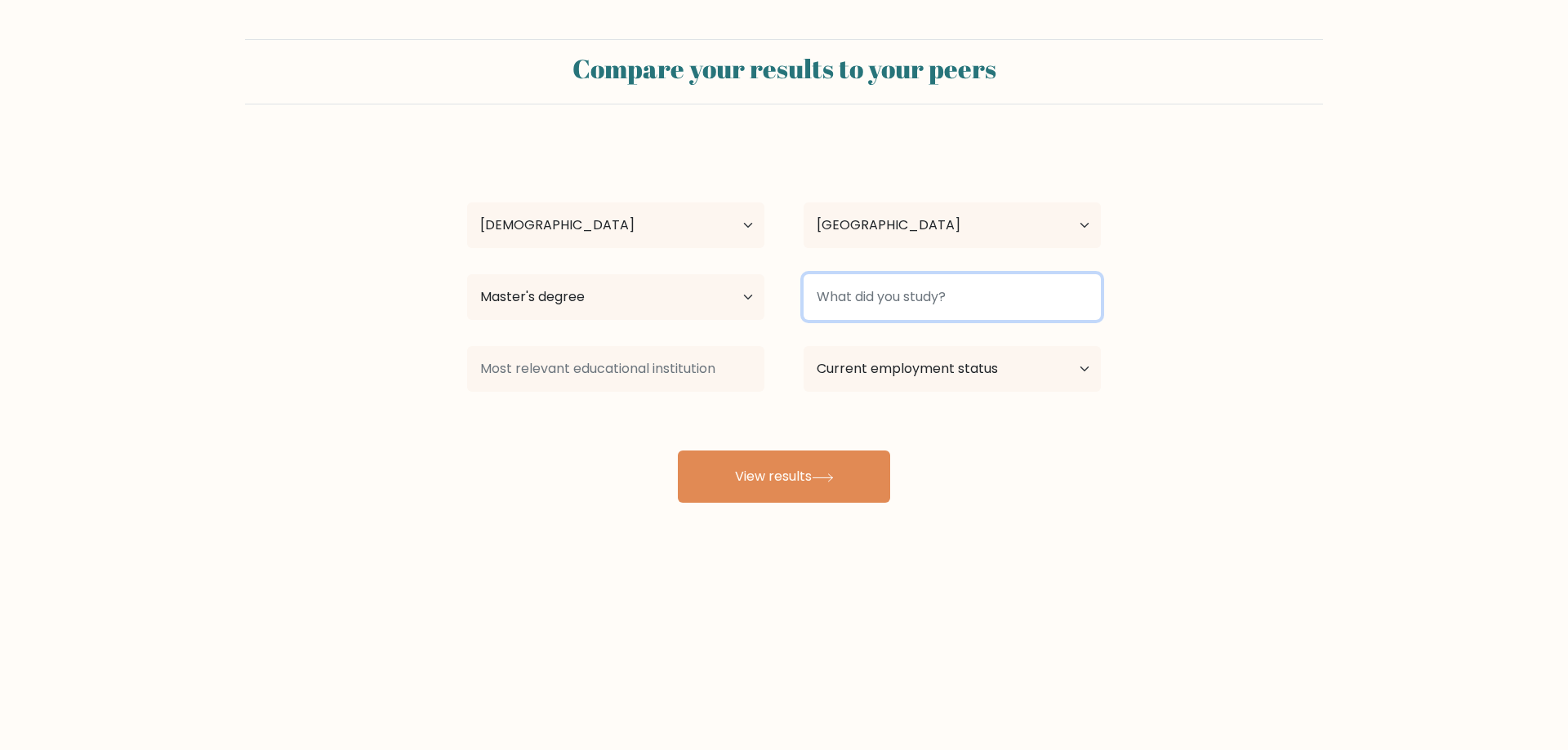
click at [872, 284] on input at bounding box center [952, 297] width 297 height 45
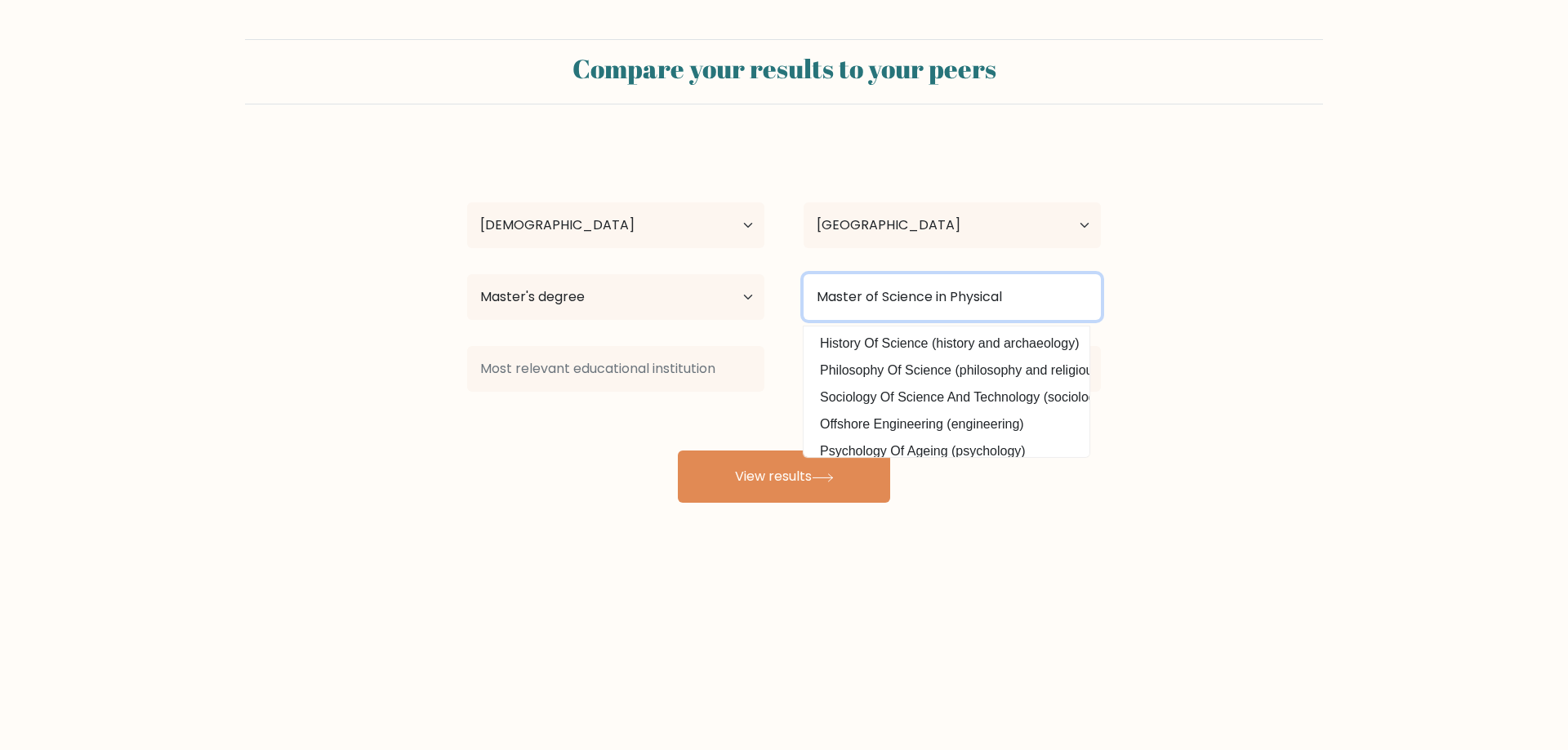
type input "Master of Science in Physical"
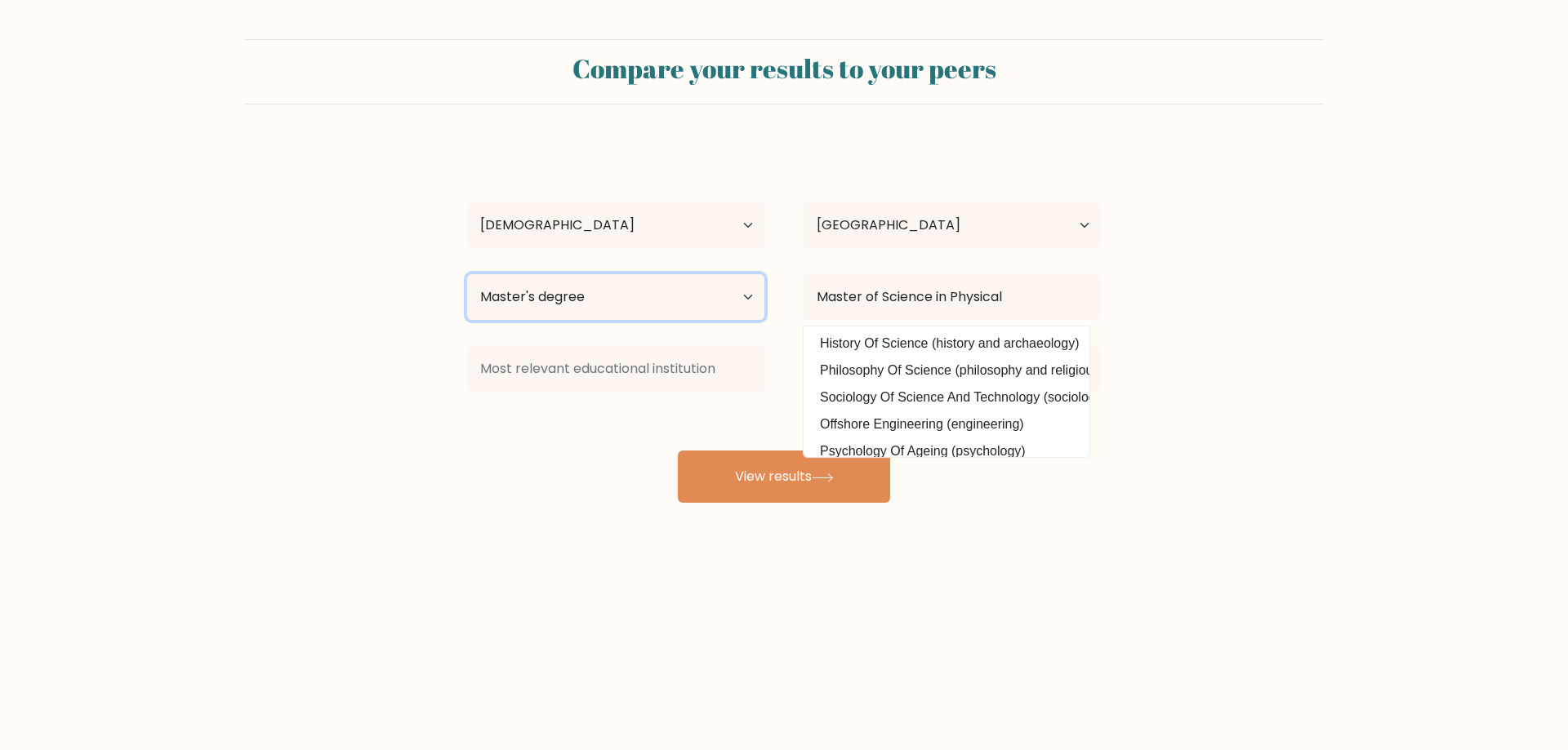
click at [642, 303] on select "Highest education level No schooling Primary Lower Secondary Upper Secondary Oc…" at bounding box center [616, 297] width 297 height 45
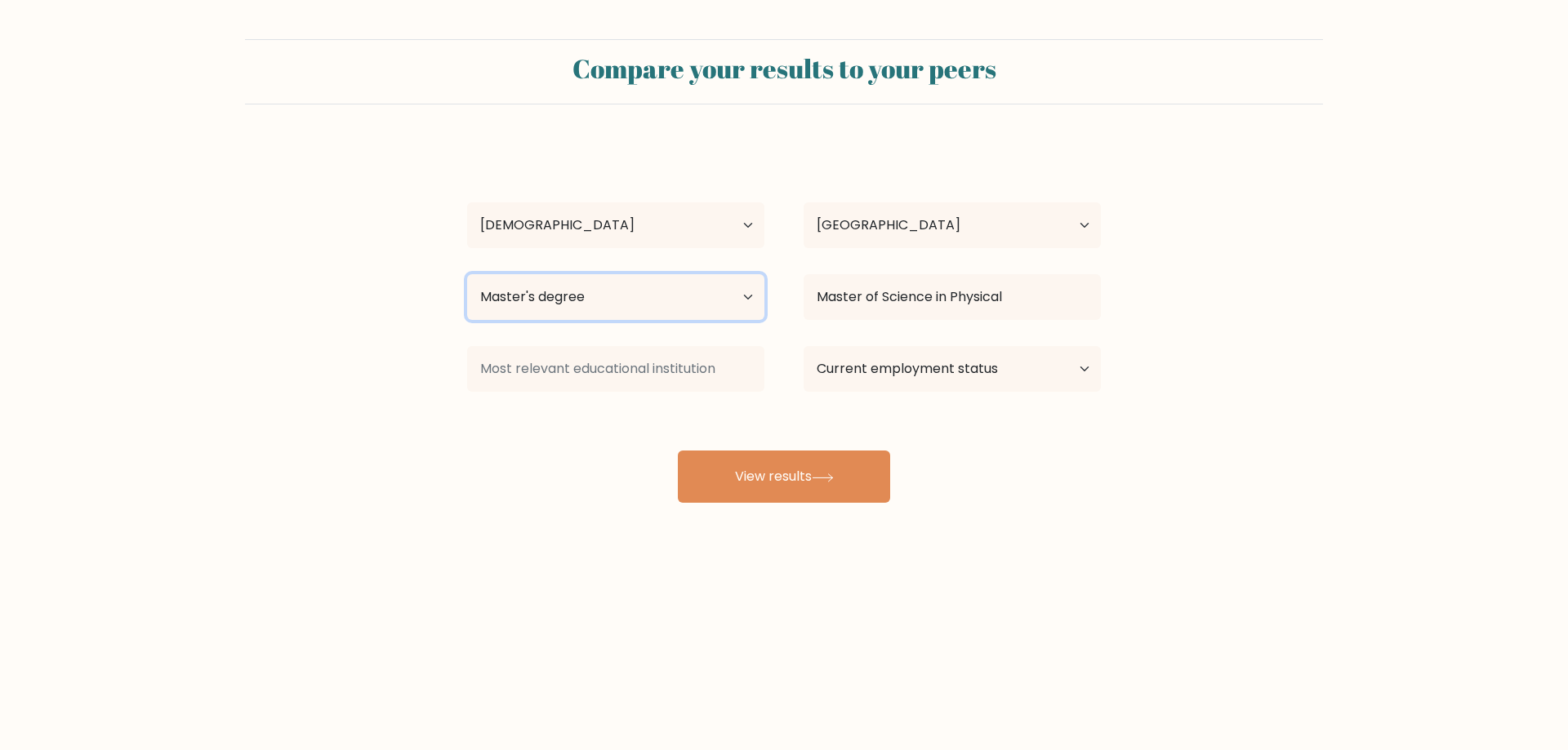
select select "bachelors_degree"
click at [467, 275] on select "Highest education level No schooling Primary Lower Secondary Upper Secondary Oc…" at bounding box center [616, 297] width 297 height 45
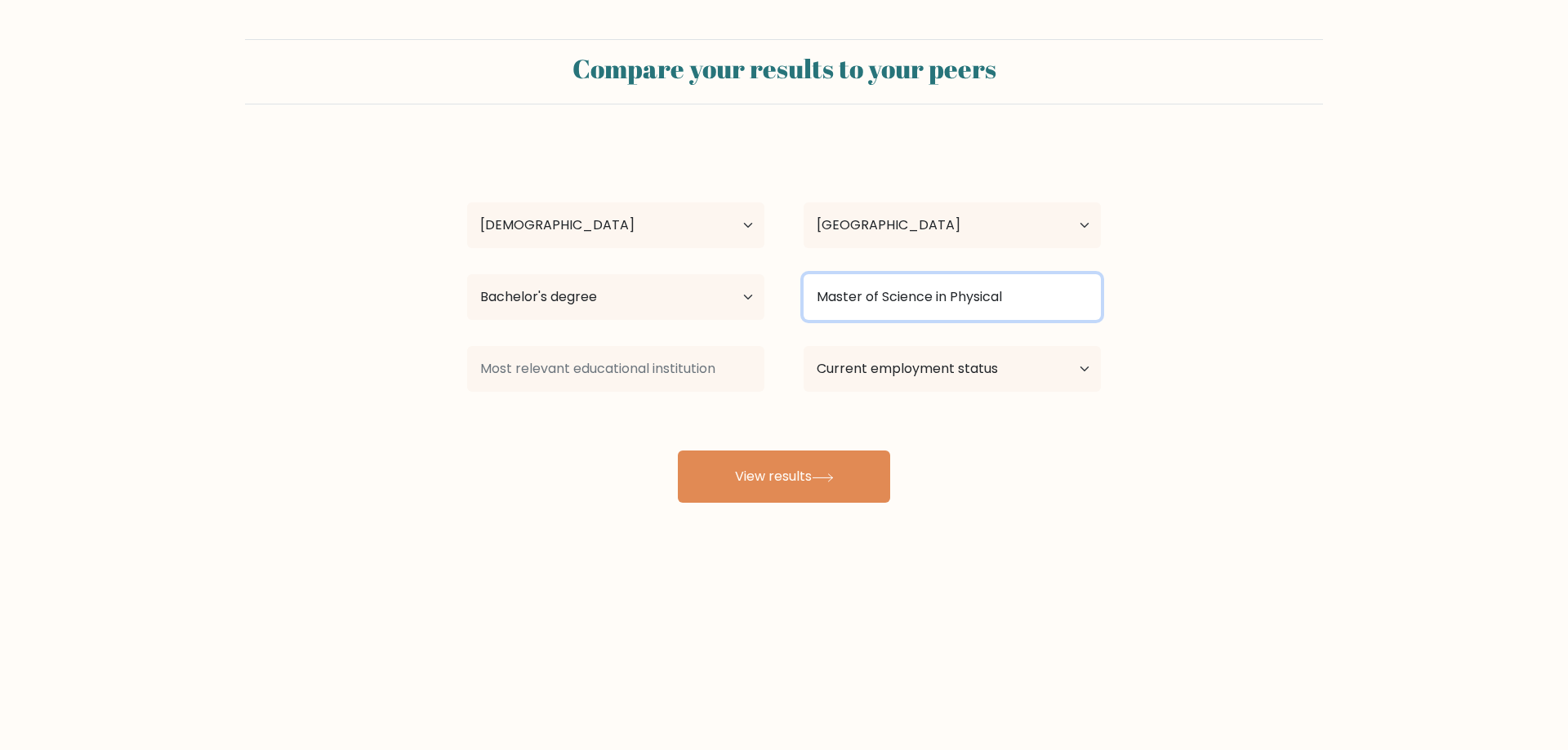
click at [863, 298] on input "Master of Science in Physical" at bounding box center [952, 297] width 297 height 45
drag, startPoint x: 1057, startPoint y: 320, endPoint x: 766, endPoint y: 291, distance: 292.4
click at [773, 293] on div "Highest education level No schooling Primary Lower Secondary Upper Secondary Oc…" at bounding box center [784, 297] width 673 height 59
click at [1320, 482] on form "Compare your results to your peers Gefi Hope Lupiba Age Under 18 years old 18-2…" at bounding box center [784, 270] width 1568 height 463
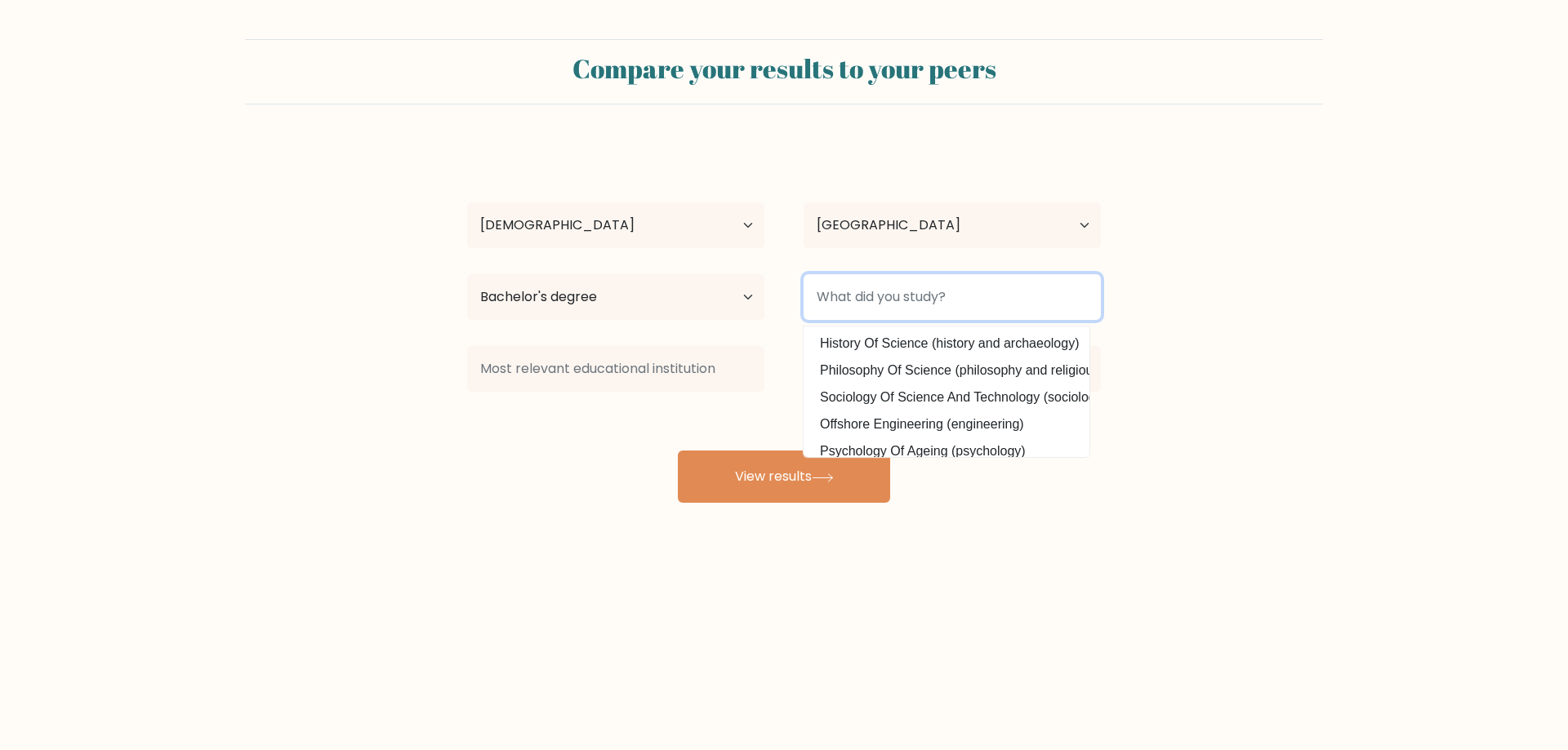
click at [952, 307] on input at bounding box center [952, 297] width 297 height 45
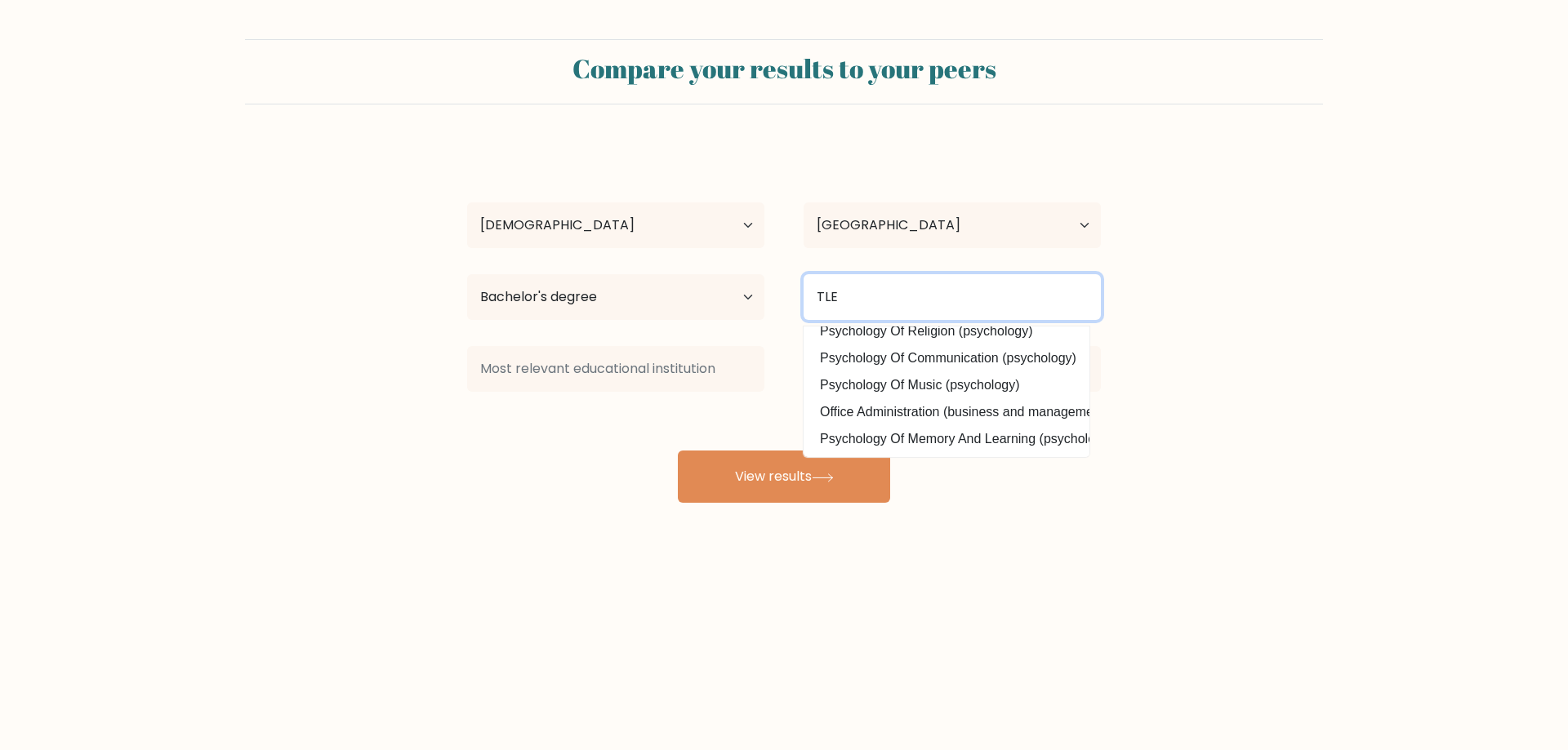
type input "TLE"
click at [1159, 453] on form "Compare your results to your peers Gefi Hope Lupiba Age Under 18 years old 18-2…" at bounding box center [784, 270] width 1568 height 463
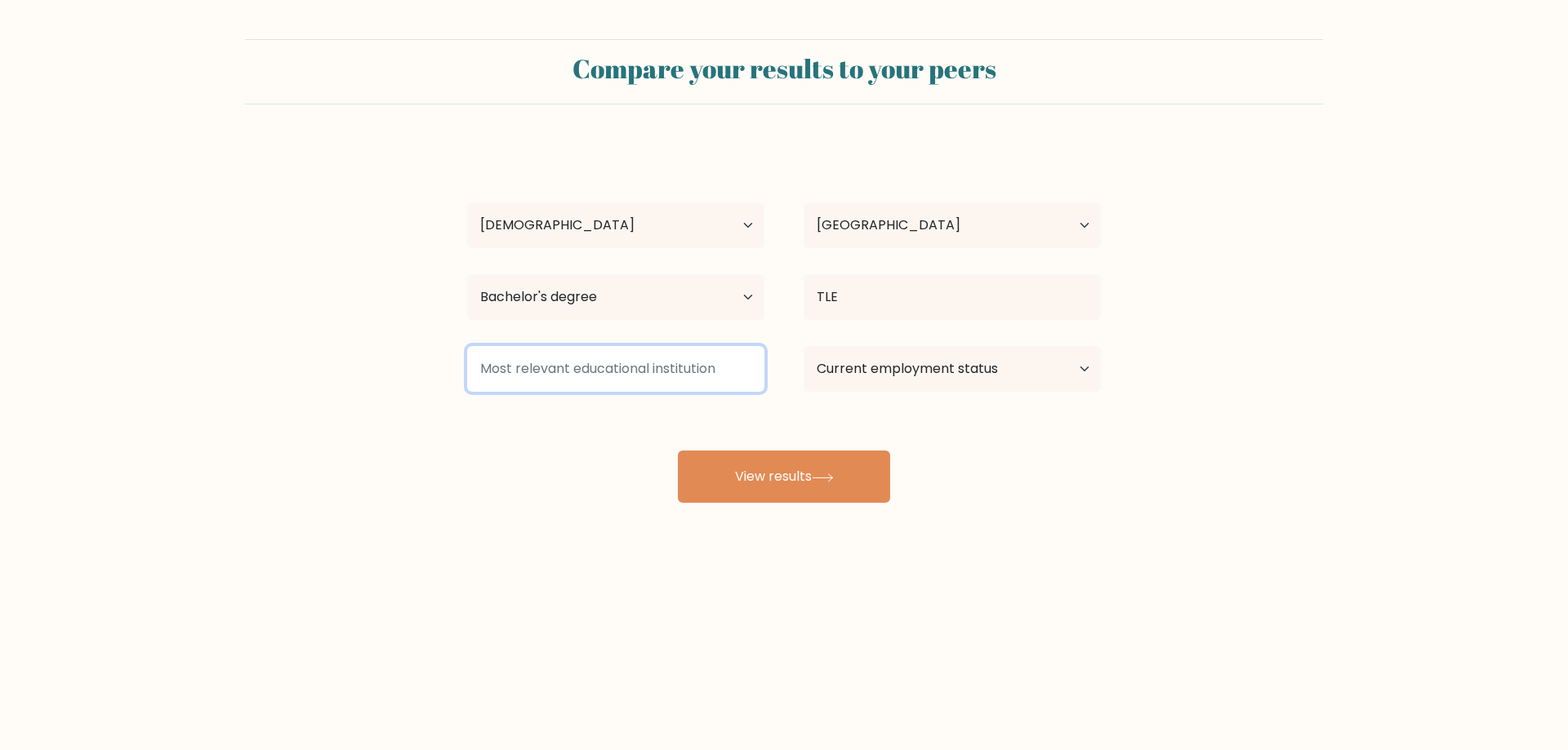
click at [635, 375] on input at bounding box center [616, 369] width 297 height 45
click at [849, 380] on select "Current employment status Employed Student Retired Other / prefer not to answer" at bounding box center [952, 369] width 297 height 45
select select "other"
click at [803, 346] on select "Current employment status Employed Student Retired Other / prefer not to answer" at bounding box center [952, 369] width 297 height 45
click at [676, 378] on input at bounding box center [616, 369] width 297 height 45
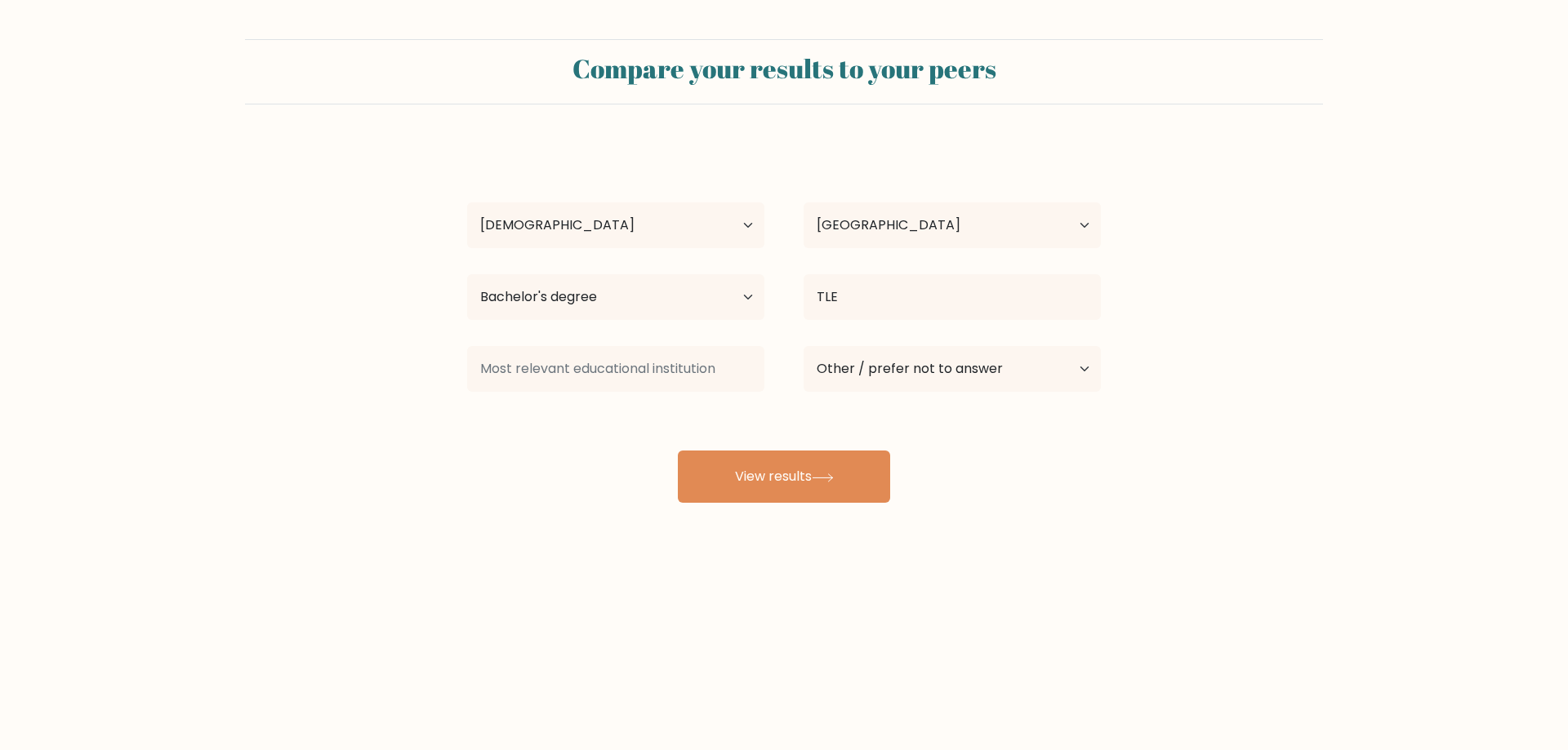
drag, startPoint x: 1074, startPoint y: 520, endPoint x: 1047, endPoint y: 534, distance: 30.4
click at [1064, 528] on div "Compare your results to your peers Gefi Hope Lupiba Age Under 18 years old 18-2…" at bounding box center [784, 309] width 1568 height 619
click at [833, 479] on icon at bounding box center [823, 478] width 22 height 9
click at [590, 380] on input at bounding box center [616, 369] width 297 height 45
type input "u"
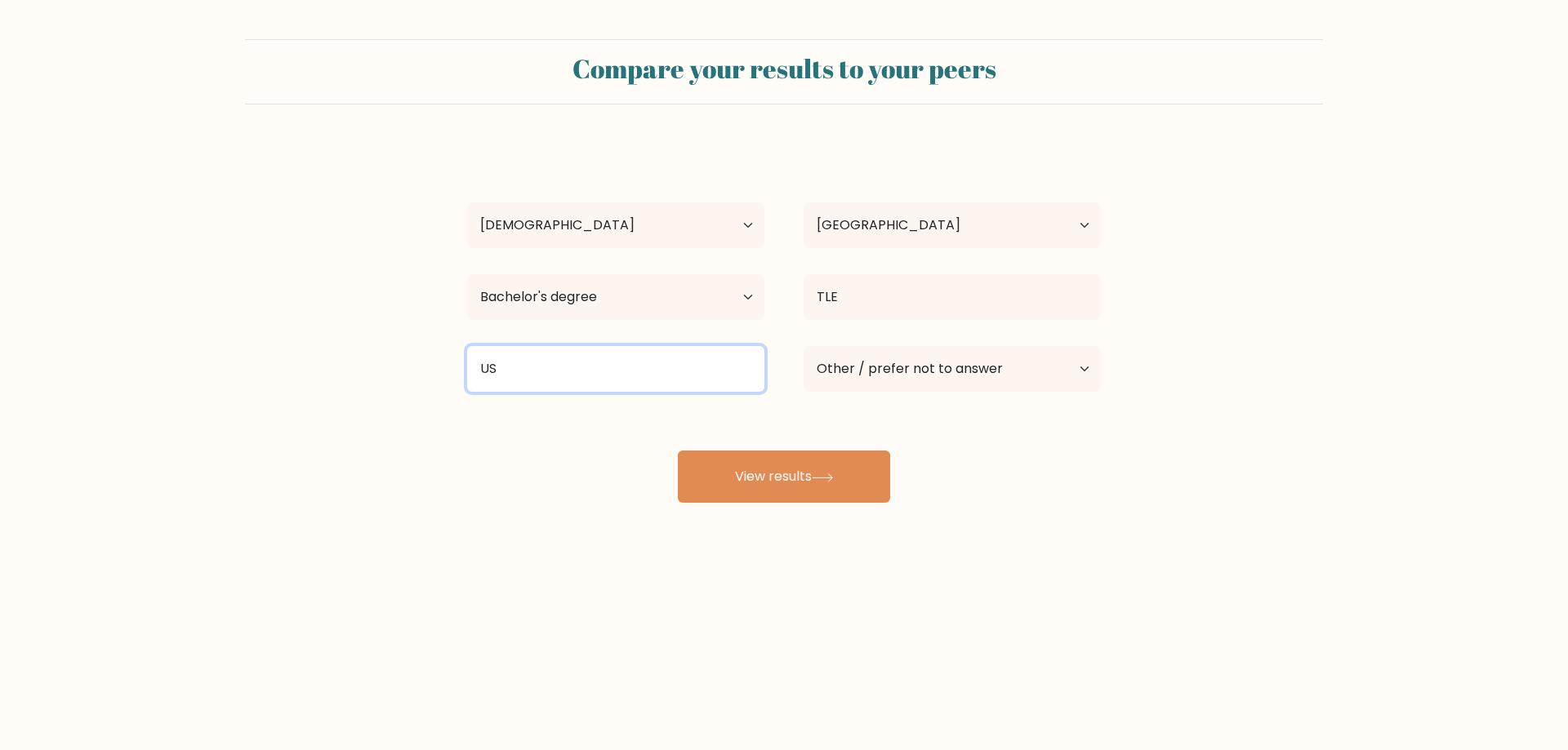
type input "U"
type input "G"
click at [550, 368] on input "Graduated in college" at bounding box center [616, 369] width 297 height 45
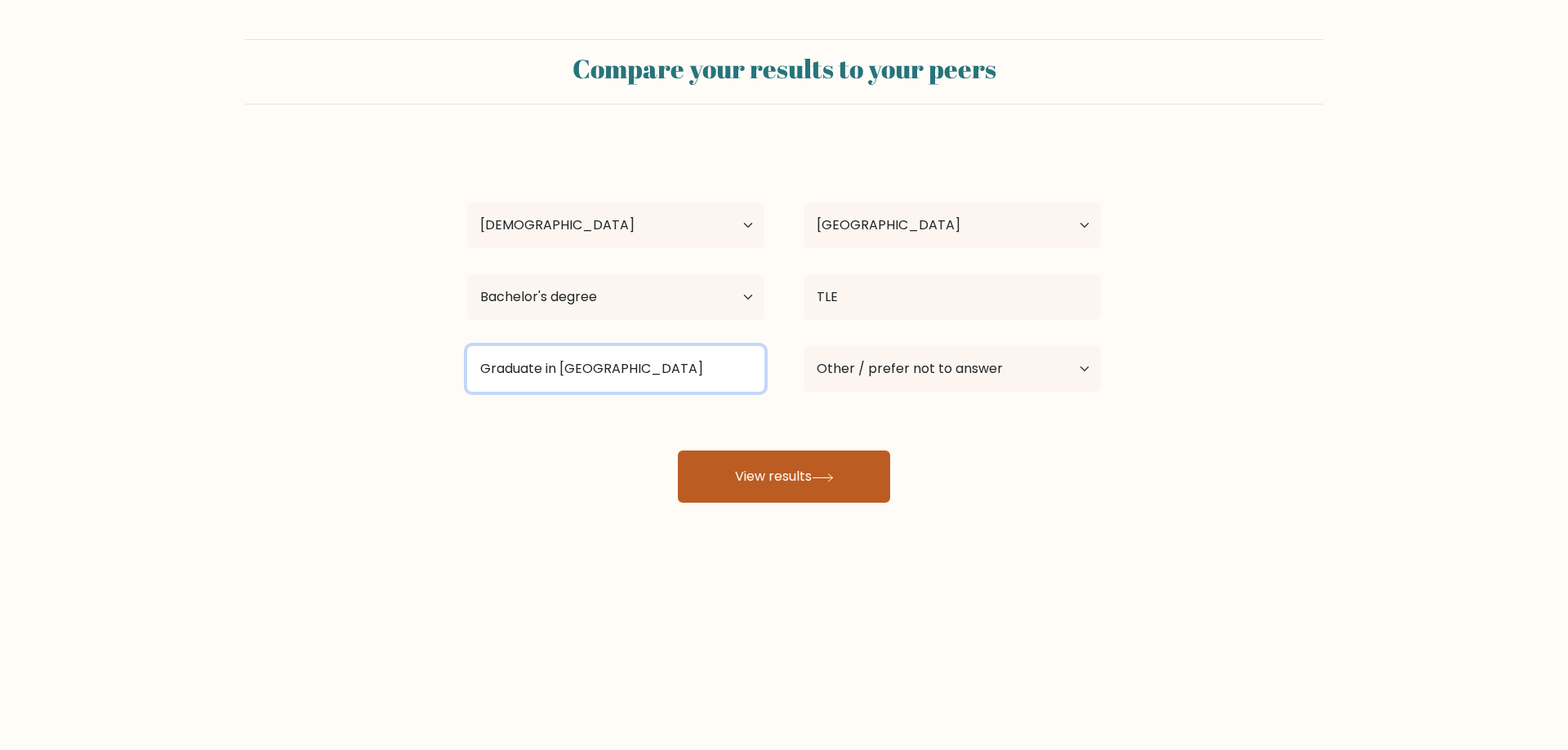
type input "Graduate in college"
click at [729, 466] on button "View results" at bounding box center [784, 477] width 212 height 53
